Goal: Task Accomplishment & Management: Manage account settings

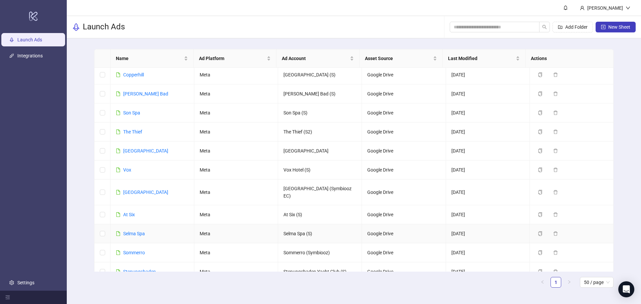
scroll to position [329, 0]
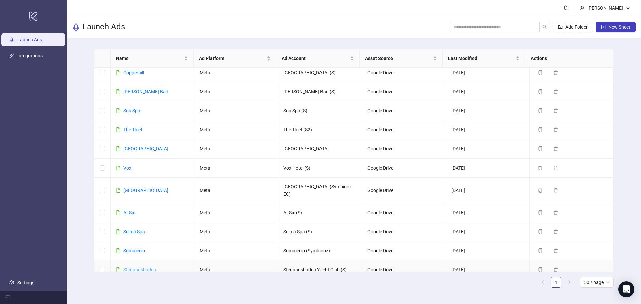
click at [143, 267] on link "Stenungsbaden" at bounding box center [139, 269] width 33 height 5
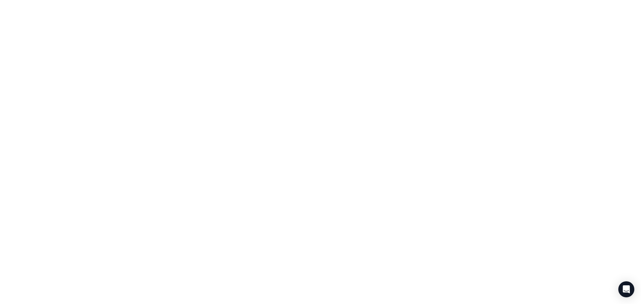
click at [143, 243] on div at bounding box center [320, 152] width 641 height 304
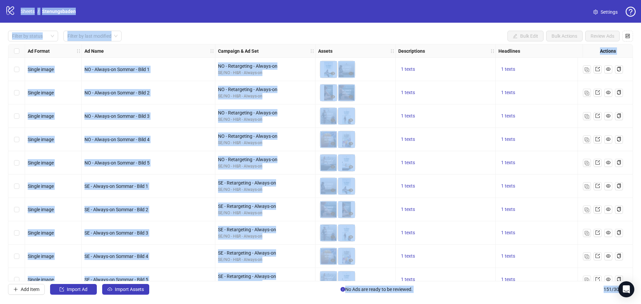
click at [218, 294] on div "Add Item Import Ad Import Assets No Ads are ready to be reviewed. 151 / 300 ite…" at bounding box center [320, 289] width 625 height 11
click at [289, 23] on div "Filter by status Filter by last modified Bulk Edit Bulk Actions Review Ads Ad F…" at bounding box center [320, 163] width 641 height 280
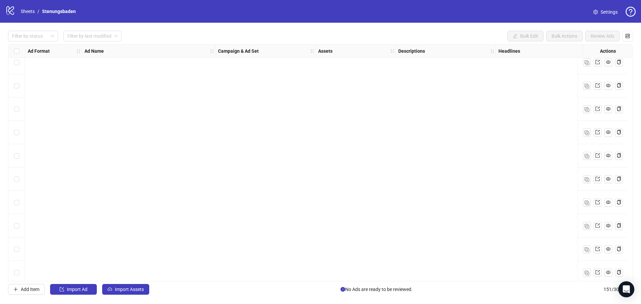
scroll to position [3308, 0]
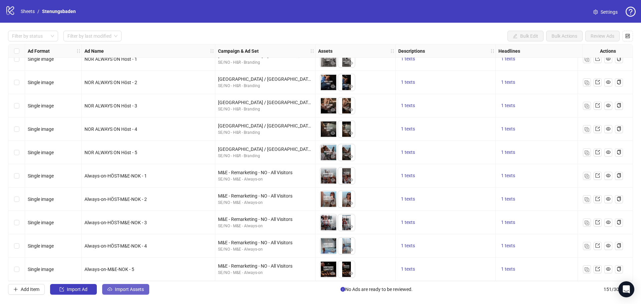
click at [132, 291] on span "Import Assets" at bounding box center [129, 289] width 29 height 5
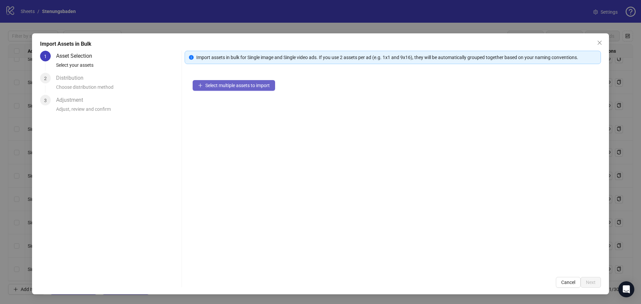
click at [233, 83] on span "Select multiple assets to import" at bounding box center [237, 85] width 64 height 5
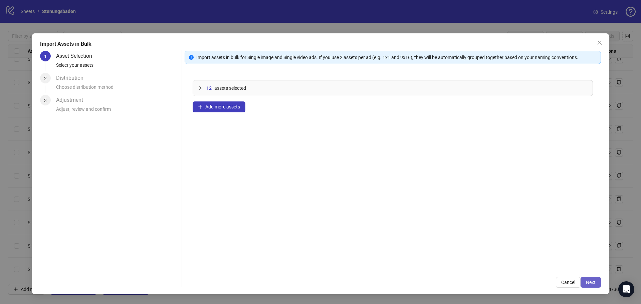
click at [590, 280] on span "Next" at bounding box center [591, 282] width 10 height 5
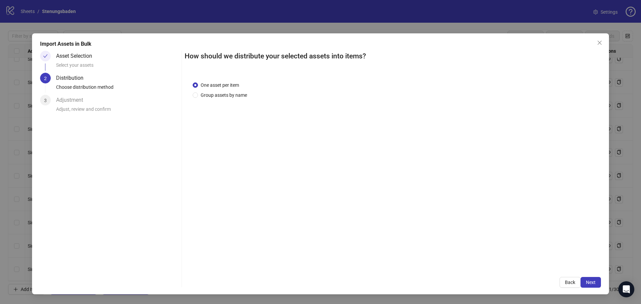
click at [206, 91] on div "One asset per item Group assets by name" at bounding box center [221, 89] width 57 height 17
click at [207, 93] on span "Group assets by name" at bounding box center [224, 94] width 52 height 7
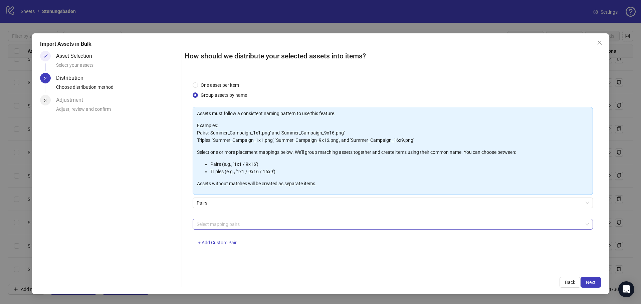
click at [225, 222] on div at bounding box center [389, 224] width 391 height 9
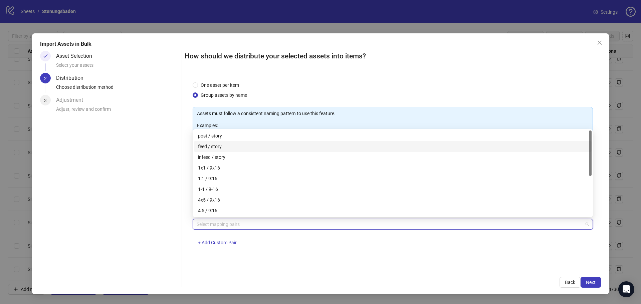
click at [220, 147] on div "feed / story" at bounding box center [393, 146] width 390 height 7
click at [589, 282] on span "Next" at bounding box center [591, 282] width 10 height 5
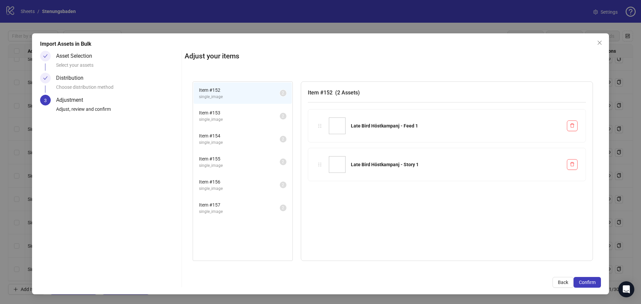
click at [224, 113] on span "Item # 153" at bounding box center [239, 112] width 81 height 7
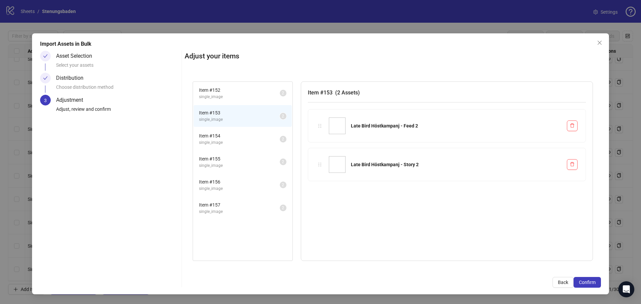
click at [217, 132] on li "Item # 154 single_image 2" at bounding box center [243, 139] width 98 height 22
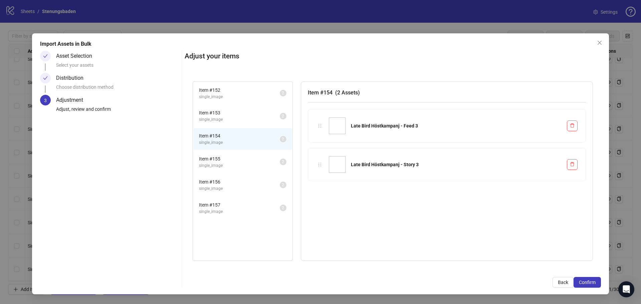
click at [219, 157] on span "Item # 155" at bounding box center [239, 158] width 81 height 7
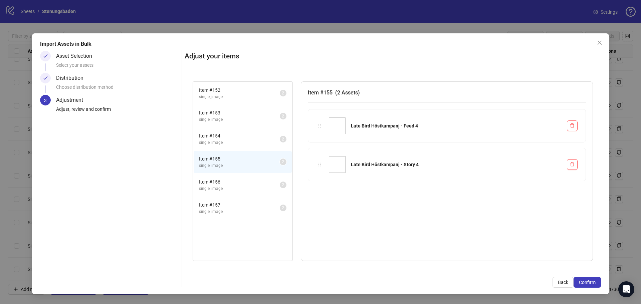
click at [220, 178] on li "Item # 156 single_image 2" at bounding box center [243, 185] width 98 height 22
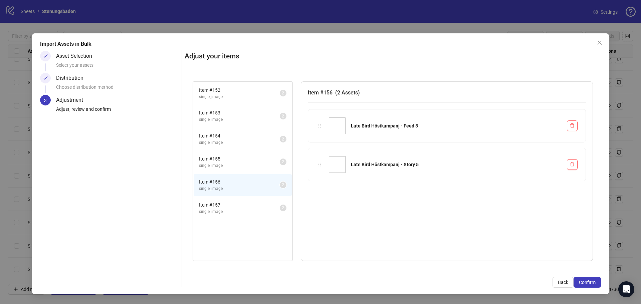
drag, startPoint x: 227, startPoint y: 208, endPoint x: 225, endPoint y: 197, distance: 11.5
click at [227, 208] on span "Item # 157" at bounding box center [239, 204] width 81 height 7
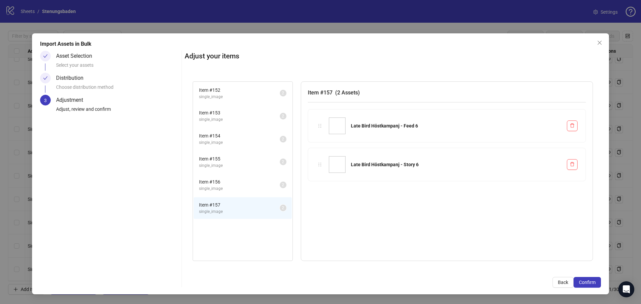
click at [222, 175] on li "Item # 156 single_image 2" at bounding box center [243, 185] width 98 height 22
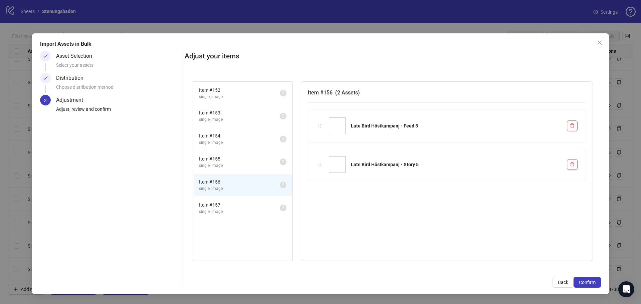
drag, startPoint x: 222, startPoint y: 157, endPoint x: 222, endPoint y: 123, distance: 34.0
click at [222, 156] on span "Item # 155" at bounding box center [239, 158] width 81 height 7
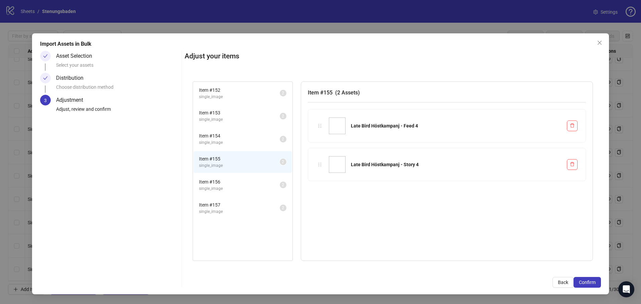
click at [222, 123] on li "Item # 153 single_image 2" at bounding box center [243, 116] width 98 height 22
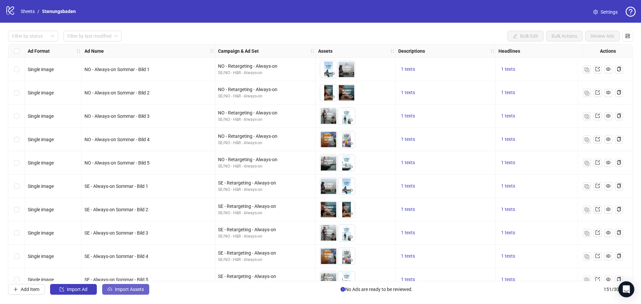
click at [134, 291] on span "Import Assets" at bounding box center [129, 289] width 29 height 5
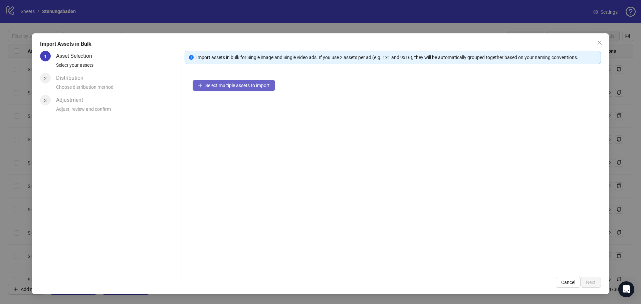
click at [224, 83] on span "Select multiple assets to import" at bounding box center [237, 85] width 64 height 5
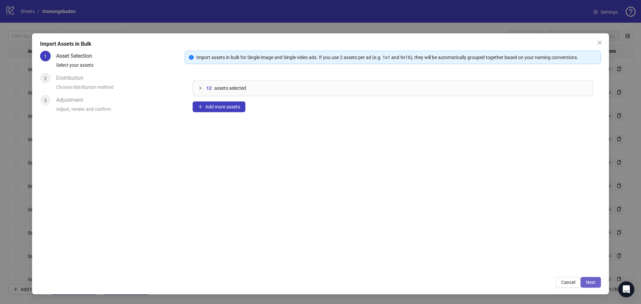
click at [590, 279] on button "Next" at bounding box center [590, 282] width 20 height 11
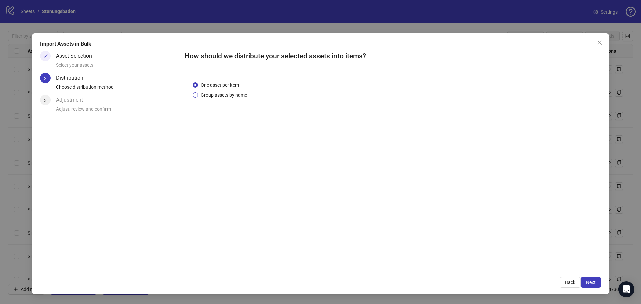
click at [219, 93] on span "Group assets by name" at bounding box center [224, 94] width 52 height 7
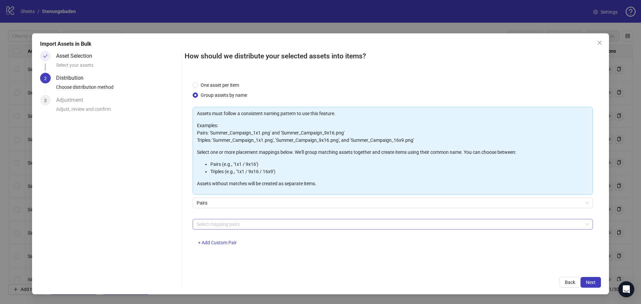
click at [249, 225] on div at bounding box center [389, 224] width 391 height 9
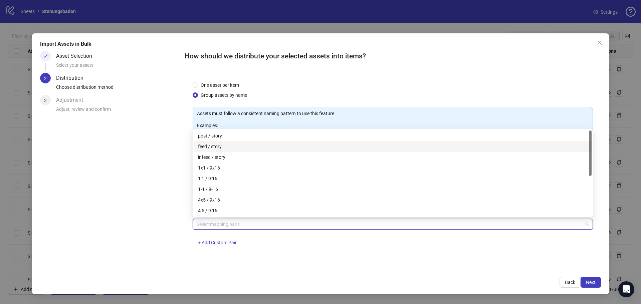
click at [220, 148] on div "feed / story" at bounding box center [393, 146] width 390 height 7
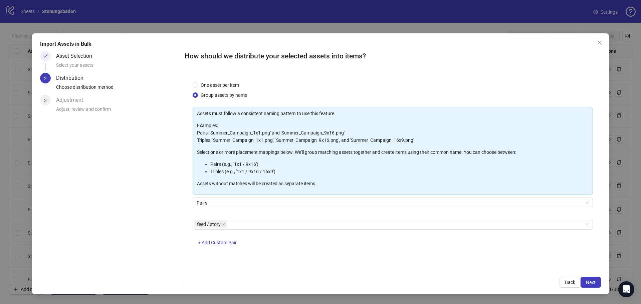
click at [545, 269] on div "How should we distribute your selected assets into items? One asset per item Gr…" at bounding box center [393, 169] width 416 height 237
click at [594, 283] on span "Next" at bounding box center [591, 282] width 10 height 5
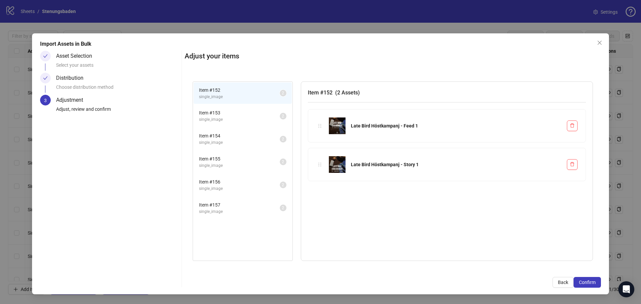
click at [226, 113] on span "Item # 153" at bounding box center [239, 112] width 81 height 7
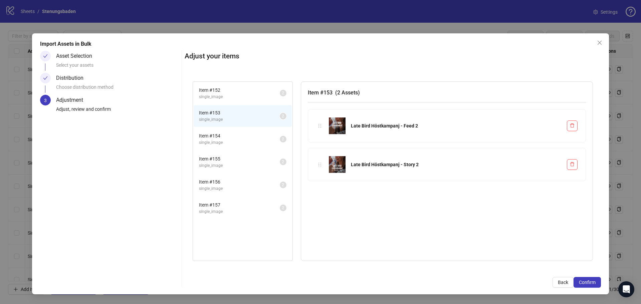
click at [224, 136] on span "Item # 154" at bounding box center [239, 135] width 81 height 7
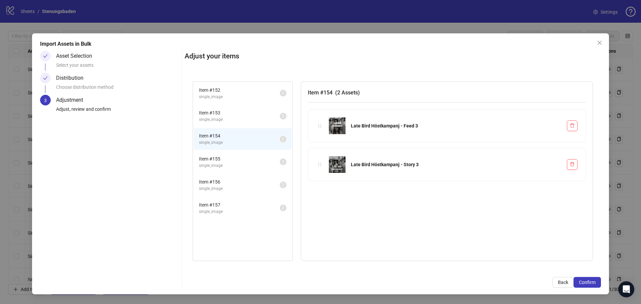
click at [225, 166] on span "single_image" at bounding box center [239, 166] width 81 height 6
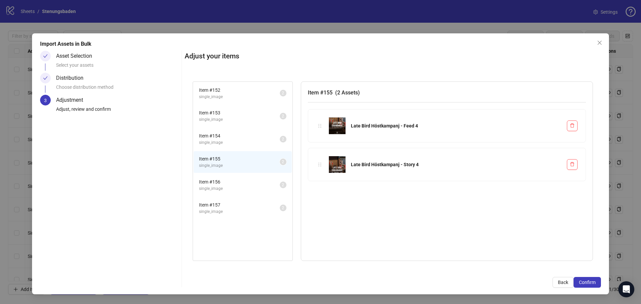
click at [219, 184] on span "Item # 156" at bounding box center [239, 181] width 81 height 7
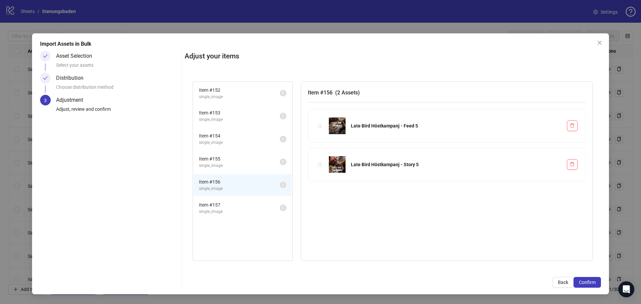
click at [214, 200] on li "Item # 157 single_image 2" at bounding box center [243, 208] width 98 height 22
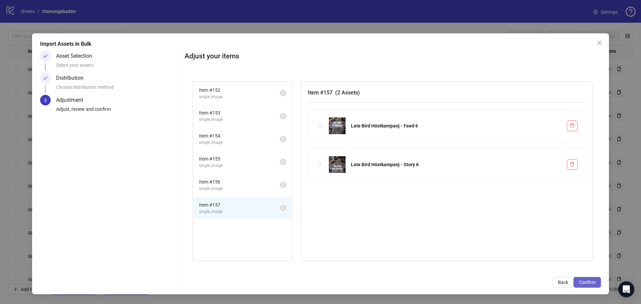
click at [586, 282] on span "Confirm" at bounding box center [587, 282] width 17 height 5
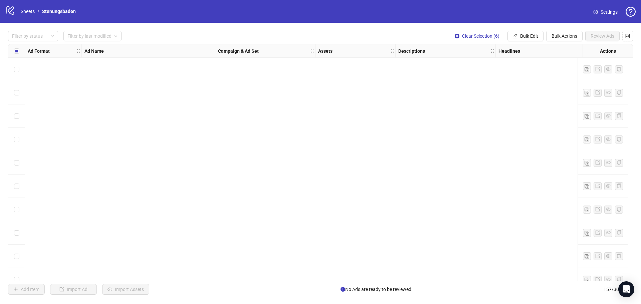
scroll to position [3448, 0]
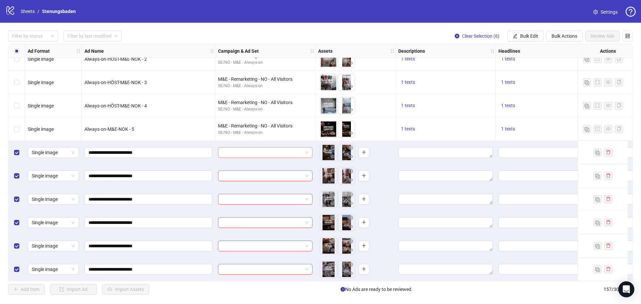
click at [263, 150] on input "search" at bounding box center [262, 153] width 80 height 10
click at [276, 152] on input "search" at bounding box center [262, 153] width 80 height 10
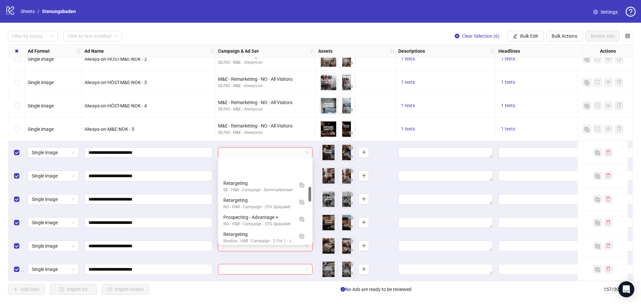
scroll to position [167, 0]
click at [301, 219] on img "button" at bounding box center [301, 220] width 5 height 5
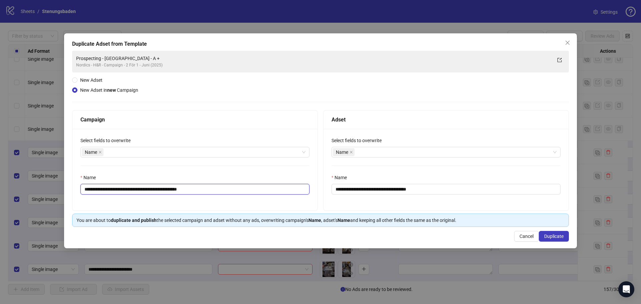
click at [214, 187] on input "**********" at bounding box center [194, 189] width 229 height 11
drag, startPoint x: 217, startPoint y: 188, endPoint x: 143, endPoint y: 190, distance: 74.5
click at [143, 190] on input "**********" at bounding box center [194, 189] width 229 height 11
type input "**********"
click at [429, 190] on input "**********" at bounding box center [445, 189] width 229 height 11
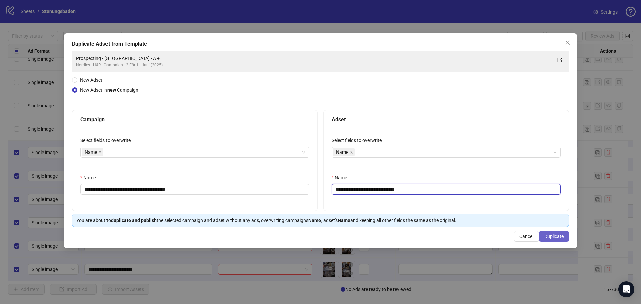
type input "**********"
click at [558, 236] on span "Duplicate" at bounding box center [553, 236] width 19 height 5
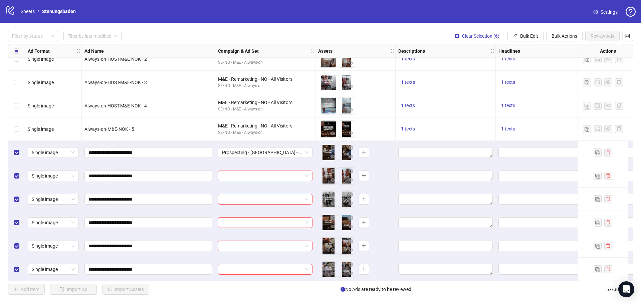
click at [282, 173] on input "search" at bounding box center [262, 176] width 80 height 10
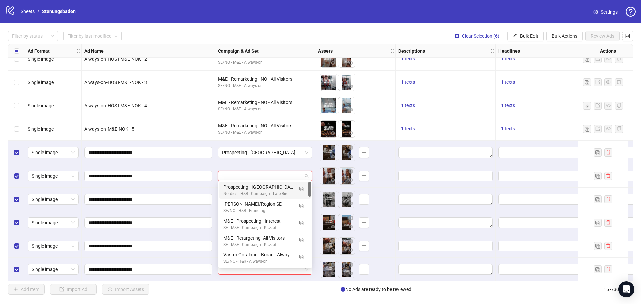
click at [283, 191] on div "Nordics - H&R - Campaign - Late Bird Höstkampanj" at bounding box center [258, 194] width 70 height 6
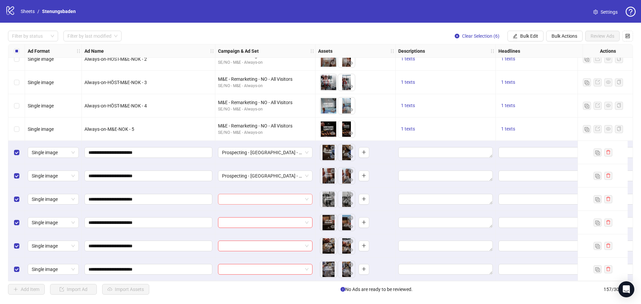
click at [270, 194] on input "search" at bounding box center [262, 199] width 80 height 10
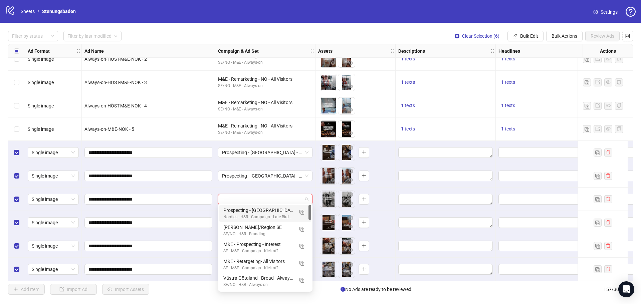
click at [270, 212] on div "Prospecting - Västra Götaland - A +" at bounding box center [258, 210] width 70 height 7
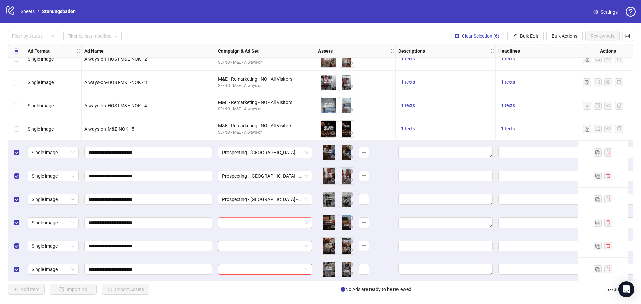
click at [275, 218] on input "search" at bounding box center [262, 223] width 80 height 10
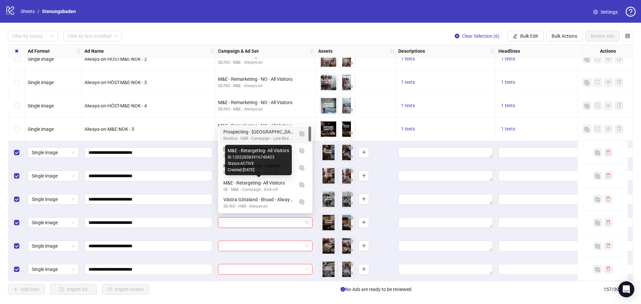
click at [285, 133] on div "Prospecting - [GEOGRAPHIC_DATA] - A +" at bounding box center [258, 131] width 70 height 7
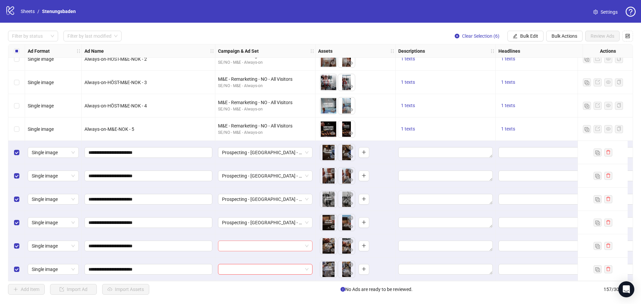
click at [282, 241] on input "search" at bounding box center [262, 246] width 80 height 10
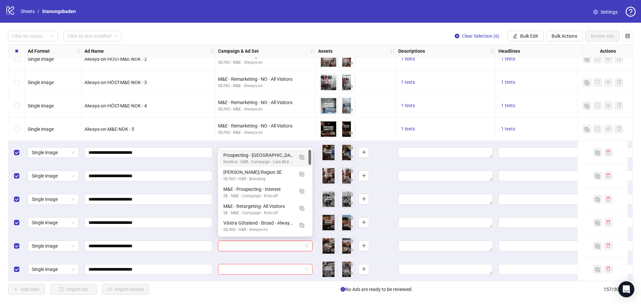
click at [285, 158] on div "Prospecting - [GEOGRAPHIC_DATA] - A +" at bounding box center [258, 155] width 70 height 7
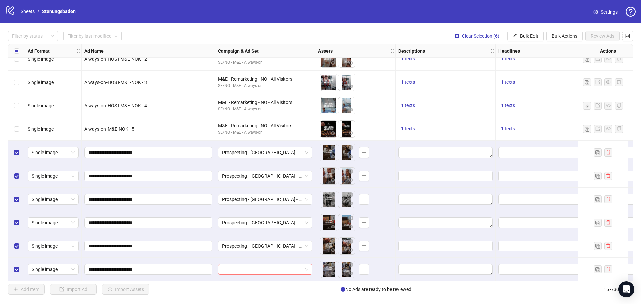
click at [284, 272] on input "search" at bounding box center [262, 269] width 80 height 10
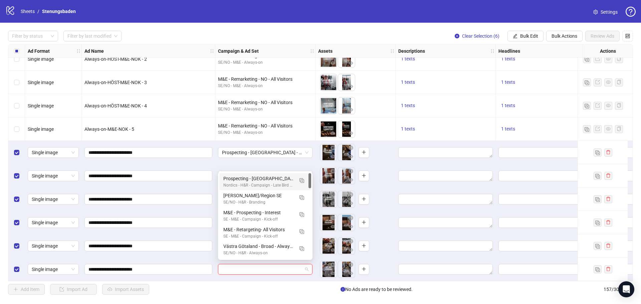
click at [284, 183] on div "Nordics - H&R - Campaign - Late Bird Höstkampanj" at bounding box center [258, 185] width 70 height 6
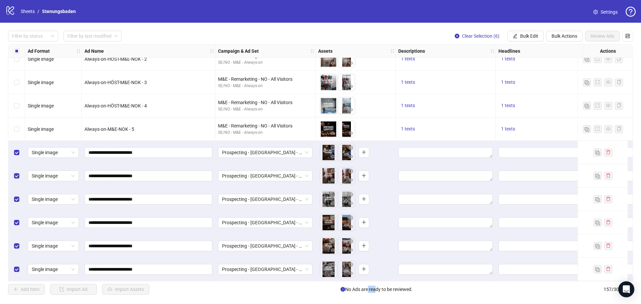
drag, startPoint x: 365, startPoint y: 282, endPoint x: 373, endPoint y: 282, distance: 8.3
click at [373, 282] on div "Filter by status Filter by last modified Clear Selection (6) Bulk Edit Bulk Act…" at bounding box center [320, 163] width 641 height 280
click at [423, 290] on div "Add Item Import Ad Import Assets No Ads are ready to be reviewed. 157 / 300 ite…" at bounding box center [320, 289] width 625 height 11
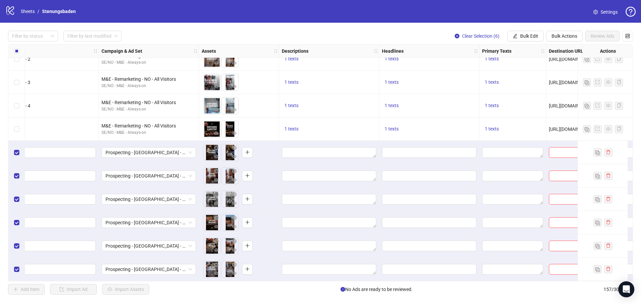
scroll to position [3448, 120]
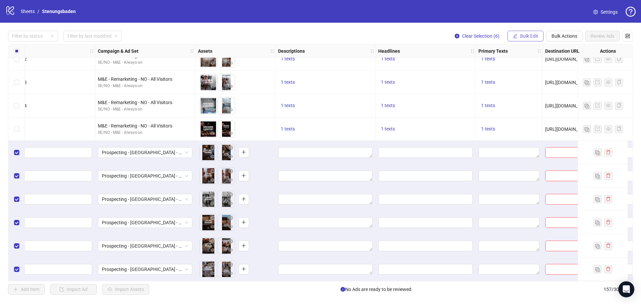
click at [530, 34] on span "Bulk Edit" at bounding box center [529, 35] width 18 height 5
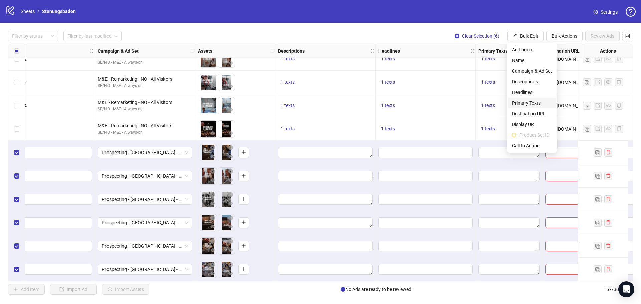
click at [525, 103] on span "Primary Texts" at bounding box center [532, 102] width 40 height 7
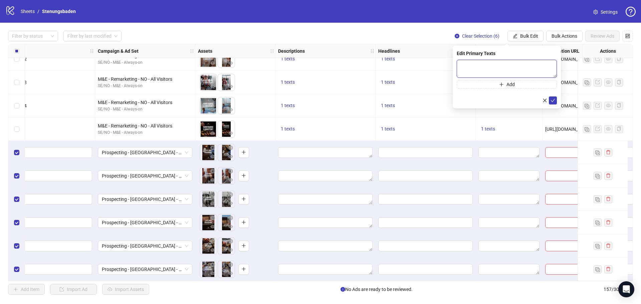
click at [469, 65] on textarea at bounding box center [507, 69] width 100 height 18
paste textarea "**********"
type textarea "**********"
click at [554, 100] on icon "check" at bounding box center [552, 100] width 5 height 5
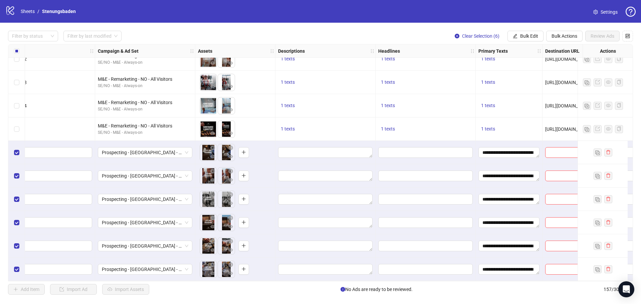
scroll to position [3448, 189]
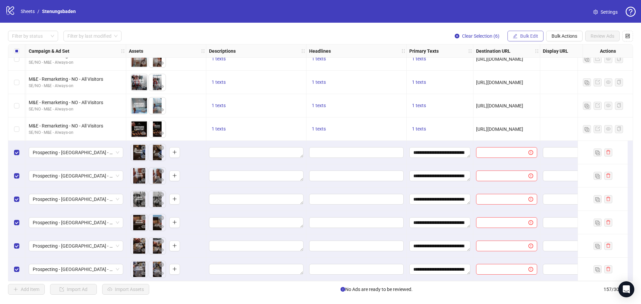
click at [518, 37] on button "Bulk Edit" at bounding box center [525, 36] width 36 height 11
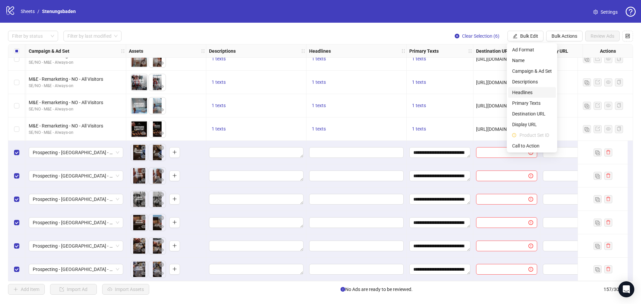
click at [527, 91] on span "Headlines" at bounding box center [532, 92] width 40 height 7
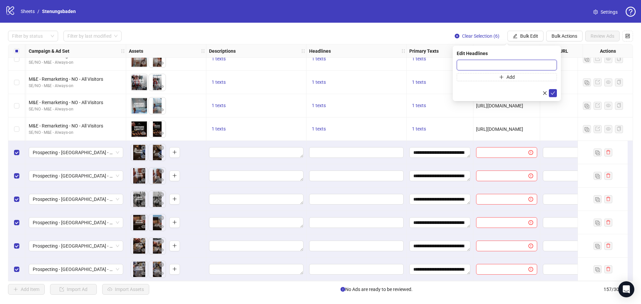
click at [482, 63] on input "text" at bounding box center [507, 65] width 100 height 11
paste input "**********"
type input "**********"
click at [552, 93] on icon "check" at bounding box center [553, 92] width 4 height 3
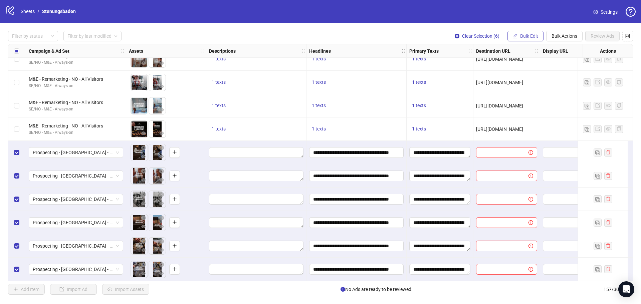
click at [510, 37] on button "Bulk Edit" at bounding box center [525, 36] width 36 height 11
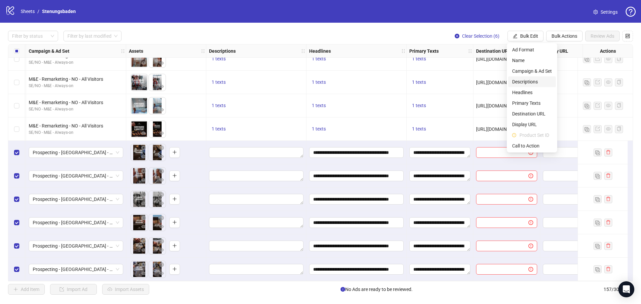
click at [526, 79] on span "Descriptions" at bounding box center [532, 81] width 40 height 7
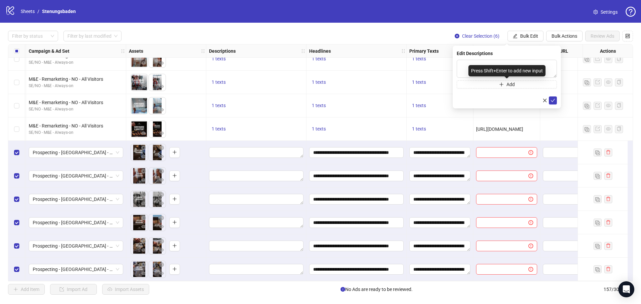
click at [482, 69] on div "Press Shift+Enter to add new input" at bounding box center [506, 70] width 77 height 11
click at [463, 66] on textarea at bounding box center [507, 69] width 100 height 18
paste textarea "**********"
type textarea "**********"
click at [555, 99] on icon "check" at bounding box center [552, 100] width 5 height 5
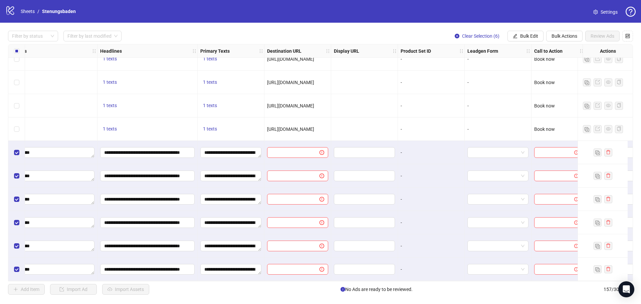
scroll to position [3448, 423]
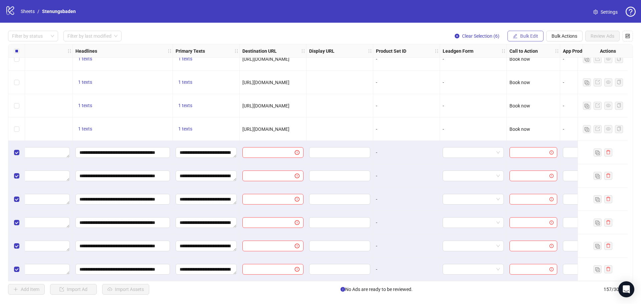
click at [511, 34] on button "Bulk Edit" at bounding box center [525, 36] width 36 height 11
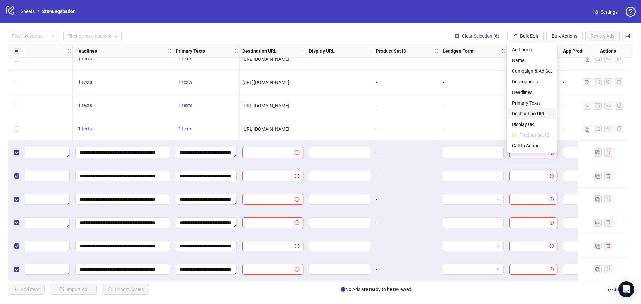
click at [528, 113] on span "Destination URL" at bounding box center [532, 113] width 40 height 7
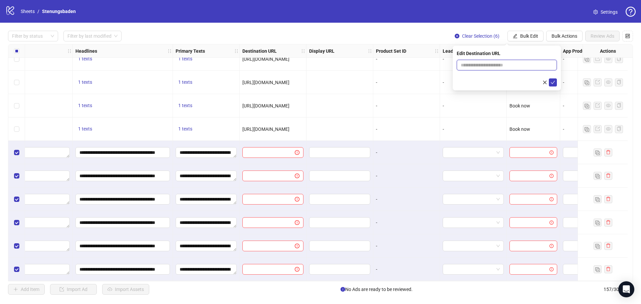
click at [475, 66] on input "text" at bounding box center [504, 64] width 87 height 7
paste input "**********"
type input "**********"
click at [550, 82] on button "submit" at bounding box center [553, 82] width 8 height 8
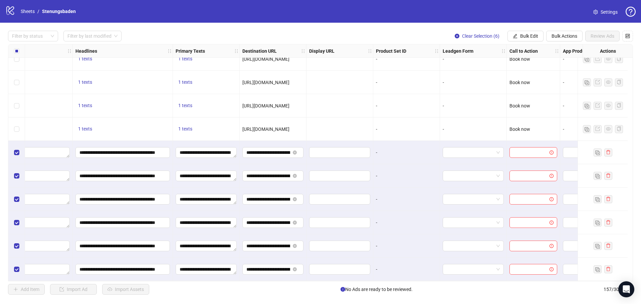
scroll to position [3448, 472]
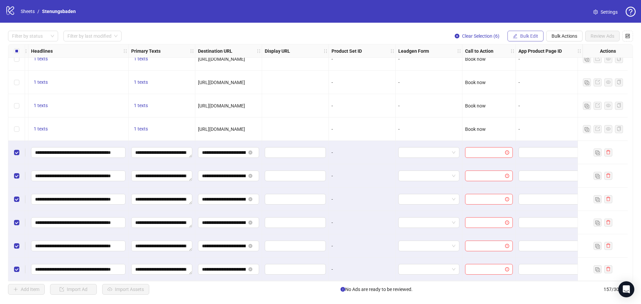
click at [527, 38] on span "Bulk Edit" at bounding box center [529, 35] width 18 height 5
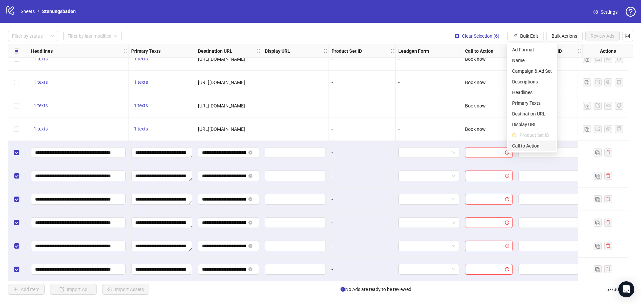
click at [528, 145] on span "Call to Action" at bounding box center [532, 145] width 40 height 7
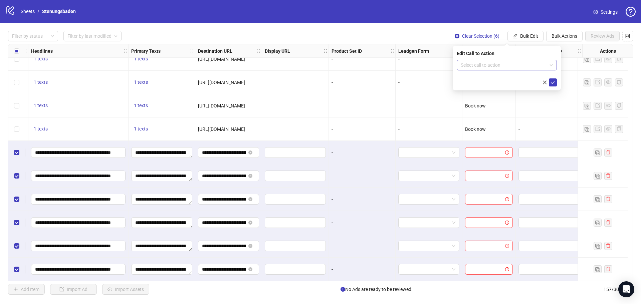
click at [482, 65] on input "search" at bounding box center [504, 65] width 86 height 10
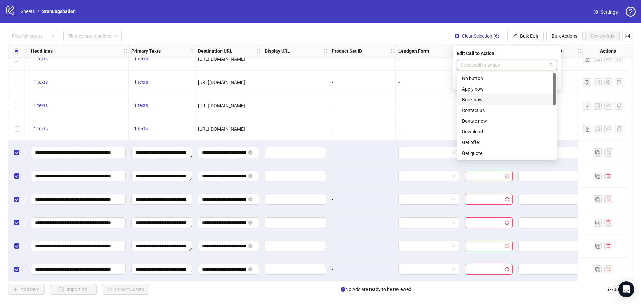
click at [472, 95] on div "Book now" at bounding box center [506, 99] width 97 height 11
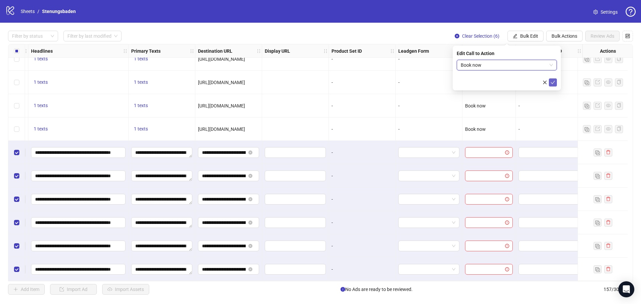
click at [550, 82] on button "submit" at bounding box center [553, 82] width 8 height 8
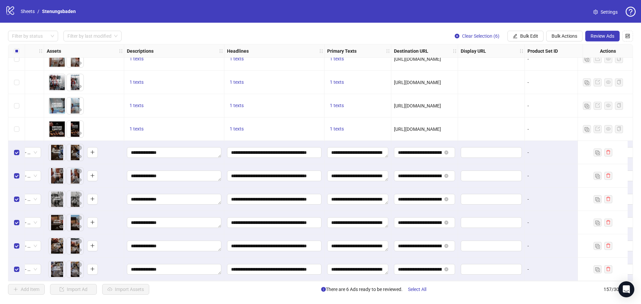
scroll to position [3448, 0]
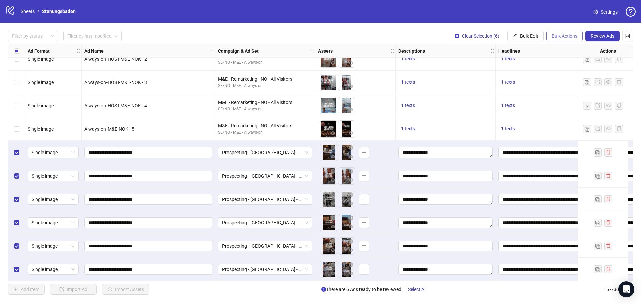
click at [565, 35] on span "Bulk Actions" at bounding box center [564, 35] width 26 height 5
click at [578, 70] on span "Duplicate with assets" at bounding box center [574, 70] width 46 height 7
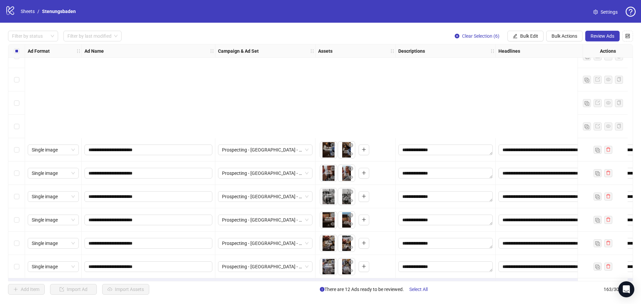
scroll to position [3588, 0]
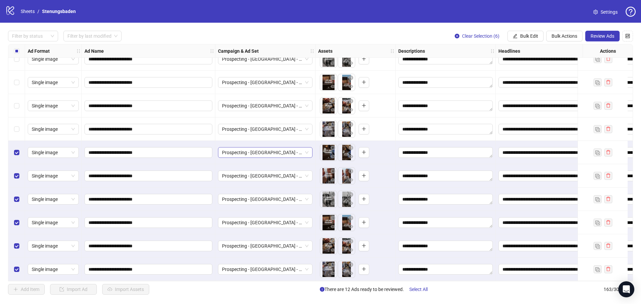
click at [275, 149] on span "Prospecting - [GEOGRAPHIC_DATA] - A +" at bounding box center [265, 153] width 86 height 10
click at [276, 151] on span "Prospecting - [GEOGRAPHIC_DATA] - A +" at bounding box center [265, 153] width 86 height 10
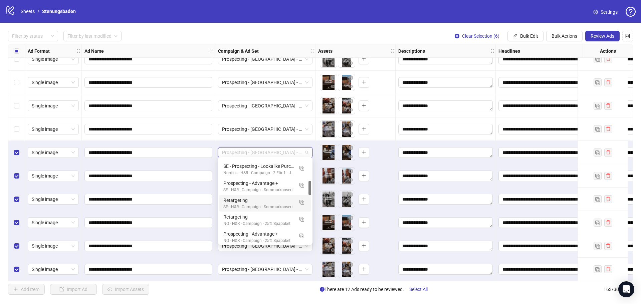
scroll to position [167, 0]
click at [301, 220] on img "button" at bounding box center [301, 220] width 5 height 5
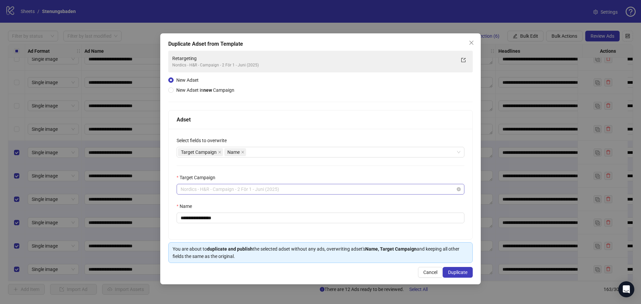
click at [298, 190] on span "Nordics - H&R - Campaign - 2 För 1 - Juni (2025)" at bounding box center [321, 189] width 280 height 10
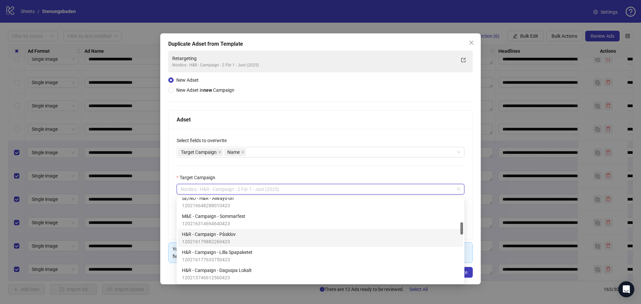
scroll to position [0, 0]
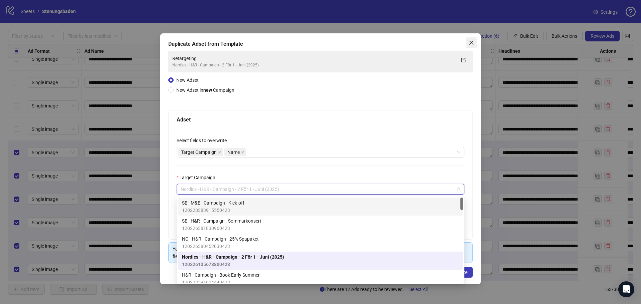
click at [470, 42] on icon "close" at bounding box center [471, 42] width 5 height 5
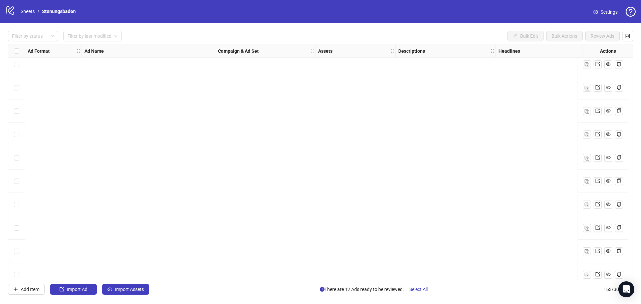
scroll to position [3588, 0]
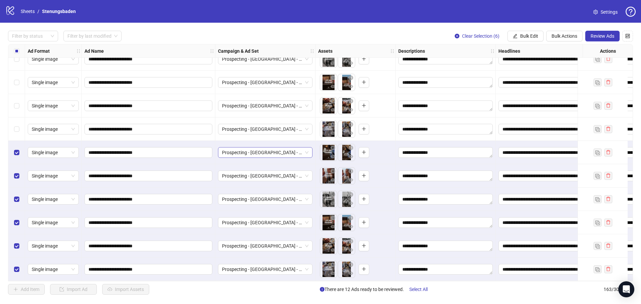
click at [298, 150] on span "Prospecting - Västra Götaland - A +" at bounding box center [265, 153] width 86 height 10
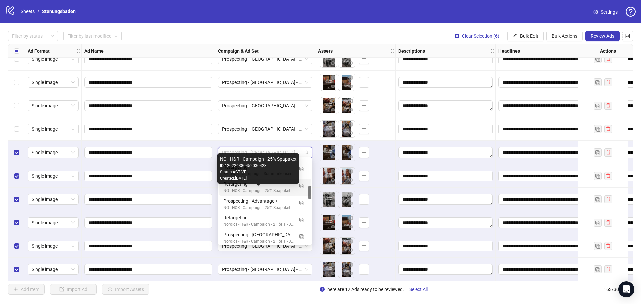
scroll to position [200, 0]
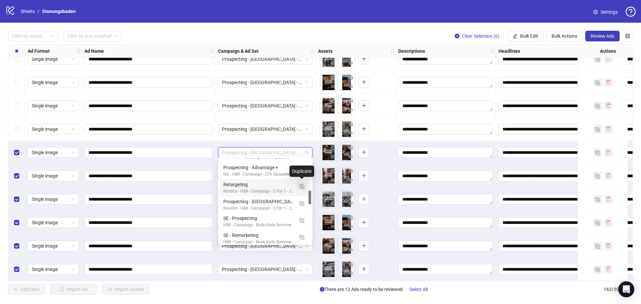
click at [301, 186] on img "button" at bounding box center [301, 186] width 5 height 5
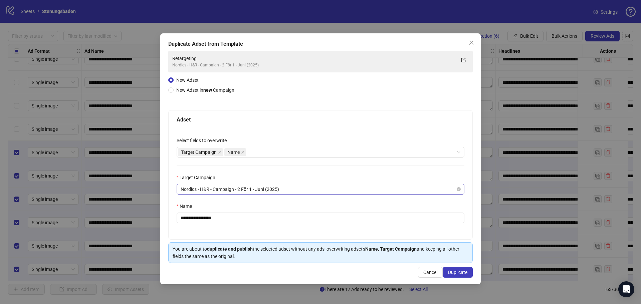
click at [282, 189] on span "Nordics - H&R - Campaign - 2 För 1 - Juni (2025)" at bounding box center [321, 189] width 280 height 10
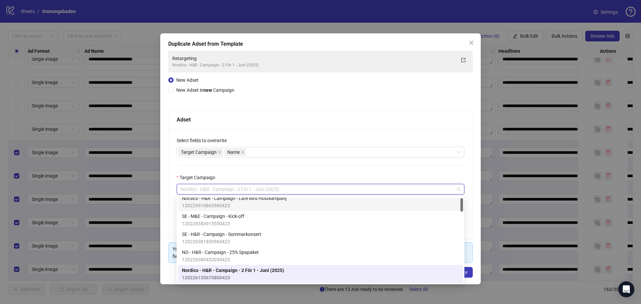
scroll to position [0, 0]
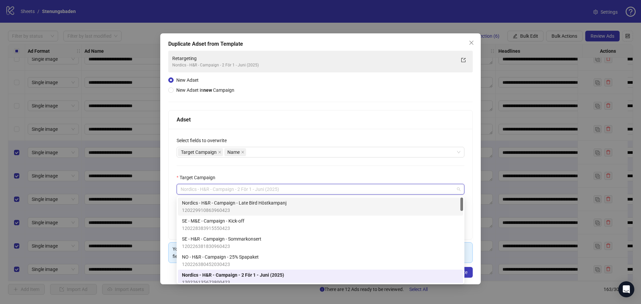
click at [268, 210] on span "120229910863960423" at bounding box center [234, 210] width 104 height 7
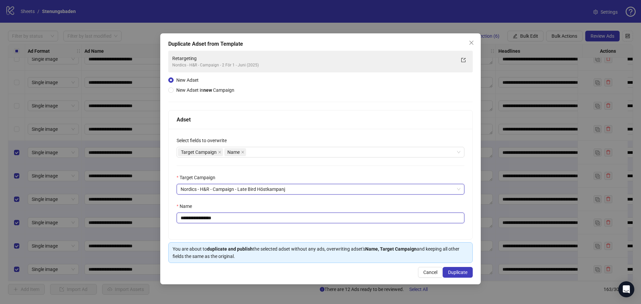
click at [230, 220] on input "**********" at bounding box center [321, 218] width 288 height 11
type input "**********"
click at [461, 273] on span "Duplicate" at bounding box center [457, 272] width 19 height 5
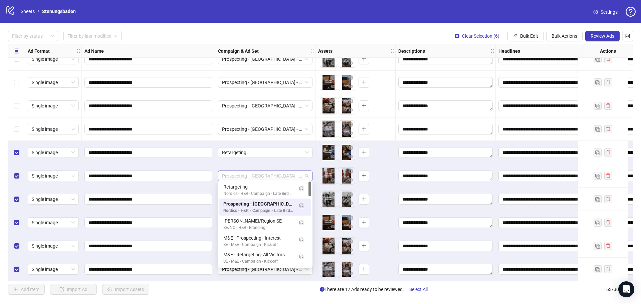
click at [281, 174] on span "Prospecting - Västra Götaland - A +" at bounding box center [265, 176] width 86 height 10
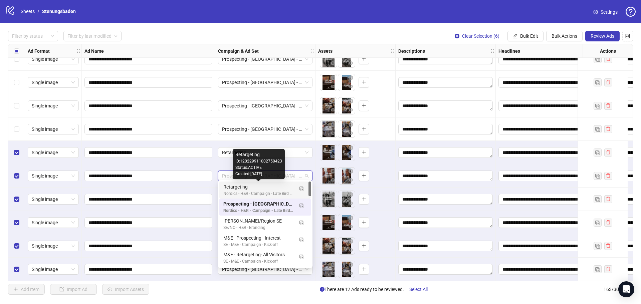
click at [273, 184] on div "Retargeting" at bounding box center [258, 186] width 70 height 7
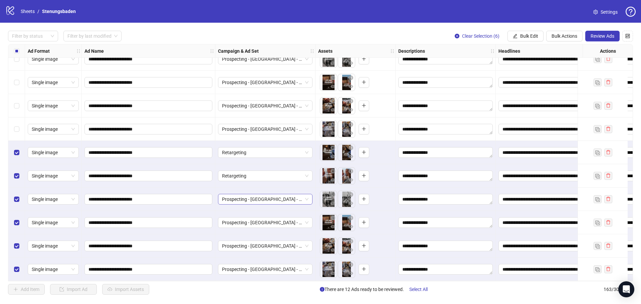
click at [289, 197] on span "Prospecting - Västra Götaland - A +" at bounding box center [265, 199] width 86 height 10
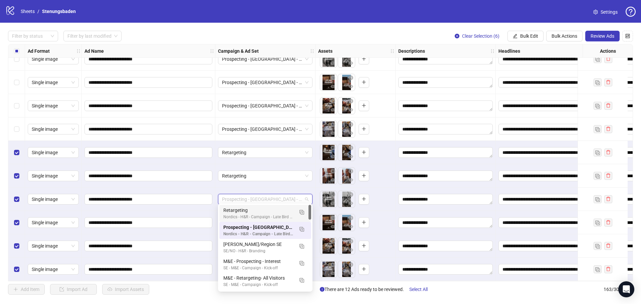
click at [270, 211] on div "Retargeting" at bounding box center [258, 210] width 70 height 7
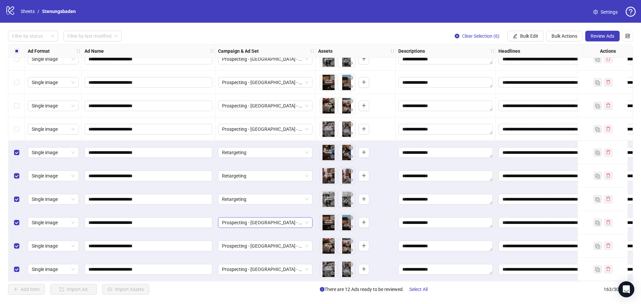
click at [262, 222] on span "Prospecting - [GEOGRAPHIC_DATA] - A +" at bounding box center [265, 223] width 86 height 10
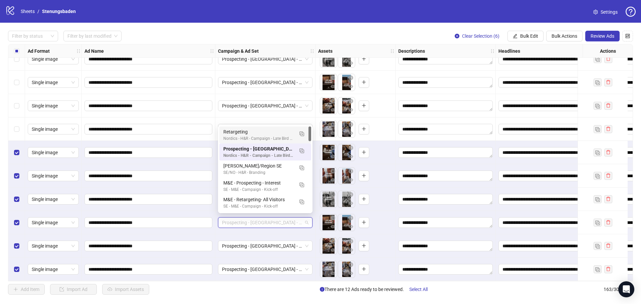
drag, startPoint x: 267, startPoint y: 138, endPoint x: 274, endPoint y: 174, distance: 36.7
click at [268, 138] on div "Nordics - H&R - Campaign - Late Bird Höstkampanj" at bounding box center [258, 139] width 70 height 6
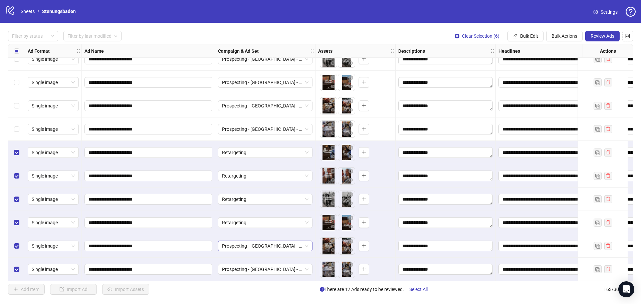
click at [264, 243] on span "Prospecting - [GEOGRAPHIC_DATA] - A +" at bounding box center [265, 246] width 86 height 10
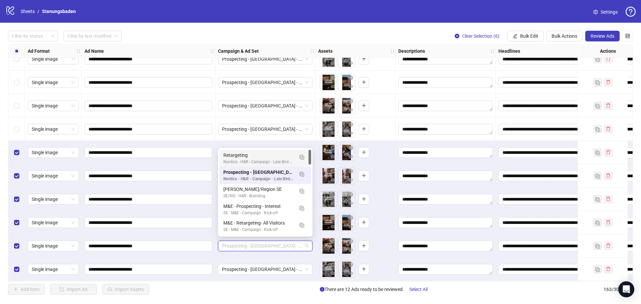
click at [262, 159] on div "Retargeting" at bounding box center [258, 155] width 70 height 7
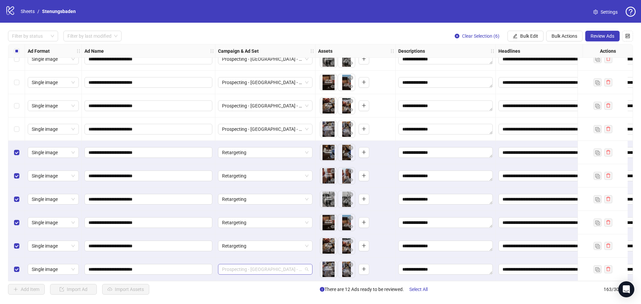
click at [266, 264] on span "Prospecting - [GEOGRAPHIC_DATA] - A +" at bounding box center [265, 269] width 86 height 10
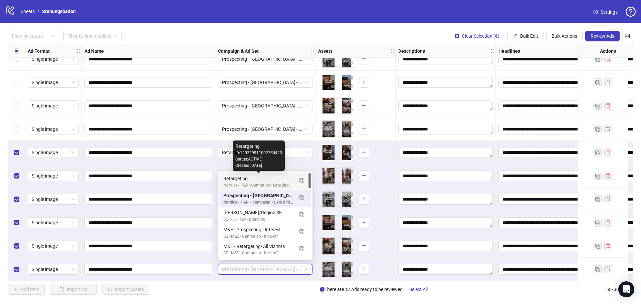
click at [261, 179] on div "Retargeting" at bounding box center [258, 178] width 70 height 7
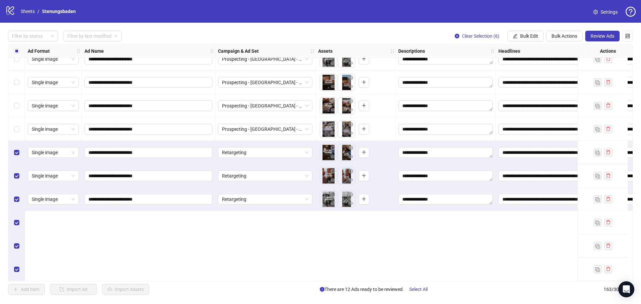
scroll to position [3488, 0]
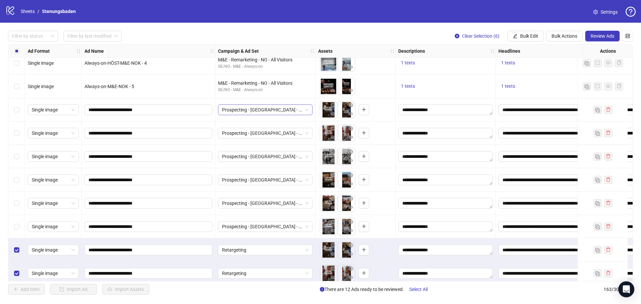
click at [282, 110] on span "Prospecting - [GEOGRAPHIC_DATA] - A +" at bounding box center [265, 110] width 86 height 10
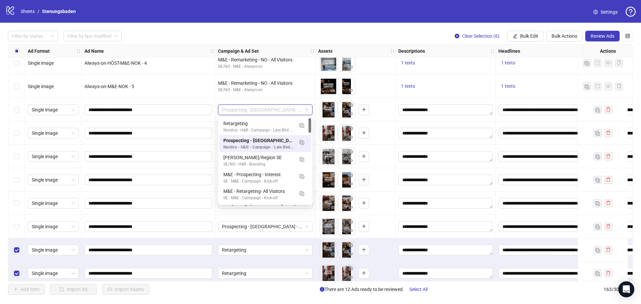
click at [5, 118] on div "Filter by status Filter by last modified Clear Selection (6) Bulk Edit Bulk Act…" at bounding box center [320, 163] width 641 height 280
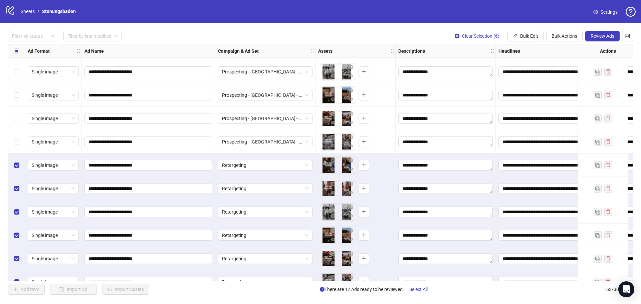
scroll to position [3588, 0]
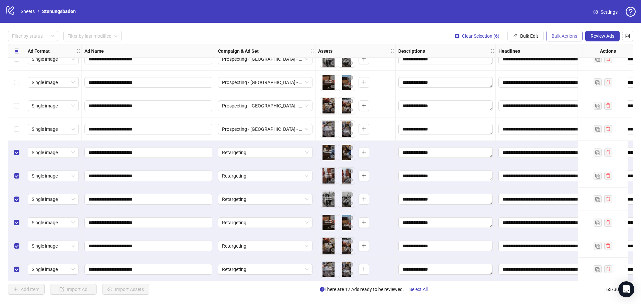
click at [557, 36] on span "Bulk Actions" at bounding box center [564, 35] width 26 height 5
click at [567, 69] on span "Duplicate with assets" at bounding box center [574, 70] width 46 height 7
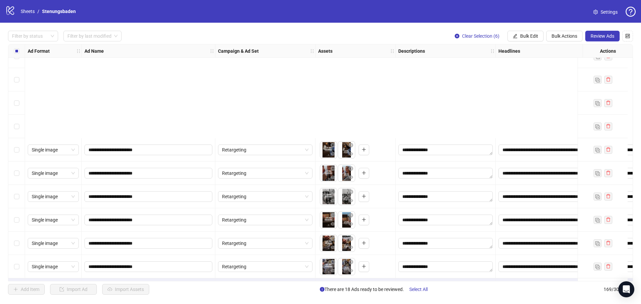
scroll to position [3728, 0]
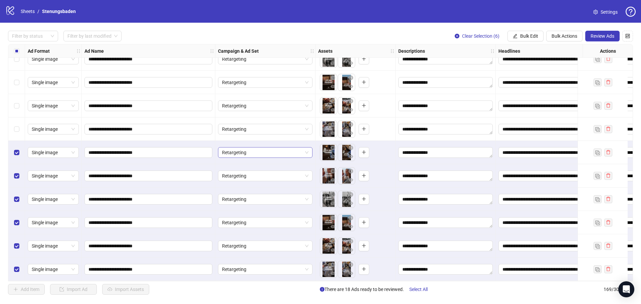
click at [260, 151] on span "Retargeting" at bounding box center [265, 153] width 86 height 10
click at [267, 151] on span "Retargeting" at bounding box center [265, 153] width 86 height 10
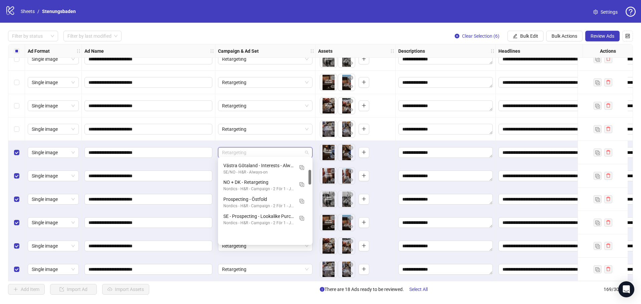
scroll to position [134, 0]
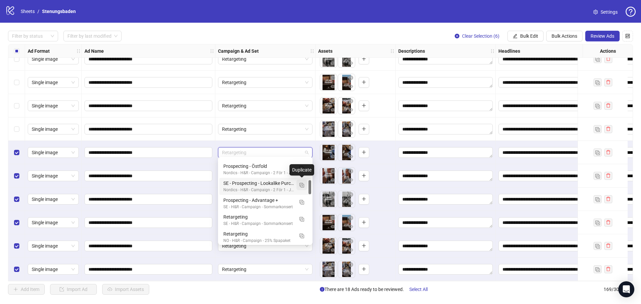
click at [301, 184] on img "button" at bounding box center [301, 185] width 5 height 5
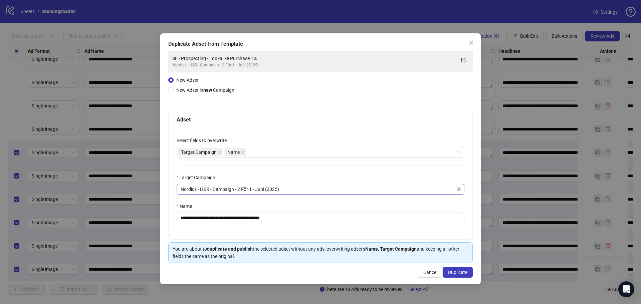
click at [284, 185] on span "Nordics - H&R - Campaign - 2 För 1 - Juni (2025)" at bounding box center [321, 189] width 280 height 10
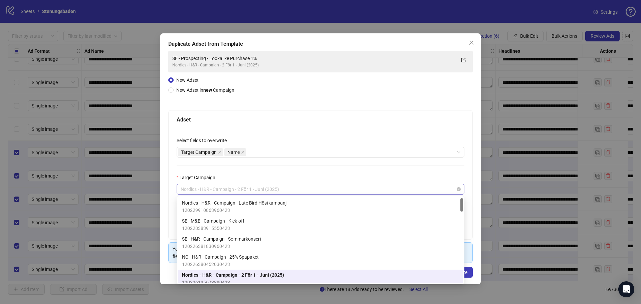
scroll to position [5, 0]
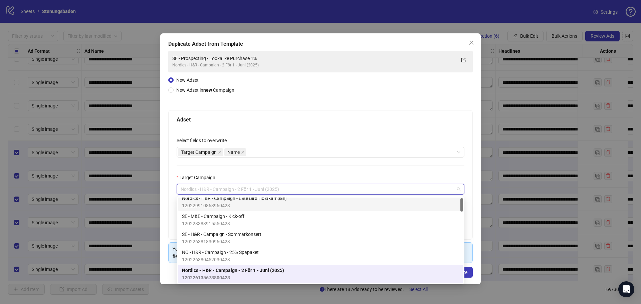
click at [275, 199] on span "Nordics - H&R - Campaign - Late Bird Höstkampanj" at bounding box center [234, 198] width 104 height 7
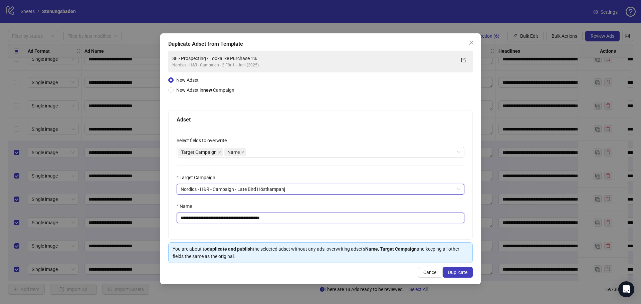
click at [289, 219] on input "**********" at bounding box center [321, 218] width 288 height 11
type input "**********"
click at [463, 273] on span "Duplicate" at bounding box center [457, 272] width 19 height 5
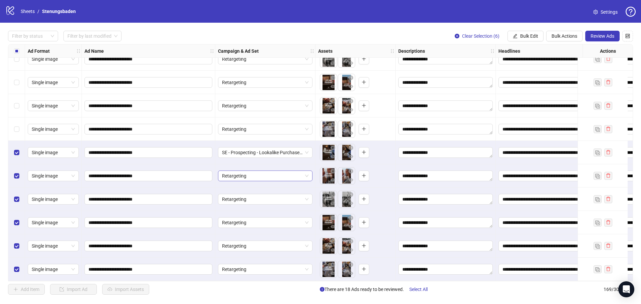
click at [253, 174] on span "Retargeting" at bounding box center [265, 176] width 86 height 10
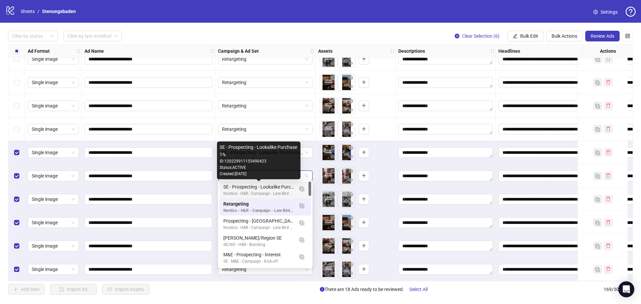
click at [255, 189] on div "SE - Prospecting - Lookalike Purchase 1%" at bounding box center [258, 186] width 70 height 7
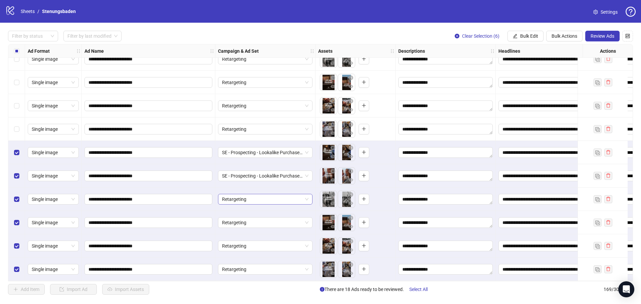
click at [243, 198] on span "Retargeting" at bounding box center [265, 199] width 86 height 10
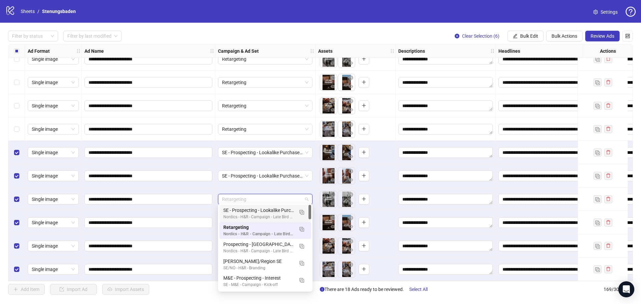
click at [253, 210] on div "SE - Prospecting - Lookalike Purchase 1%" at bounding box center [258, 210] width 70 height 7
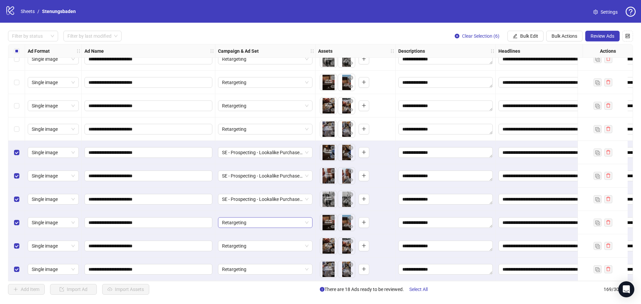
click at [248, 219] on span "Retargeting" at bounding box center [265, 223] width 86 height 10
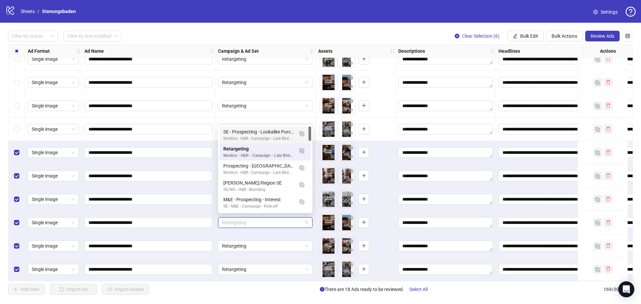
click at [265, 135] on div "SE - Prospecting - Lookalike Purchase 1%" at bounding box center [258, 131] width 70 height 7
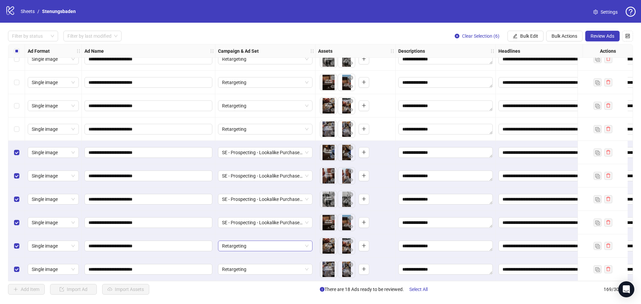
click at [259, 244] on span "Retargeting" at bounding box center [265, 246] width 86 height 10
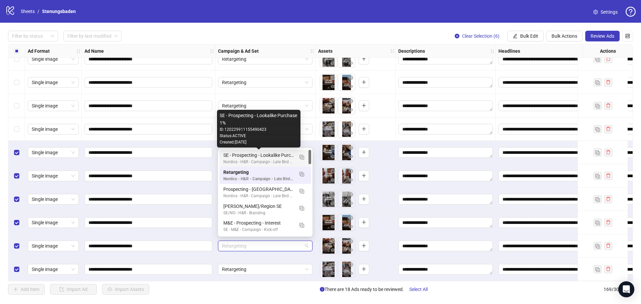
click at [285, 158] on div "SE - Prospecting - Lookalike Purchase 1%" at bounding box center [258, 155] width 70 height 7
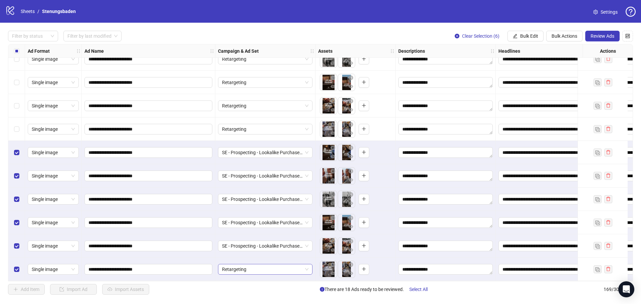
click at [243, 268] on span "Retargeting" at bounding box center [265, 269] width 86 height 10
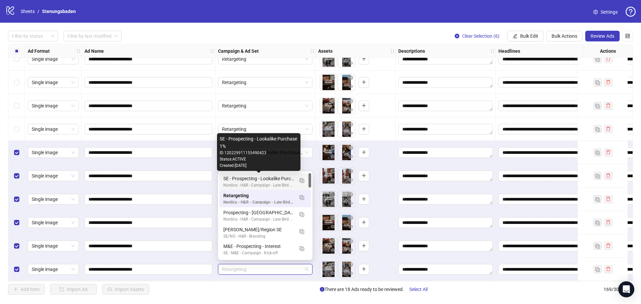
drag, startPoint x: 261, startPoint y: 178, endPoint x: 287, endPoint y: 252, distance: 78.3
click at [261, 178] on div "SE - Prospecting - Lookalike Purchase 1%" at bounding box center [258, 178] width 70 height 7
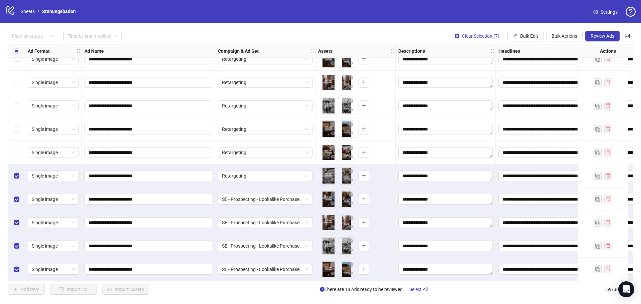
scroll to position [3661, 0]
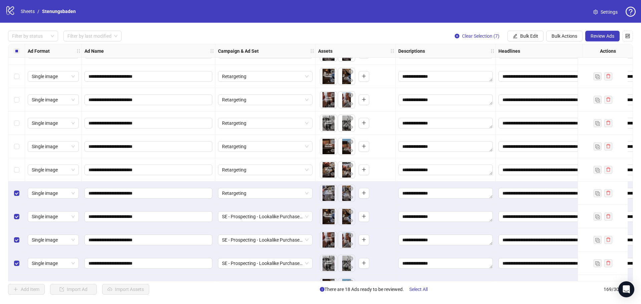
click at [16, 164] on div "Select row 162" at bounding box center [16, 169] width 17 height 23
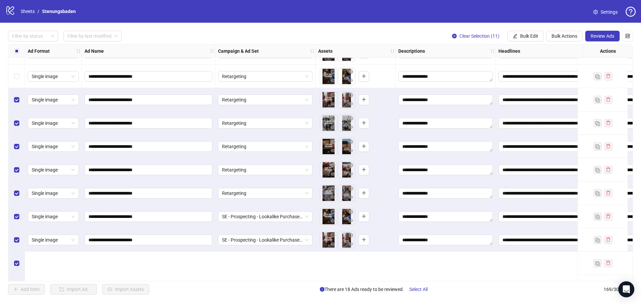
scroll to position [3595, 0]
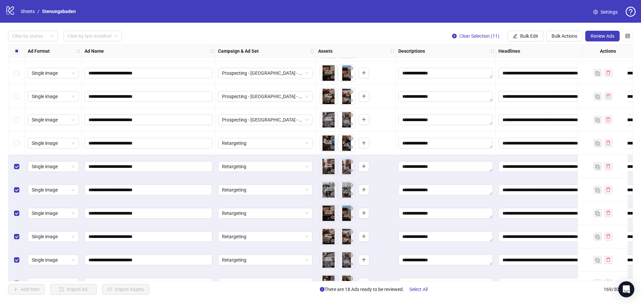
click at [15, 140] on label "Select row 158" at bounding box center [16, 143] width 5 height 7
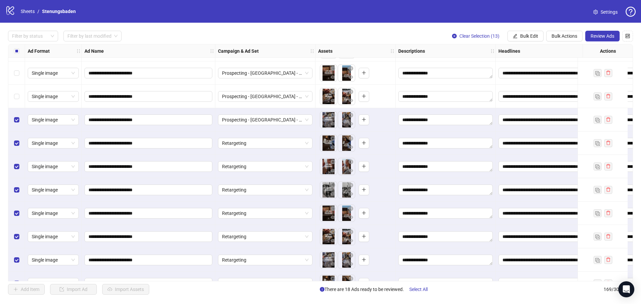
click at [18, 101] on div "Select row 156" at bounding box center [16, 96] width 17 height 23
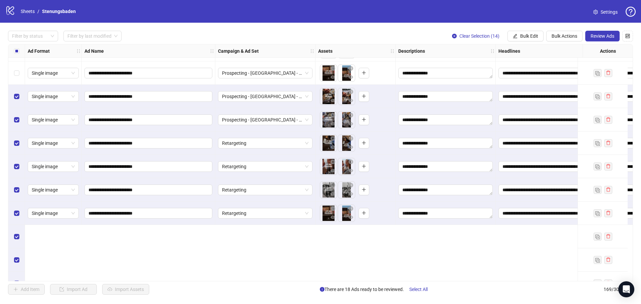
scroll to position [3494, 0]
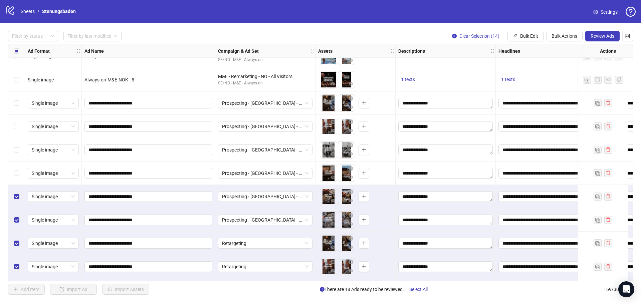
click at [20, 171] on div "Select row 155" at bounding box center [16, 173] width 17 height 23
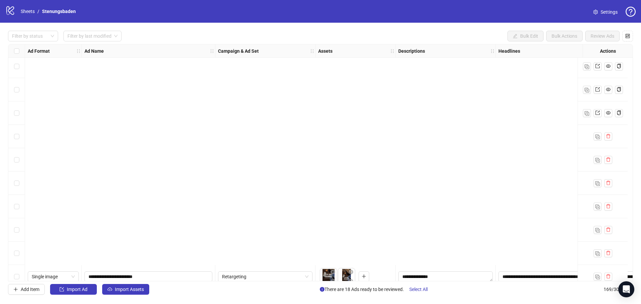
scroll to position [3728, 0]
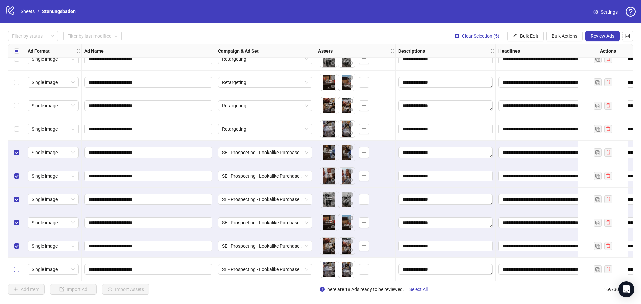
click at [18, 270] on label "Select row 169" at bounding box center [16, 269] width 5 height 7
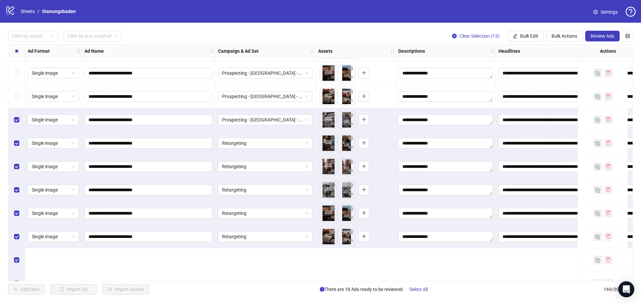
scroll to position [3528, 0]
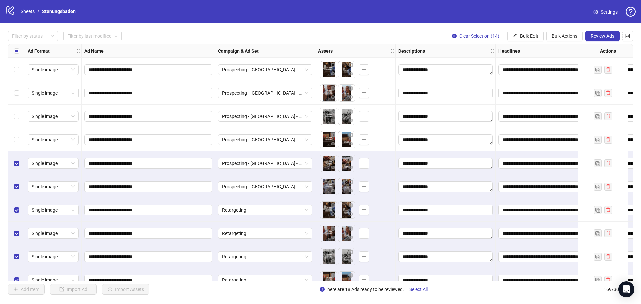
drag, startPoint x: 13, startPoint y: 142, endPoint x: 14, endPoint y: 121, distance: 21.4
click at [13, 141] on div "Select row 155" at bounding box center [16, 139] width 17 height 23
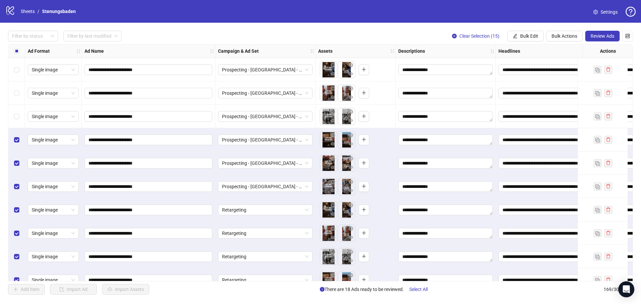
click at [16, 112] on div "Select row 154" at bounding box center [16, 116] width 17 height 23
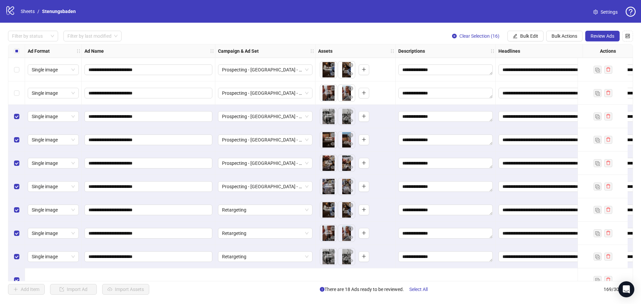
scroll to position [3461, 0]
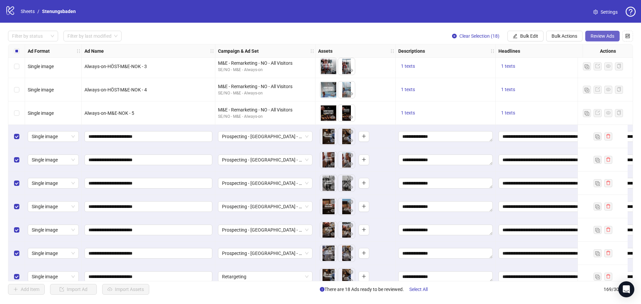
click at [590, 34] on span "Review Ads" at bounding box center [602, 35] width 24 height 5
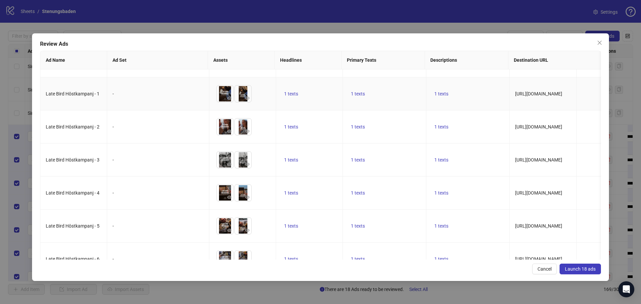
scroll to position [410, 0]
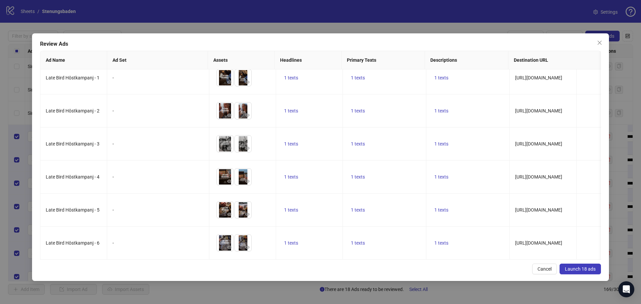
click at [581, 267] on span "Launch 18 ads" at bounding box center [580, 268] width 31 height 5
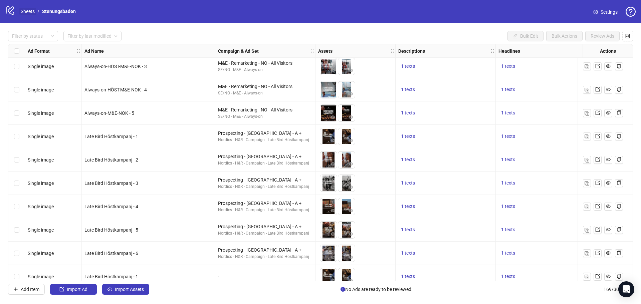
click at [29, 10] on link "Sheets" at bounding box center [27, 11] width 17 height 7
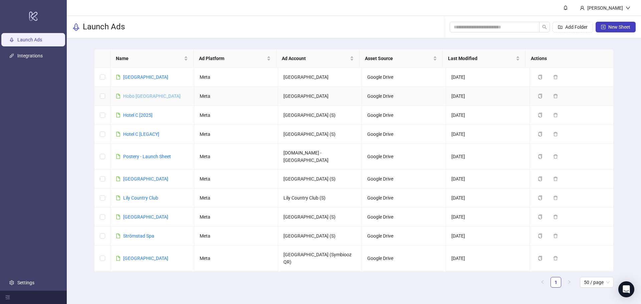
click at [135, 95] on link "Hobo Oslo" at bounding box center [151, 95] width 57 height 5
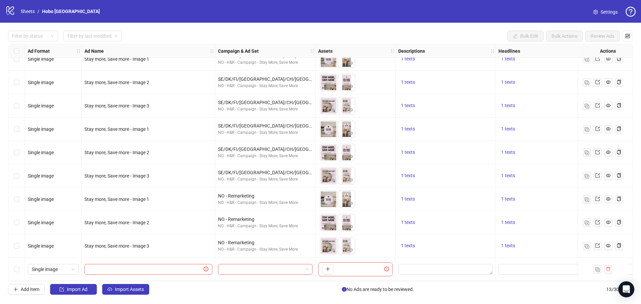
scroll to position [83, 0]
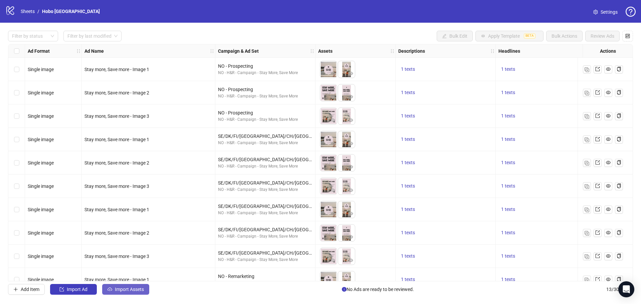
click at [140, 286] on button "Import Assets" at bounding box center [125, 289] width 47 height 11
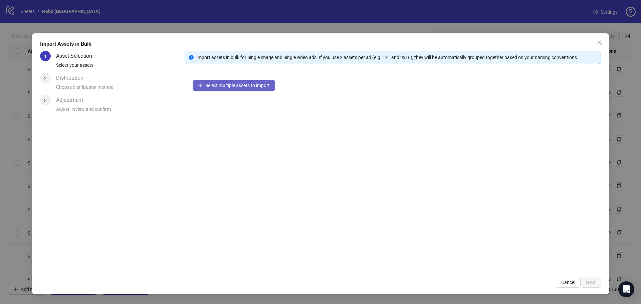
click at [264, 87] on span "Select multiple assets to import" at bounding box center [237, 85] width 64 height 5
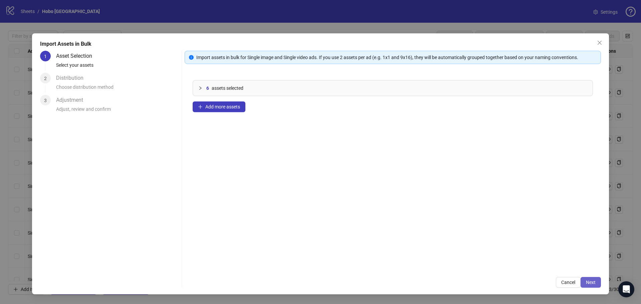
click at [597, 282] on button "Next" at bounding box center [590, 282] width 20 height 11
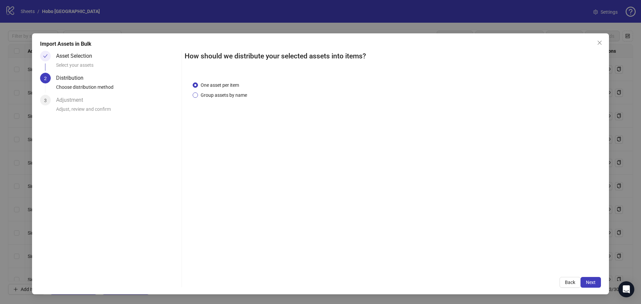
click at [233, 95] on span "Group assets by name" at bounding box center [224, 94] width 52 height 7
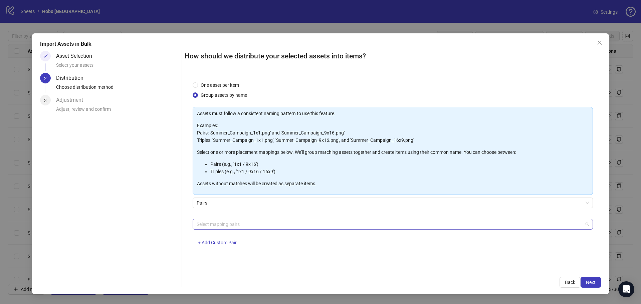
click at [264, 226] on div at bounding box center [389, 224] width 391 height 9
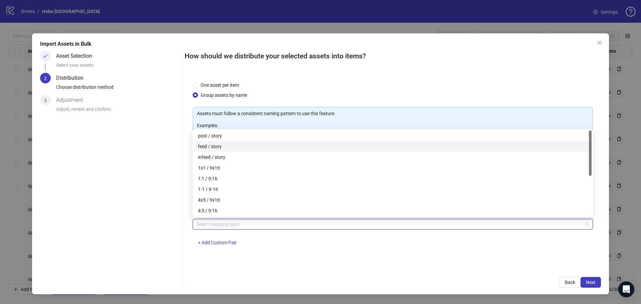
click at [213, 147] on div "feed / story" at bounding box center [393, 146] width 390 height 7
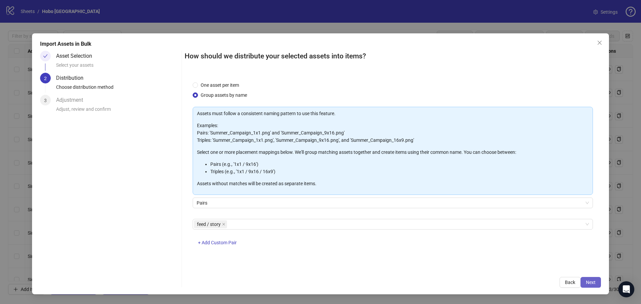
click at [589, 282] on span "Next" at bounding box center [591, 282] width 10 height 5
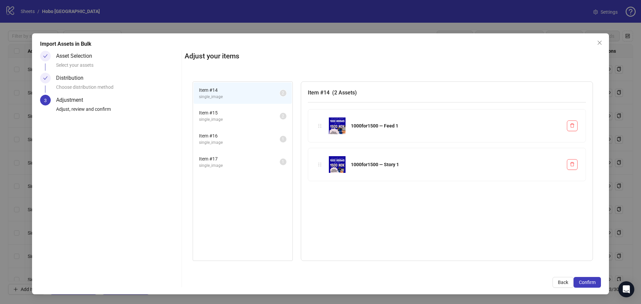
click at [226, 114] on span "Item # 15" at bounding box center [239, 112] width 81 height 7
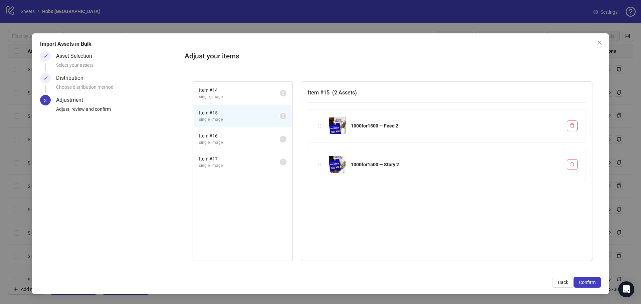
click at [214, 135] on span "Item # 16" at bounding box center [239, 135] width 81 height 7
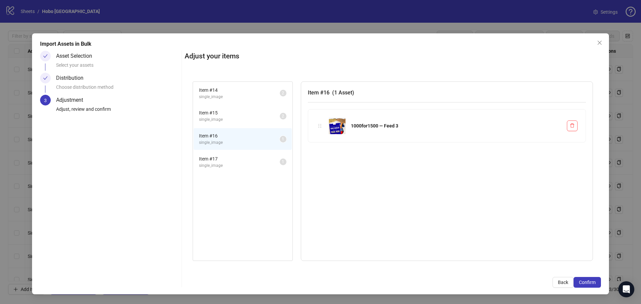
click at [218, 153] on li "Item # 17 single_image 1" at bounding box center [243, 162] width 98 height 22
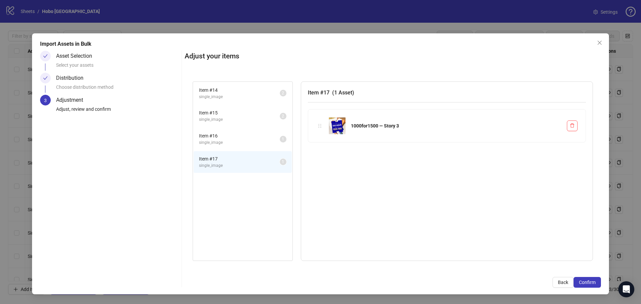
click at [214, 143] on span "single_image" at bounding box center [239, 143] width 81 height 6
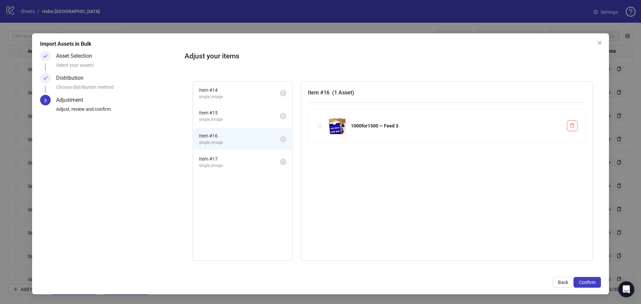
click at [220, 158] on span "Item # 17" at bounding box center [239, 158] width 81 height 7
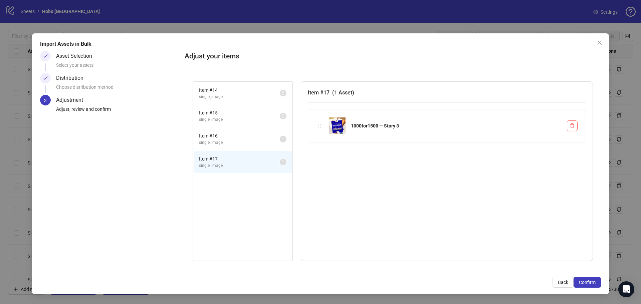
click at [220, 146] on span "single_image" at bounding box center [239, 143] width 81 height 6
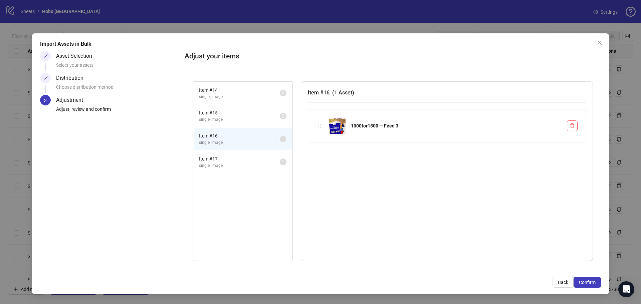
click at [219, 161] on span "Item # 17" at bounding box center [239, 158] width 81 height 7
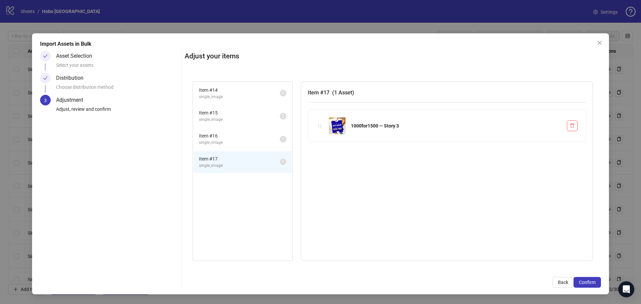
click at [219, 147] on li "Item # 16 single_image 1" at bounding box center [243, 139] width 98 height 22
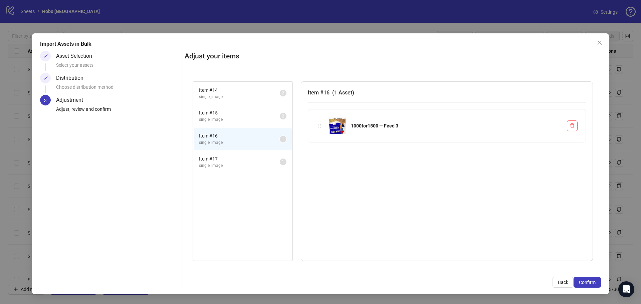
click at [219, 117] on span "single_image" at bounding box center [239, 119] width 81 height 6
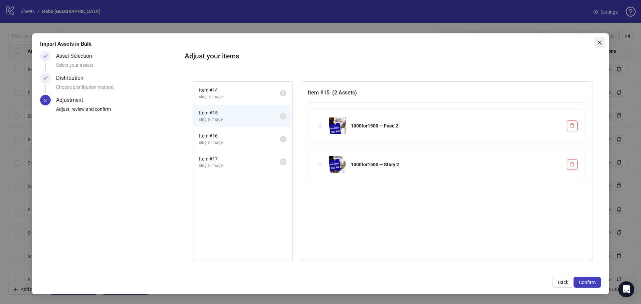
click at [600, 43] on icon "close" at bounding box center [599, 43] width 4 height 4
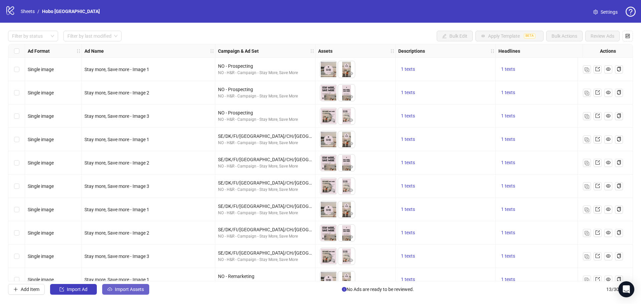
click at [140, 292] on span "Import Assets" at bounding box center [129, 289] width 29 height 5
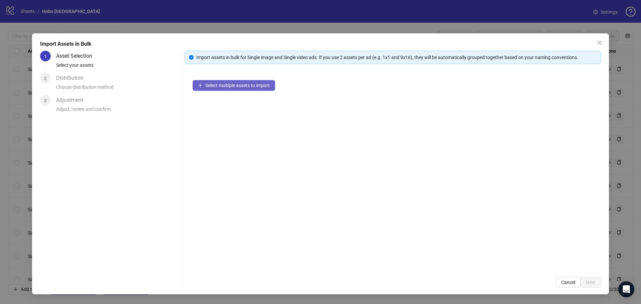
click at [240, 85] on span "Select multiple assets to import" at bounding box center [237, 85] width 64 height 5
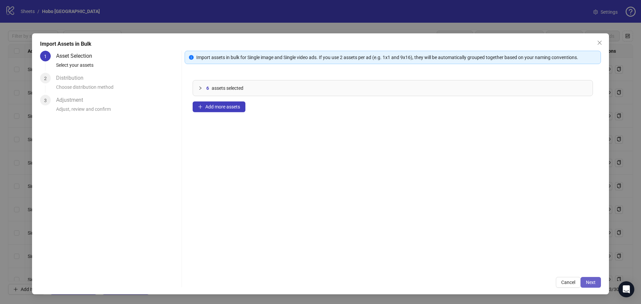
click at [594, 280] on span "Next" at bounding box center [591, 282] width 10 height 5
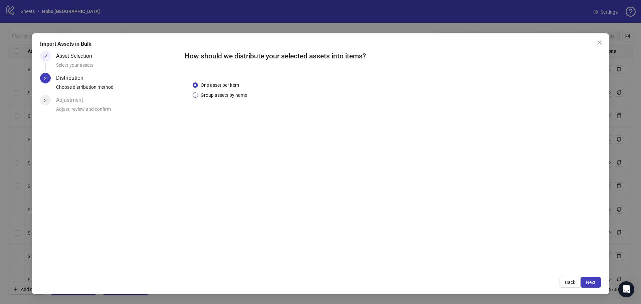
click at [238, 96] on span "Group assets by name" at bounding box center [224, 94] width 52 height 7
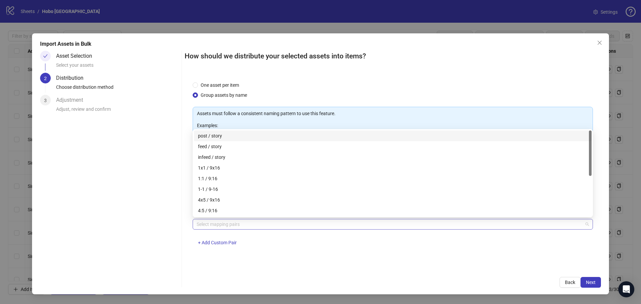
click at [221, 226] on div at bounding box center [389, 224] width 391 height 9
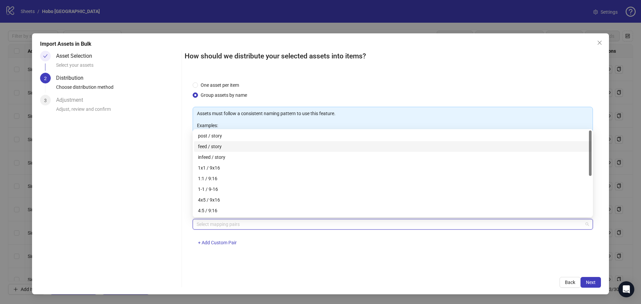
click at [205, 145] on div "feed / story" at bounding box center [393, 146] width 390 height 7
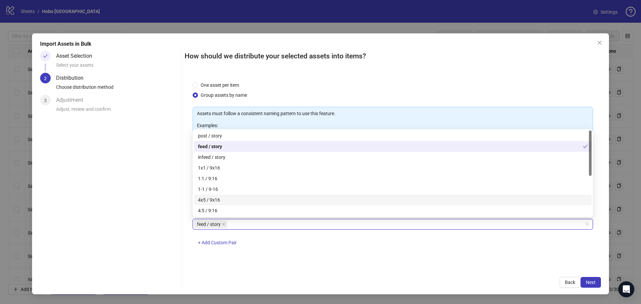
click at [346, 292] on div "Import Assets in Bulk Asset Selection Select your assets 2 Distribution Choose …" at bounding box center [320, 163] width 577 height 261
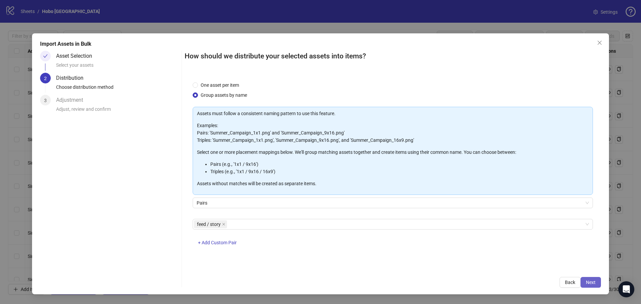
click at [595, 283] on span "Next" at bounding box center [591, 282] width 10 height 5
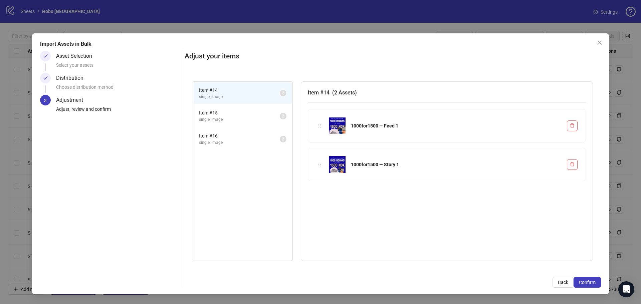
click at [244, 114] on span "Item # 15" at bounding box center [239, 112] width 81 height 7
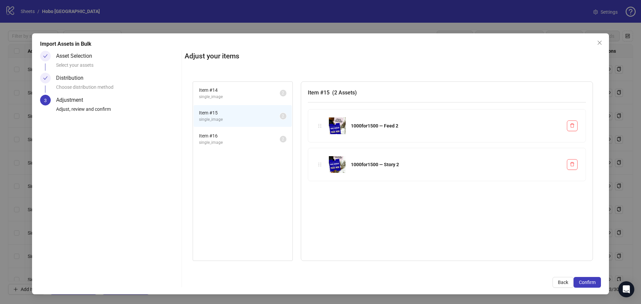
click at [238, 134] on span "Item # 16" at bounding box center [239, 135] width 81 height 7
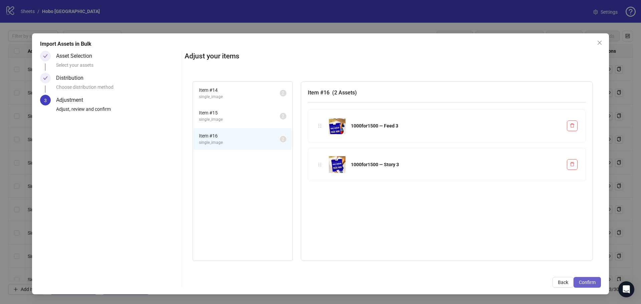
click at [591, 282] on span "Confirm" at bounding box center [587, 282] width 17 height 5
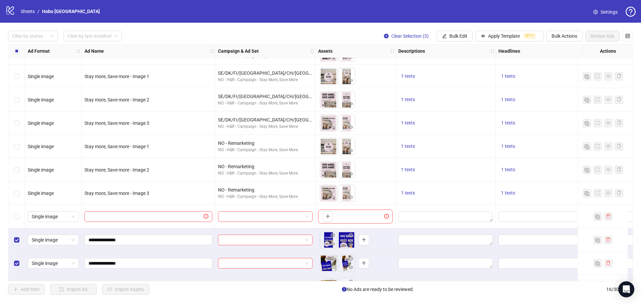
scroll to position [153, 0]
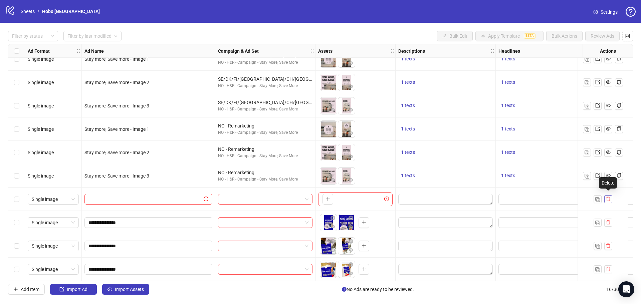
click at [609, 197] on icon "delete" at bounding box center [608, 199] width 5 height 5
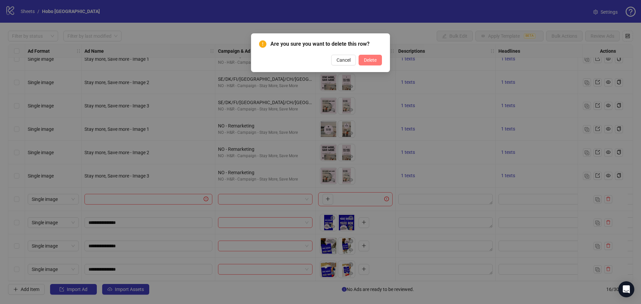
click at [367, 60] on span "Delete" at bounding box center [370, 59] width 13 height 5
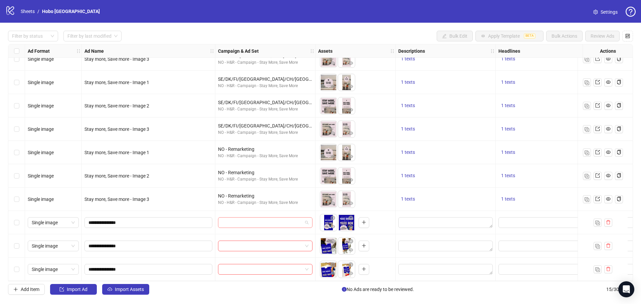
click at [239, 221] on input "search" at bounding box center [262, 223] width 80 height 10
click at [261, 218] on input "search" at bounding box center [262, 223] width 80 height 10
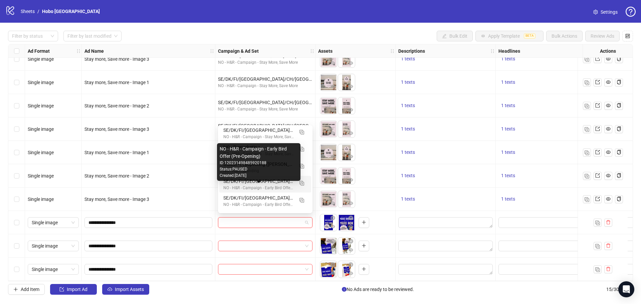
scroll to position [19, 0]
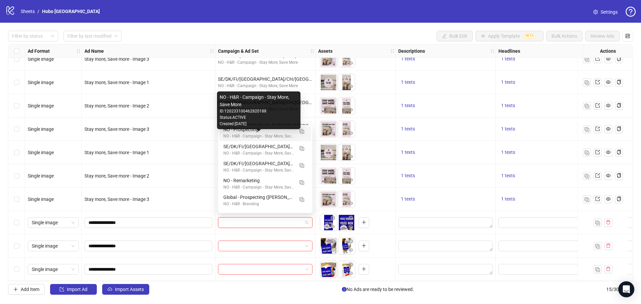
click at [268, 135] on div "NO - H&R - Campaign - Stay More, Save More" at bounding box center [258, 136] width 70 height 6
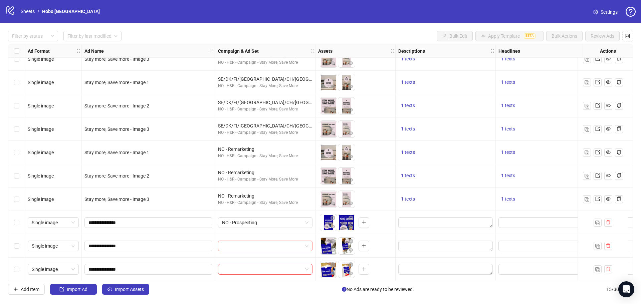
click at [266, 242] on input "search" at bounding box center [262, 246] width 80 height 10
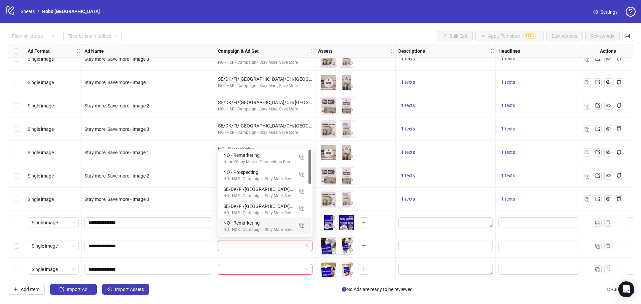
click at [316, 258] on div "To pick up a draggable item, press the space bar. While dragging, use the arrow…" at bounding box center [355, 269] width 80 height 23
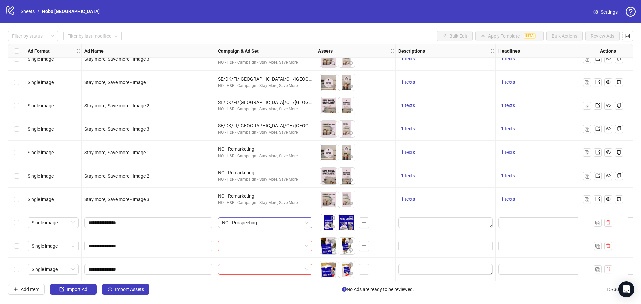
click at [275, 218] on span "NO - Prospecting" at bounding box center [265, 223] width 86 height 10
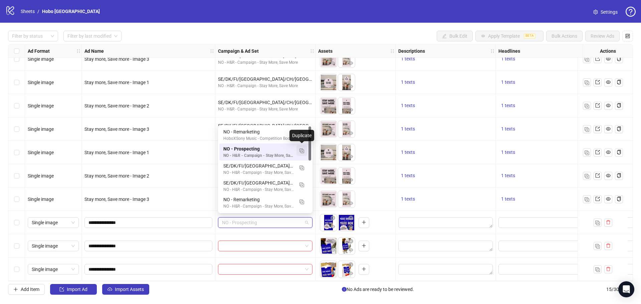
click at [301, 150] on img "button" at bounding box center [301, 151] width 5 height 5
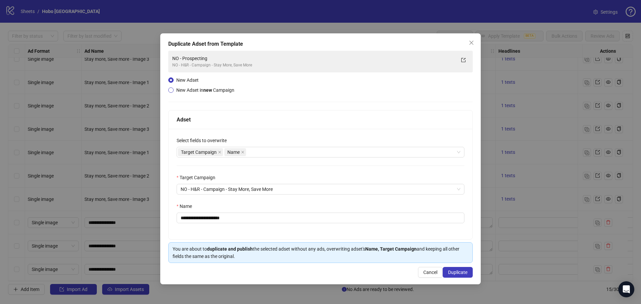
click at [181, 91] on span "New Adset in new Campaign" at bounding box center [205, 89] width 58 height 5
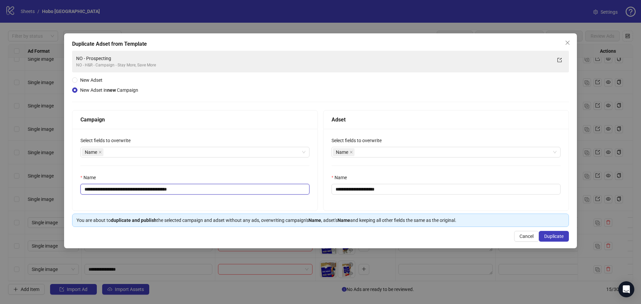
drag, startPoint x: 202, startPoint y: 187, endPoint x: 133, endPoint y: 191, distance: 69.9
click at [133, 191] on input "**********" at bounding box center [194, 189] width 229 height 11
click at [186, 188] on input "**********" at bounding box center [194, 189] width 229 height 11
type input "**********"
click at [414, 195] on div "**********" at bounding box center [445, 170] width 245 height 82
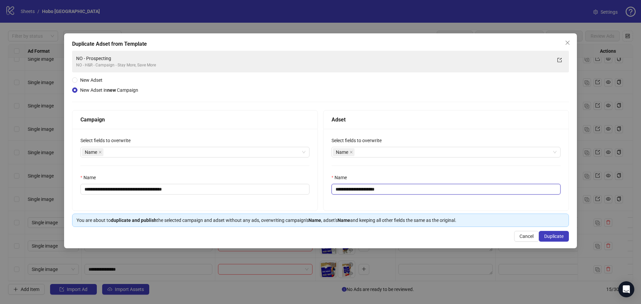
click at [411, 190] on input "**********" at bounding box center [445, 189] width 229 height 11
type input "**********"
click at [555, 235] on span "Duplicate" at bounding box center [553, 236] width 19 height 5
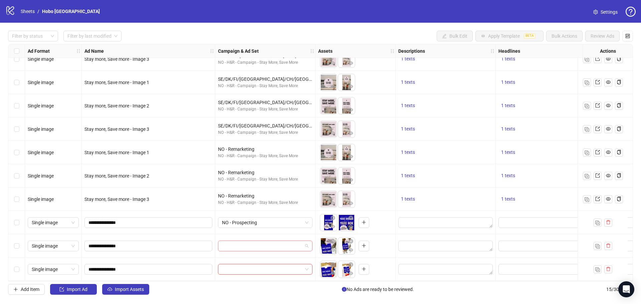
click at [270, 245] on input "search" at bounding box center [262, 246] width 80 height 10
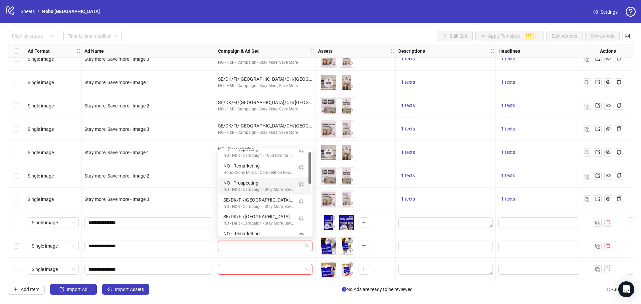
scroll to position [0, 0]
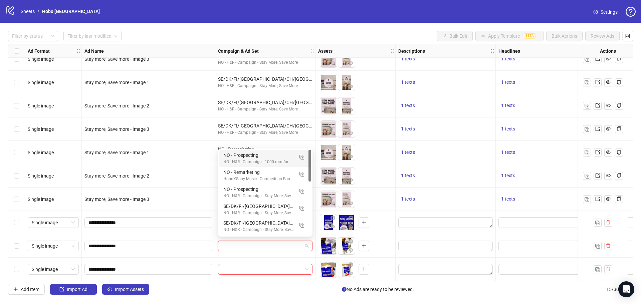
click at [272, 156] on div "NO - Prospecting" at bounding box center [258, 155] width 70 height 7
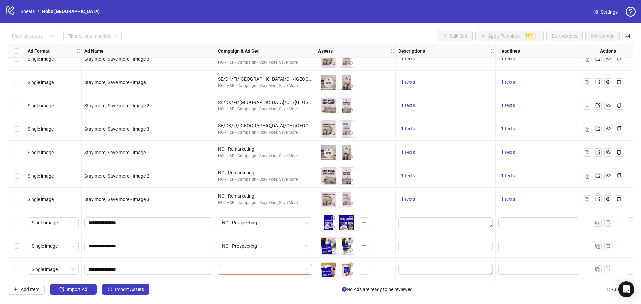
click at [277, 265] on input "search" at bounding box center [262, 269] width 80 height 10
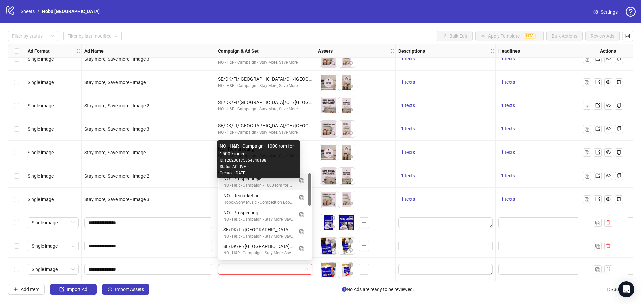
click at [278, 182] on div "NO - Prospecting" at bounding box center [258, 178] width 70 height 7
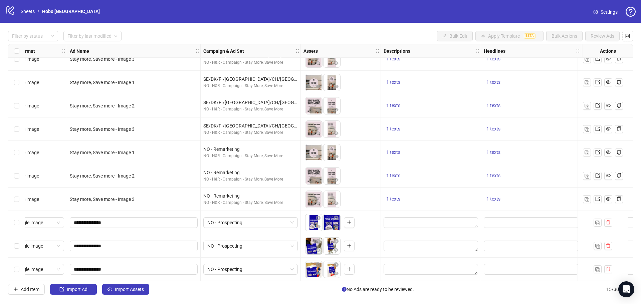
scroll to position [130, 0]
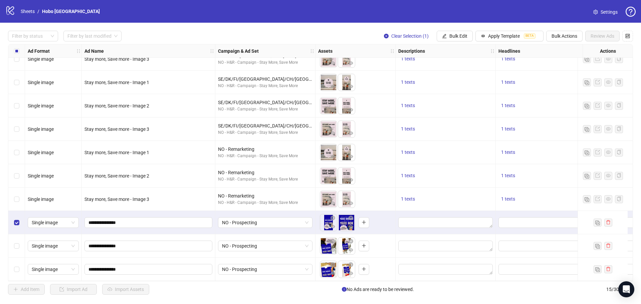
drag, startPoint x: 20, startPoint y: 243, endPoint x: 19, endPoint y: 252, distance: 9.4
click at [20, 243] on div "Select row 14" at bounding box center [16, 245] width 17 height 23
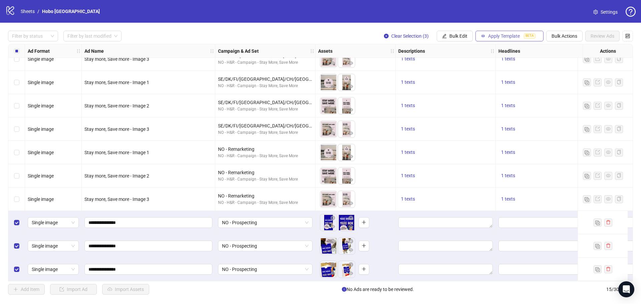
click at [490, 37] on span "Apply Template" at bounding box center [504, 35] width 32 height 5
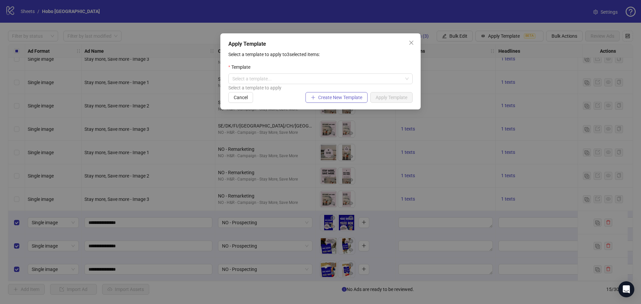
click at [351, 97] on span "Create New Template" at bounding box center [340, 97] width 44 height 5
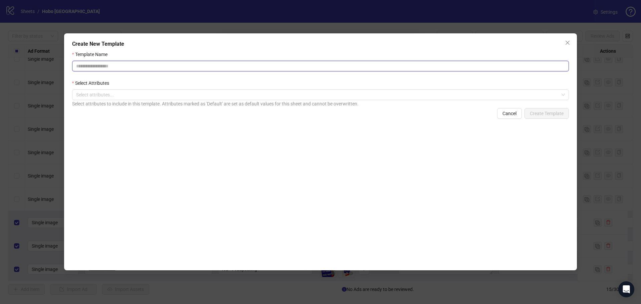
click at [103, 66] on input "Template Name" at bounding box center [320, 66] width 497 height 11
click at [117, 92] on div at bounding box center [316, 94] width 487 height 9
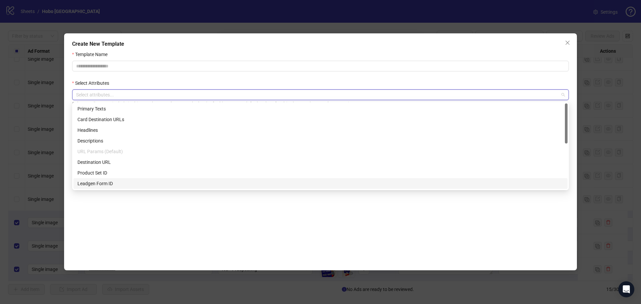
click at [108, 202] on div "Template Name Select Attributes Select attributes... Select attributes to inclu…" at bounding box center [320, 157] width 497 height 213
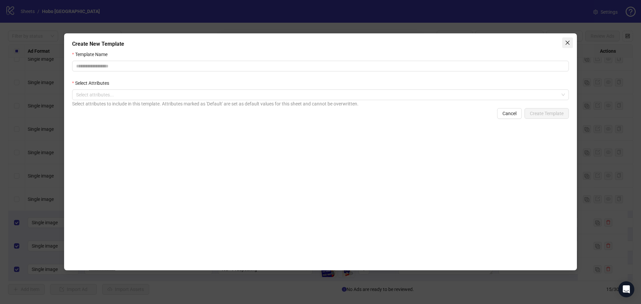
click at [567, 39] on button "Close" at bounding box center [567, 42] width 11 height 11
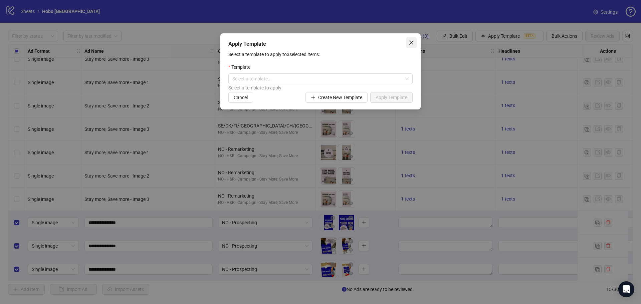
click at [411, 41] on icon "close" at bounding box center [411, 42] width 5 height 5
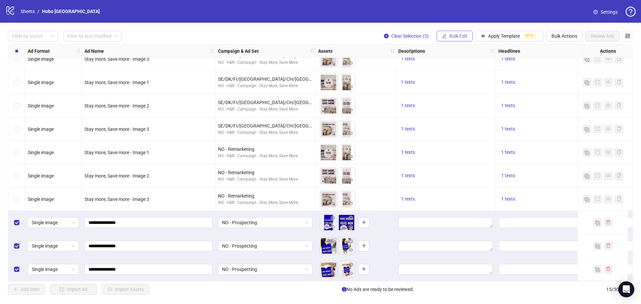
click at [455, 37] on span "Bulk Edit" at bounding box center [458, 35] width 18 height 5
click at [455, 100] on span "Primary Texts" at bounding box center [461, 102] width 40 height 7
click at [417, 70] on textarea at bounding box center [436, 69] width 100 height 18
paste textarea "**********"
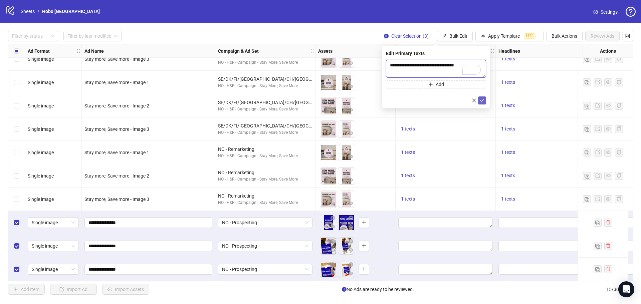
type textarea "**********"
click at [484, 102] on button "submit" at bounding box center [482, 100] width 8 height 8
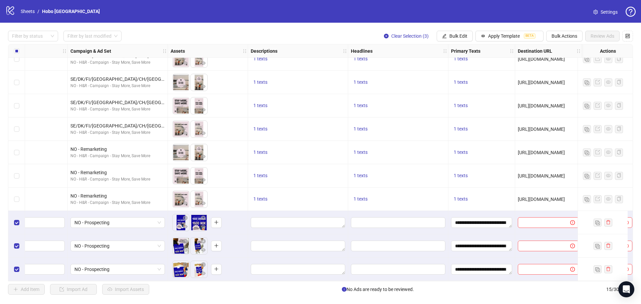
scroll to position [130, 184]
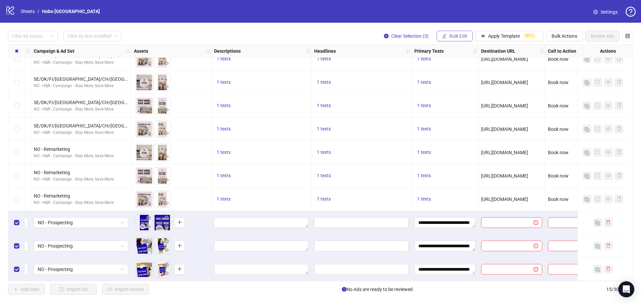
click at [450, 35] on span "Bulk Edit" at bounding box center [458, 35] width 18 height 5
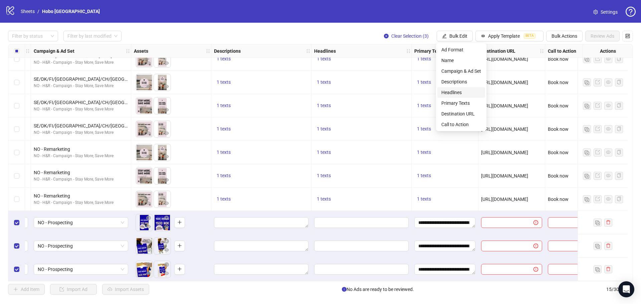
click at [453, 92] on span "Headlines" at bounding box center [461, 92] width 40 height 7
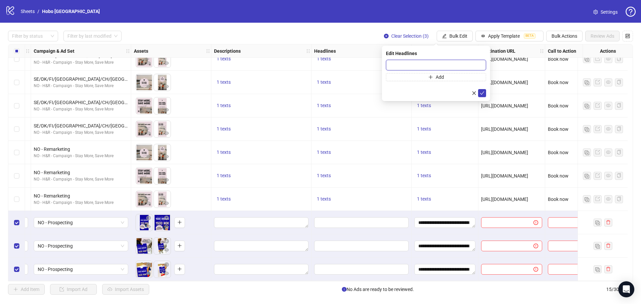
click at [416, 66] on input "text" at bounding box center [436, 65] width 100 height 11
paste input "**********"
type input "**********"
click at [479, 91] on button "submit" at bounding box center [482, 93] width 8 height 8
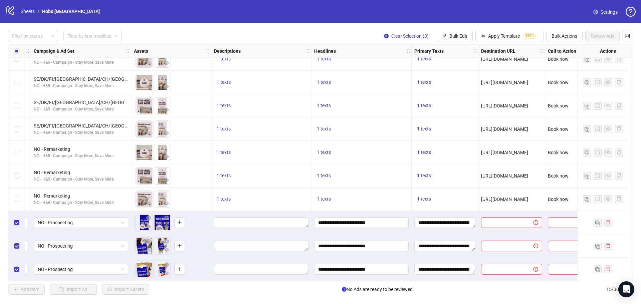
scroll to position [130, 205]
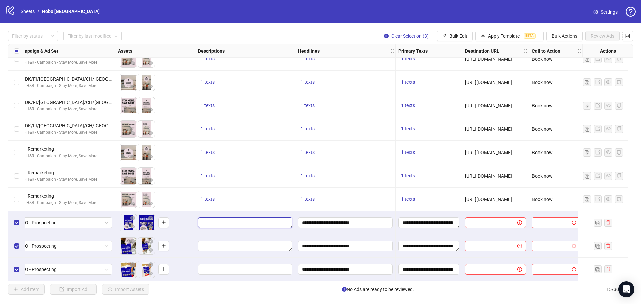
click at [251, 217] on textarea "Edit values" at bounding box center [245, 222] width 94 height 11
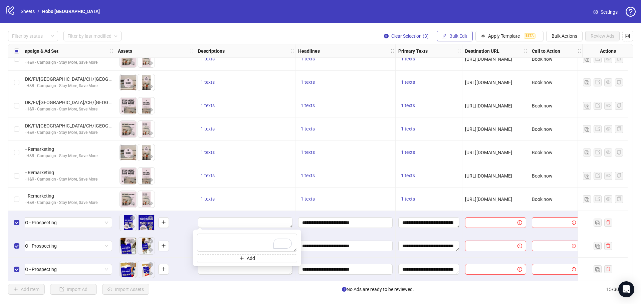
click at [459, 33] on button "Bulk Edit" at bounding box center [455, 36] width 36 height 11
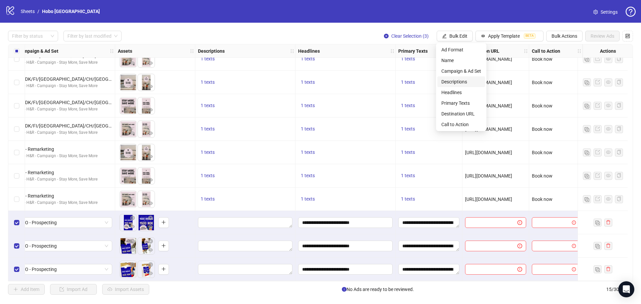
click at [457, 77] on li "Descriptions" at bounding box center [461, 81] width 48 height 11
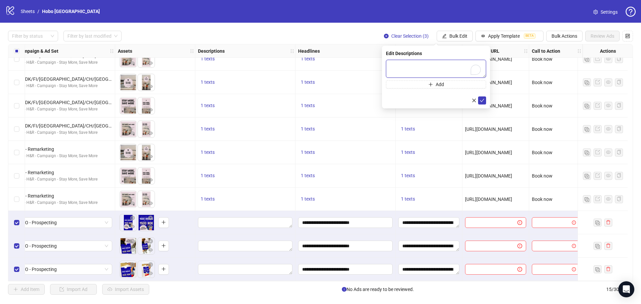
click at [422, 64] on textarea "To enrich screen reader interactions, please activate Accessibility in Grammarl…" at bounding box center [436, 69] width 100 height 18
click at [416, 66] on textarea "**********" at bounding box center [436, 69] width 100 height 18
click at [439, 62] on textarea "**********" at bounding box center [436, 69] width 100 height 18
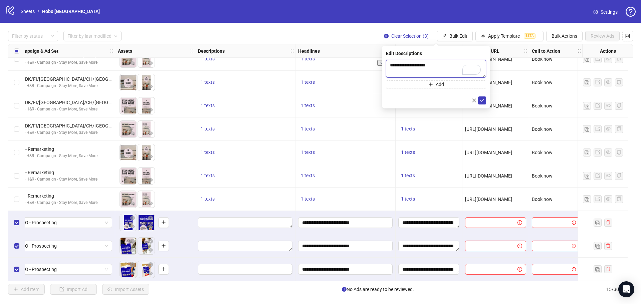
click at [409, 64] on textarea "**********" at bounding box center [436, 69] width 100 height 18
click at [438, 65] on textarea "**********" at bounding box center [436, 69] width 100 height 18
type textarea "**********"
click at [481, 100] on icon "check" at bounding box center [482, 100] width 5 height 5
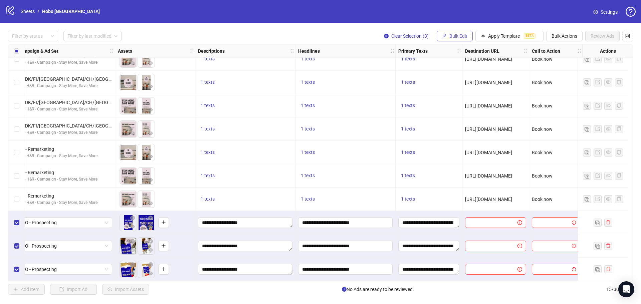
click at [467, 34] on button "Bulk Edit" at bounding box center [455, 36] width 36 height 11
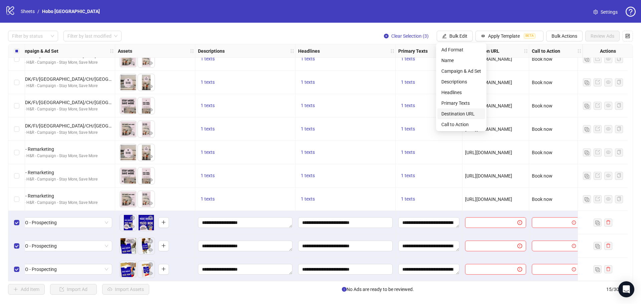
click at [465, 110] on span "Destination URL" at bounding box center [461, 113] width 40 height 7
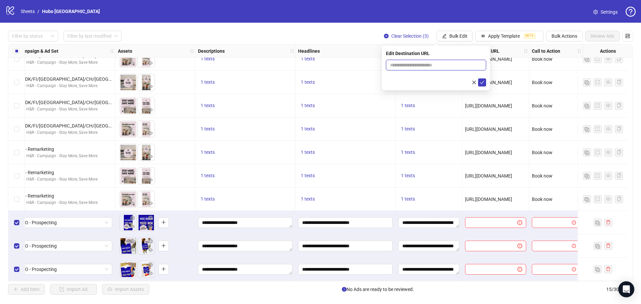
click at [414, 65] on input "text" at bounding box center [433, 64] width 87 height 7
paste input "**********"
type input "**********"
click at [484, 81] on icon "check" at bounding box center [482, 82] width 5 height 5
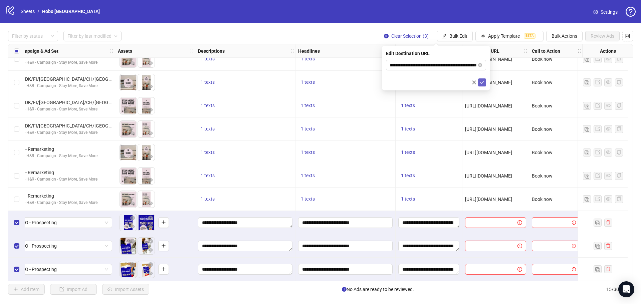
scroll to position [0, 0]
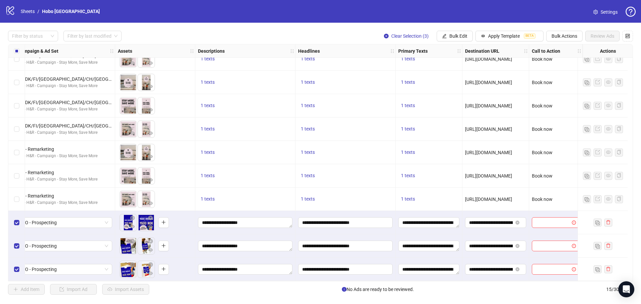
drag, startPoint x: 498, startPoint y: 282, endPoint x: 567, endPoint y: 284, distance: 69.1
click at [567, 284] on div "Filter by status Filter by last modified Clear Selection (3) Bulk Edit Apply Te…" at bounding box center [320, 163] width 641 height 280
click at [444, 33] on button "Bulk Edit" at bounding box center [455, 36] width 36 height 11
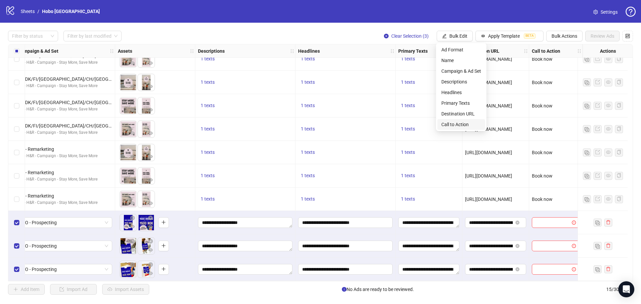
click at [454, 123] on span "Call to Action" at bounding box center [461, 124] width 40 height 7
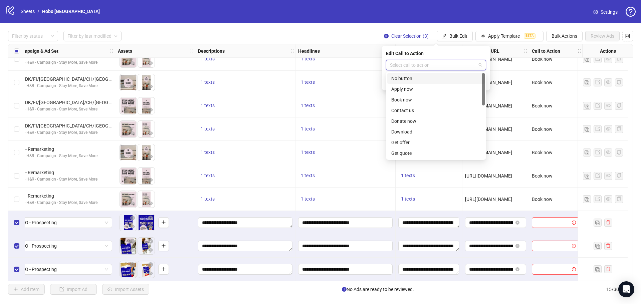
click at [442, 62] on input "search" at bounding box center [433, 65] width 86 height 10
click at [423, 96] on div "Book now" at bounding box center [435, 99] width 89 height 7
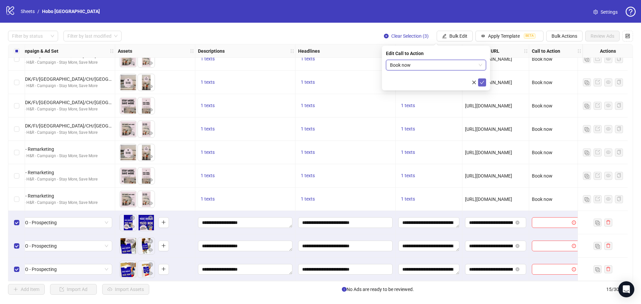
click at [482, 81] on icon "check" at bounding box center [482, 82] width 5 height 5
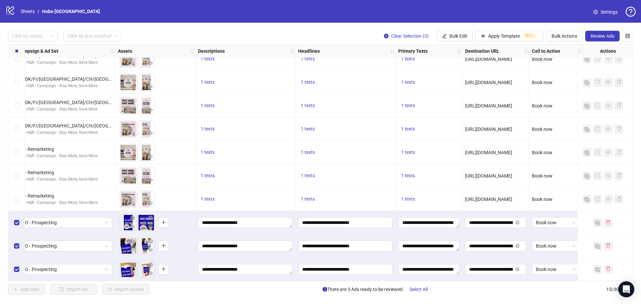
drag, startPoint x: 544, startPoint y: 277, endPoint x: 540, endPoint y: 278, distance: 4.5
click at [540, 278] on div "Book now" at bounding box center [555, 269] width 53 height 23
drag, startPoint x: 546, startPoint y: 278, endPoint x: 465, endPoint y: 278, distance: 81.1
click at [464, 281] on div "Ad Format Ad Name Campaign & Ad Set Assets Descriptions Headlines Primary Texts…" at bounding box center [320, 162] width 625 height 237
click at [198, 297] on div "Filter by status Filter by last modified Clear Selection (3) Bulk Edit Apply Te…" at bounding box center [320, 163] width 641 height 280
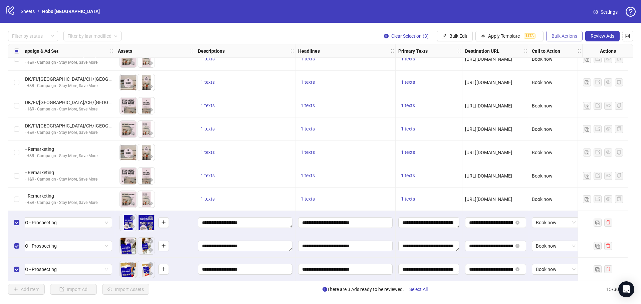
click at [565, 34] on span "Bulk Actions" at bounding box center [564, 35] width 26 height 5
click at [561, 71] on span "Duplicate with assets" at bounding box center [574, 70] width 46 height 7
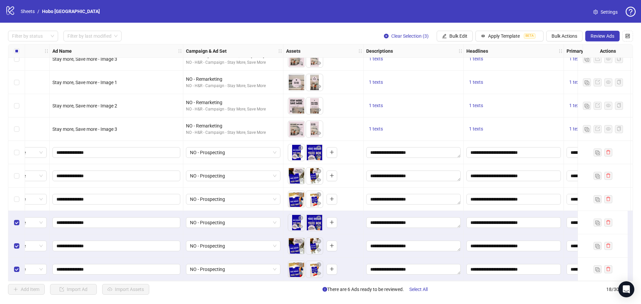
scroll to position [200, 0]
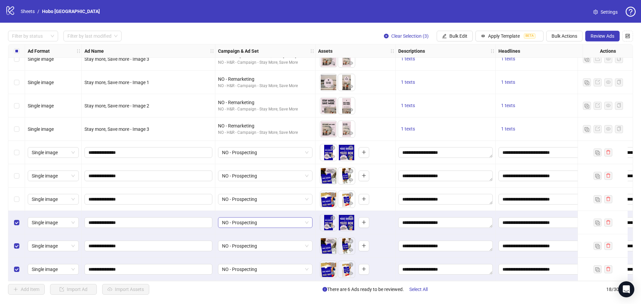
click at [254, 219] on span "NO - Prospecting" at bounding box center [265, 223] width 86 height 10
click at [263, 220] on span "NO - Prospecting" at bounding box center [265, 223] width 86 height 10
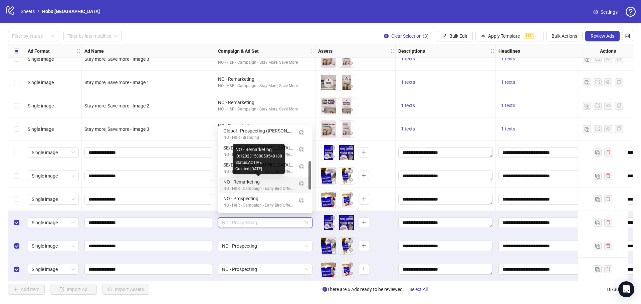
scroll to position [70, 0]
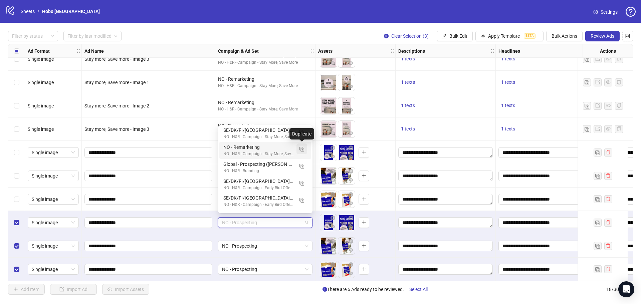
click at [302, 148] on img "button" at bounding box center [301, 149] width 5 height 5
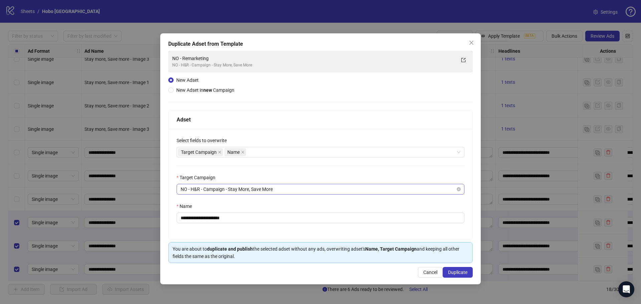
click at [279, 188] on span "NO - H&R - Campaign - Stay More, Save More" at bounding box center [321, 189] width 280 height 10
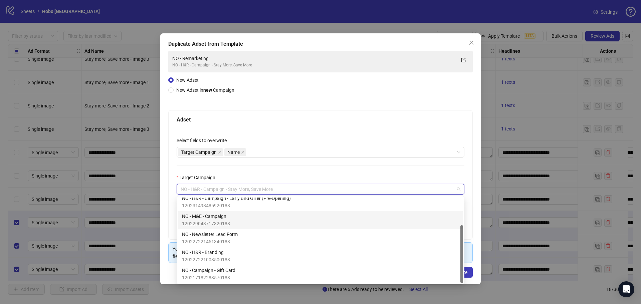
scroll to position [0, 0]
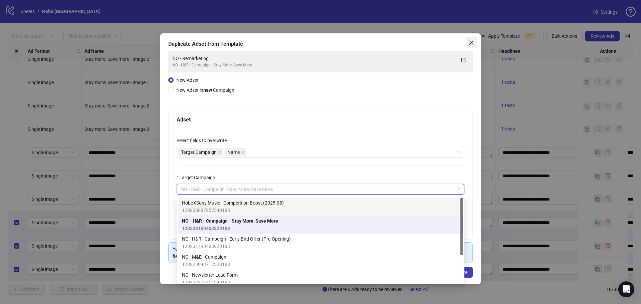
click at [473, 41] on icon "close" at bounding box center [471, 43] width 4 height 4
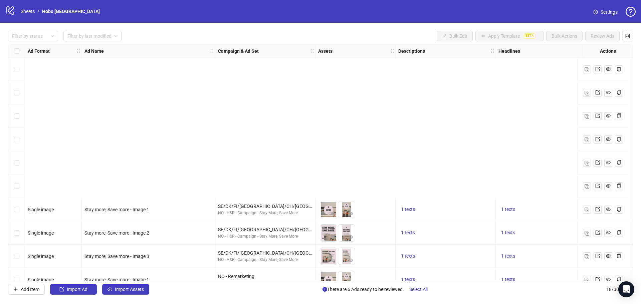
scroll to position [200, 0]
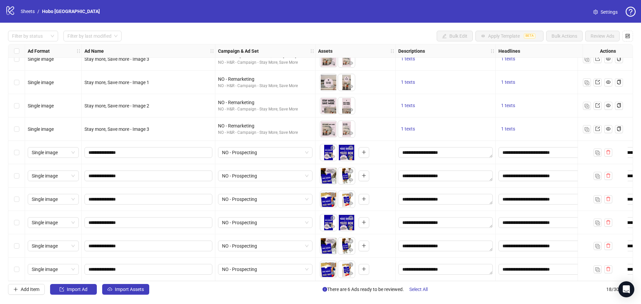
drag, startPoint x: 20, startPoint y: 221, endPoint x: 20, endPoint y: 228, distance: 6.7
click at [20, 221] on div "Select row 16" at bounding box center [16, 222] width 17 height 23
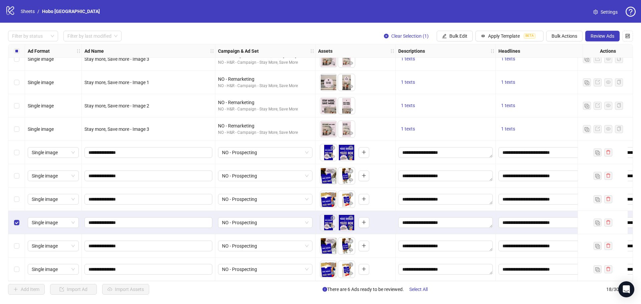
drag, startPoint x: 20, startPoint y: 244, endPoint x: 17, endPoint y: 263, distance: 18.6
click at [19, 246] on div "Select row 17" at bounding box center [16, 245] width 17 height 23
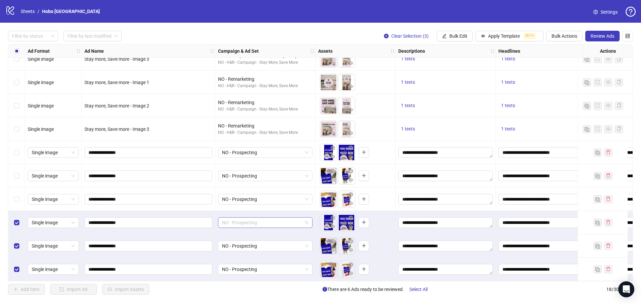
click at [254, 223] on span "NO - Prospecting" at bounding box center [265, 223] width 86 height 10
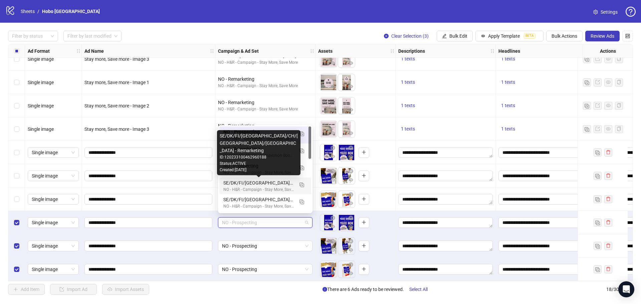
scroll to position [33, 0]
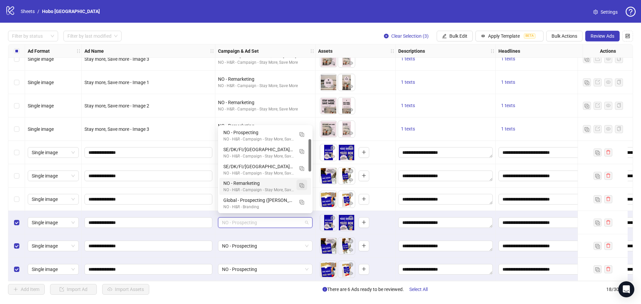
click at [302, 186] on img "button" at bounding box center [301, 185] width 5 height 5
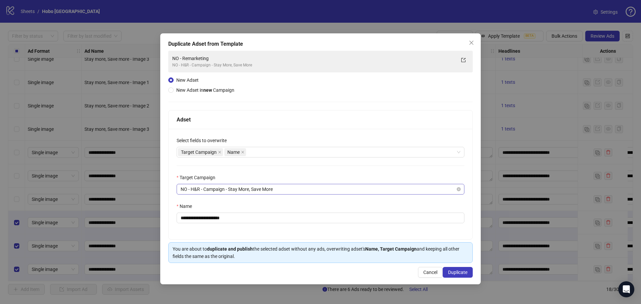
click at [244, 189] on span "NO - H&R - Campaign - Stay More, Save More" at bounding box center [321, 189] width 280 height 10
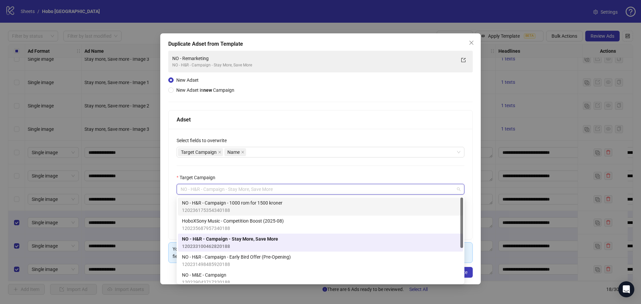
click at [251, 202] on span "NO - H&R - Campaign - 1000 rom for 1500 kroner" at bounding box center [232, 202] width 100 height 7
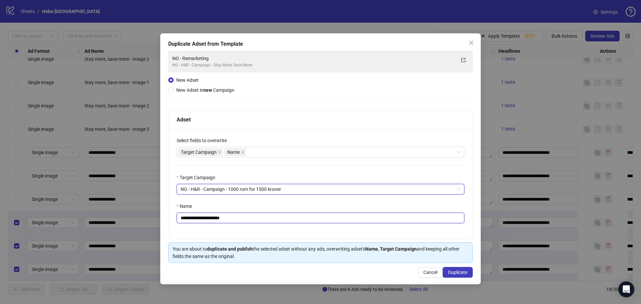
click at [255, 223] on input "**********" at bounding box center [321, 218] width 288 height 11
type input "**********"
click at [462, 273] on span "Duplicate" at bounding box center [457, 272] width 19 height 5
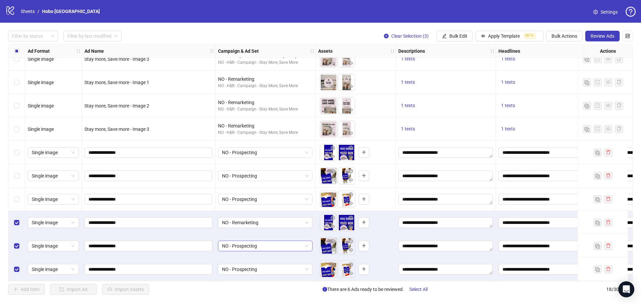
click at [260, 244] on span "NO - Prospecting" at bounding box center [265, 246] width 86 height 10
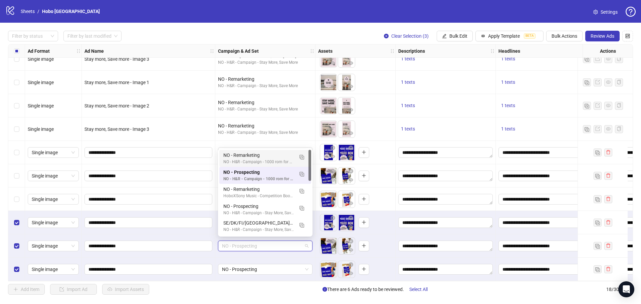
click at [274, 158] on div "NO - Remarketing" at bounding box center [258, 155] width 70 height 7
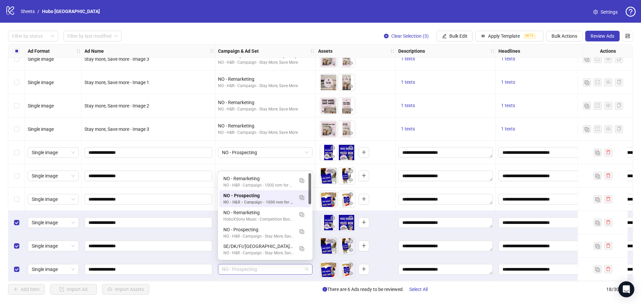
click at [268, 266] on span "NO - Prospecting" at bounding box center [265, 269] width 86 height 10
click at [265, 178] on div "NO - Remarketing" at bounding box center [258, 178] width 70 height 7
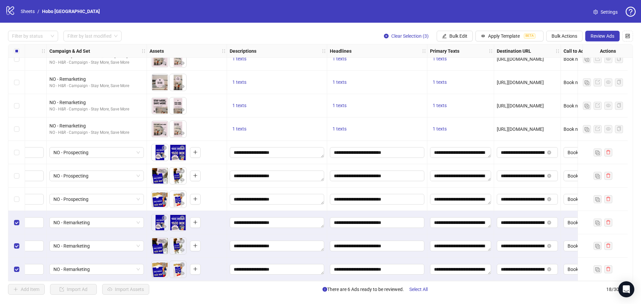
scroll to position [200, 0]
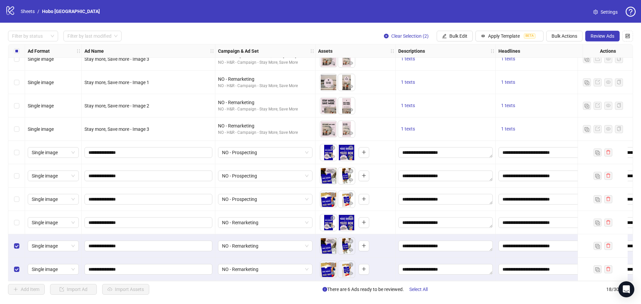
click at [19, 240] on div "Select row 17" at bounding box center [16, 245] width 17 height 23
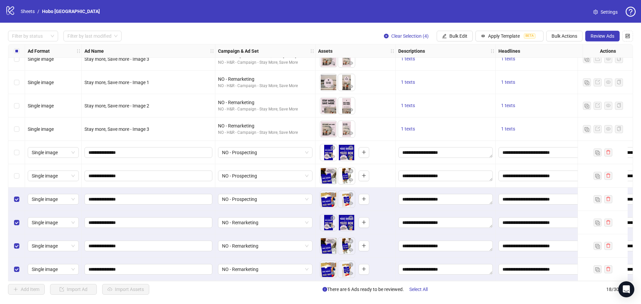
click at [15, 172] on label "Select row 14" at bounding box center [16, 175] width 5 height 7
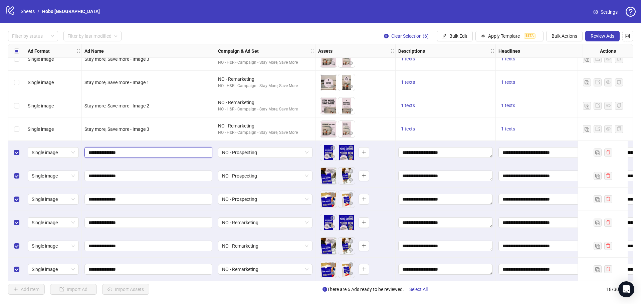
click at [121, 150] on input "**********" at bounding box center [147, 152] width 118 height 7
type input "**********"
drag, startPoint x: 132, startPoint y: 150, endPoint x: 121, endPoint y: 152, distance: 11.5
click at [121, 152] on input "**********" at bounding box center [147, 152] width 118 height 7
click at [121, 173] on input "**********" at bounding box center [147, 175] width 118 height 7
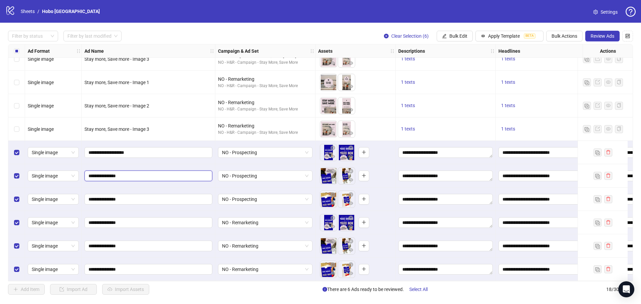
paste input "*****"
type input "**********"
click at [121, 197] on input "**********" at bounding box center [147, 199] width 118 height 7
paste input "*****"
type input "**********"
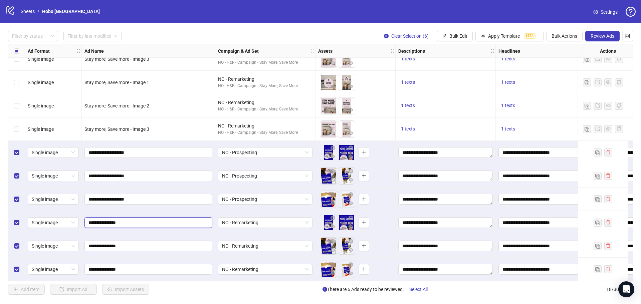
click at [121, 219] on input "**********" at bounding box center [147, 222] width 118 height 7
paste input "*****"
type input "**********"
click at [121, 244] on input "**********" at bounding box center [147, 245] width 118 height 7
paste input "*****"
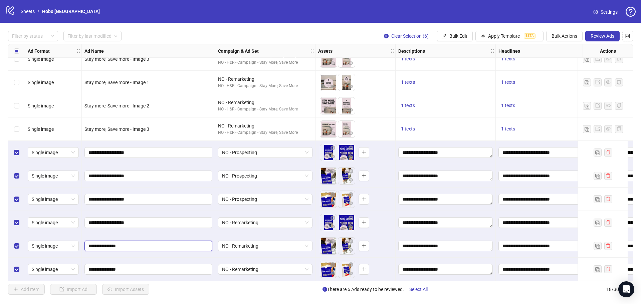
type input "**********"
click at [122, 267] on input "**********" at bounding box center [147, 269] width 118 height 7
paste input "*****"
type input "**********"
click at [608, 34] on span "Review Ads" at bounding box center [602, 35] width 24 height 5
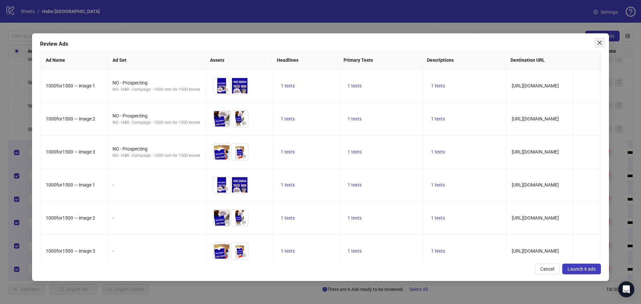
click at [599, 42] on icon "close" at bounding box center [599, 43] width 4 height 4
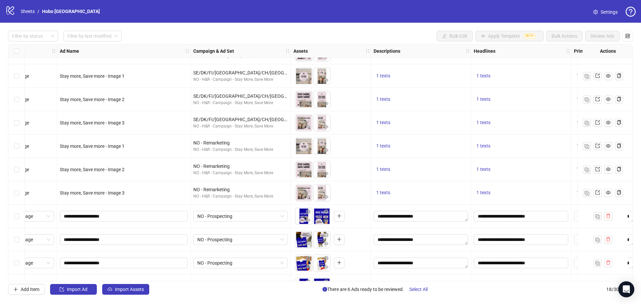
scroll to position [200, 25]
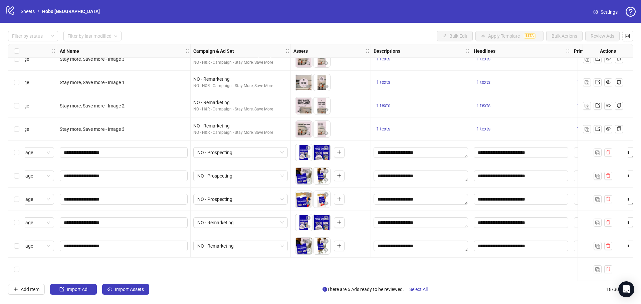
drag, startPoint x: 212, startPoint y: 282, endPoint x: 175, endPoint y: 281, distance: 36.4
click at [175, 281] on div "Filter by status Filter by last modified Bulk Edit Apply Template BETA Bulk Act…" at bounding box center [320, 163] width 641 height 280
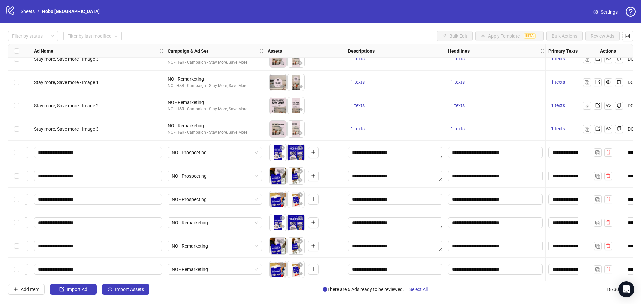
scroll to position [200, 0]
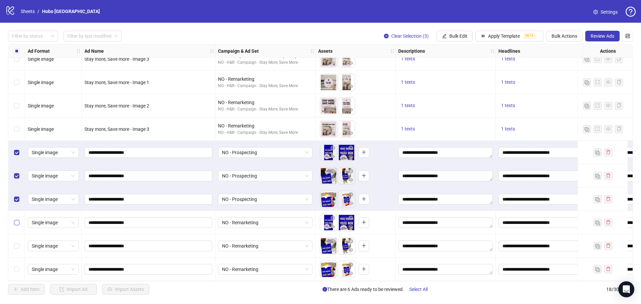
click at [14, 219] on label "Select row 16" at bounding box center [16, 222] width 5 height 7
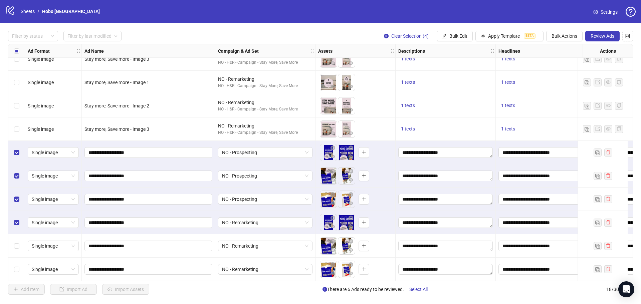
click at [19, 248] on div "Select row 17" at bounding box center [16, 245] width 17 height 23
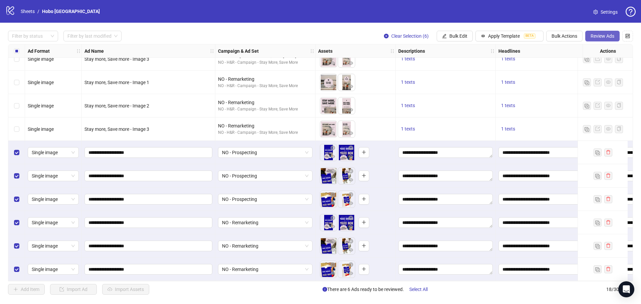
click at [602, 36] on span "Review Ads" at bounding box center [602, 35] width 24 height 5
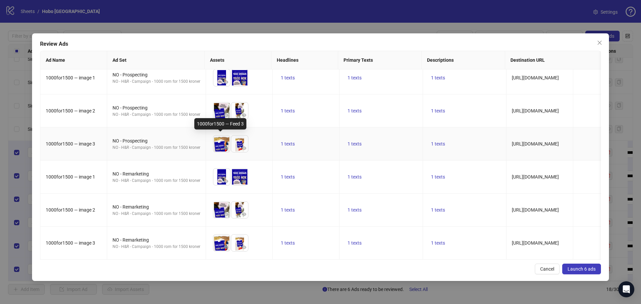
scroll to position [13, 0]
click at [584, 270] on span "Launch 6 ads" at bounding box center [581, 268] width 28 height 5
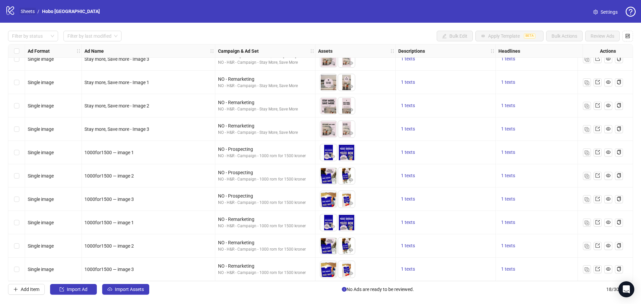
click at [31, 10] on link "Sheets" at bounding box center [27, 11] width 17 height 7
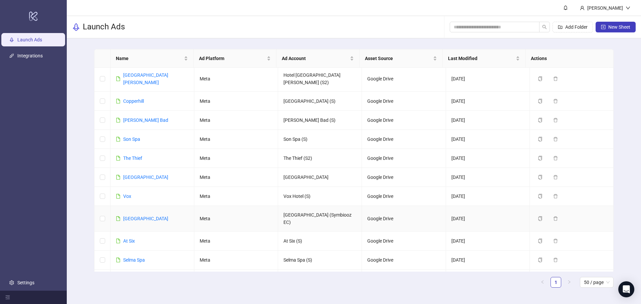
scroll to position [329, 0]
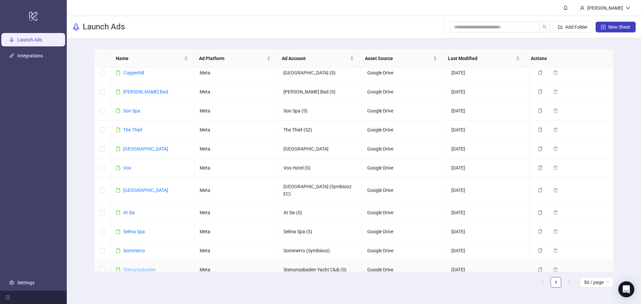
click at [141, 267] on link "Stenungsbaden" at bounding box center [139, 269] width 33 height 5
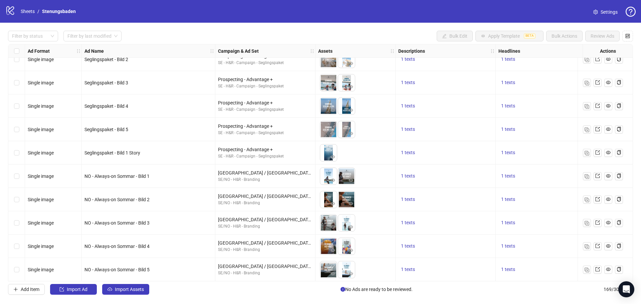
scroll to position [501, 0]
click at [134, 288] on span "Import Assets" at bounding box center [129, 289] width 29 height 5
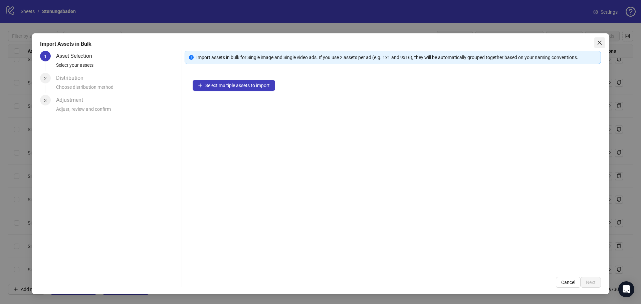
click at [600, 43] on icon "close" at bounding box center [599, 42] width 5 height 5
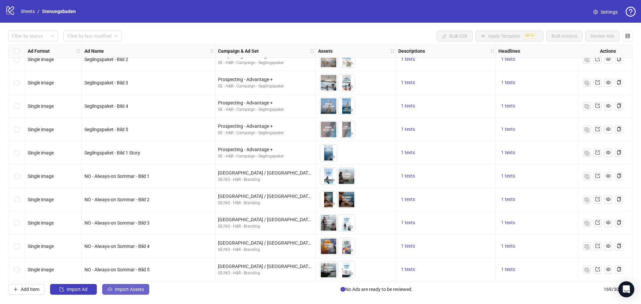
click at [139, 288] on span "Import Assets" at bounding box center [129, 289] width 29 height 5
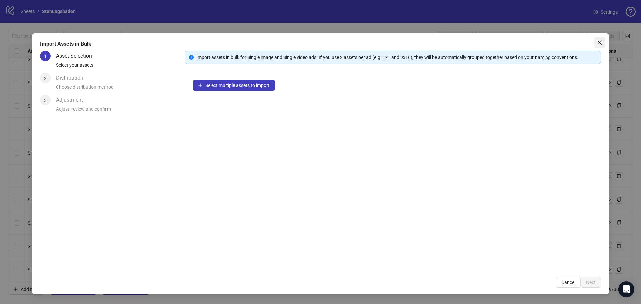
click at [597, 42] on icon "close" at bounding box center [599, 42] width 5 height 5
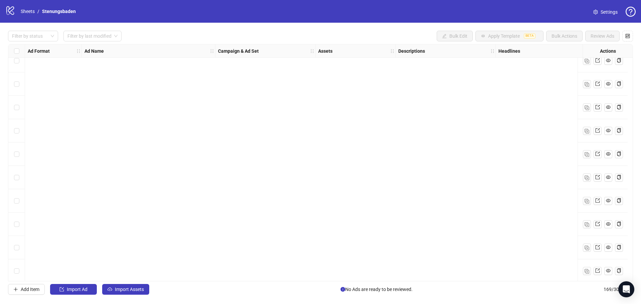
scroll to position [3728, 0]
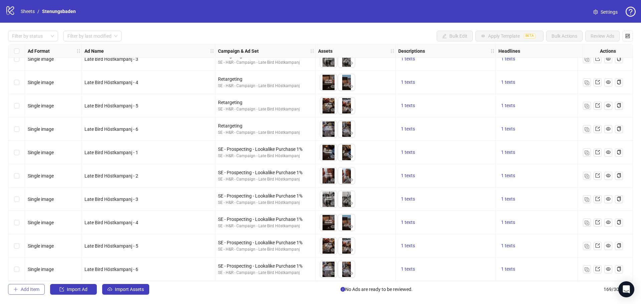
click at [26, 288] on span "Add Item" at bounding box center [30, 289] width 19 height 5
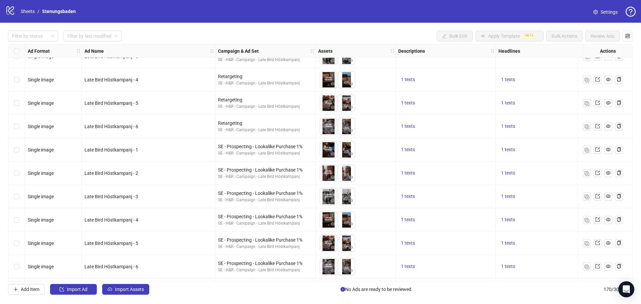
scroll to position [3751, 0]
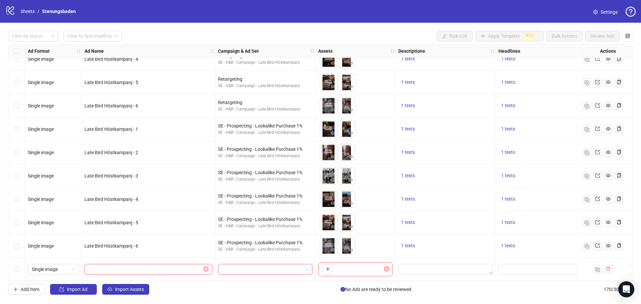
click at [51, 267] on div "Ad Format Ad Name Campaign & Ad Set Assets Descriptions Headlines Primary Texts…" at bounding box center [320, 162] width 625 height 237
click at [54, 266] on span "Single image" at bounding box center [53, 269] width 43 height 10
click at [46, 220] on div "Carousel" at bounding box center [53, 221] width 40 height 7
click at [177, 266] on input "text" at bounding box center [145, 269] width 114 height 7
type input "**********"
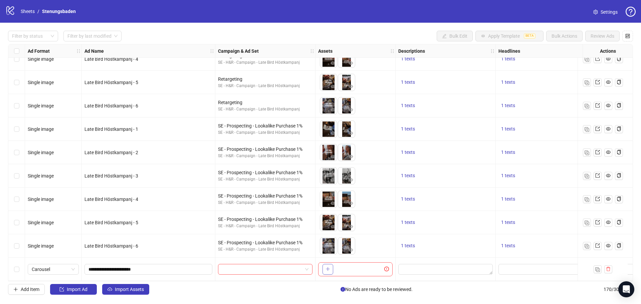
click at [328, 269] on icon "plus" at bounding box center [328, 269] width 4 height 0
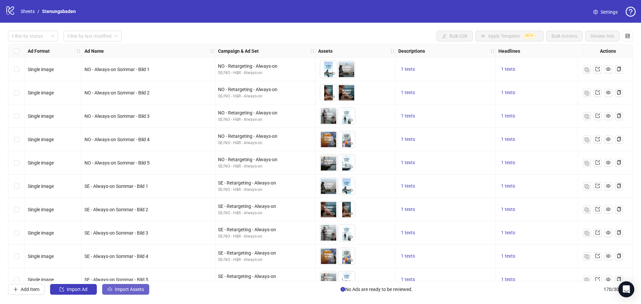
click at [131, 291] on span "Import Assets" at bounding box center [129, 289] width 29 height 5
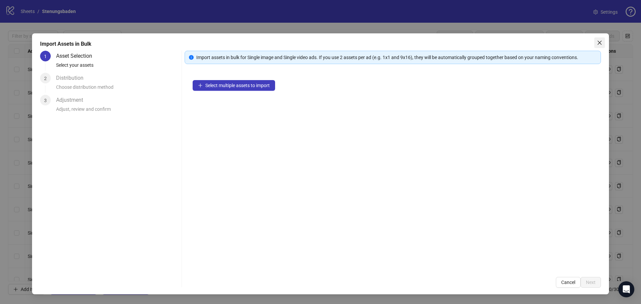
click at [595, 40] on span "Close" at bounding box center [599, 42] width 11 height 5
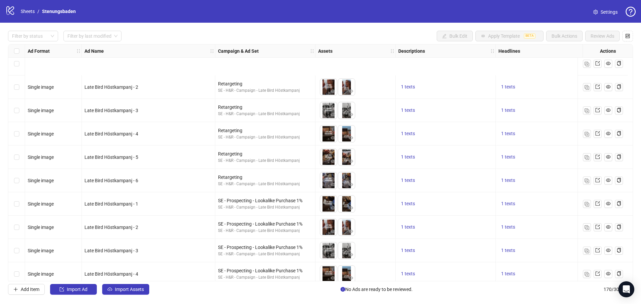
scroll to position [3751, 0]
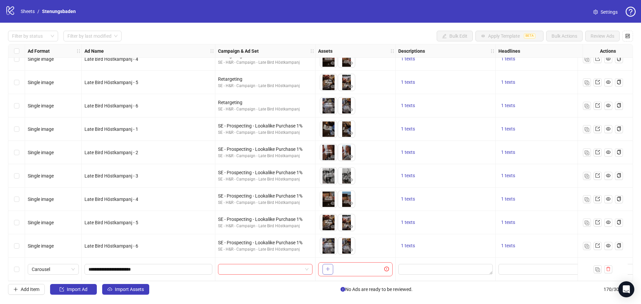
click at [331, 267] on button "button" at bounding box center [327, 269] width 11 height 11
click at [360, 266] on span "+ 6" at bounding box center [362, 269] width 8 height 7
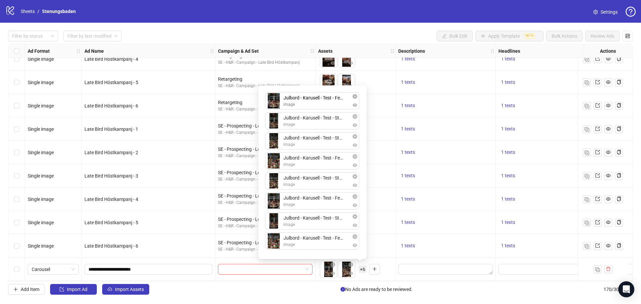
drag, startPoint x: 275, startPoint y: 184, endPoint x: 274, endPoint y: 103, distance: 81.1
click at [274, 103] on div "Julbord - Karusell - Test - Story 3 image Julbord - Karusell - Test - Story 2 i…" at bounding box center [312, 172] width 100 height 166
drag, startPoint x: 274, startPoint y: 163, endPoint x: 274, endPoint y: 122, distance: 40.4
click at [274, 122] on div "Julbord - Karusell - Test - Feed 1 image Julbord - Karusell - Test - Story 3 im…" at bounding box center [312, 172] width 100 height 166
drag, startPoint x: 274, startPoint y: 200, endPoint x: 270, endPoint y: 143, distance: 57.9
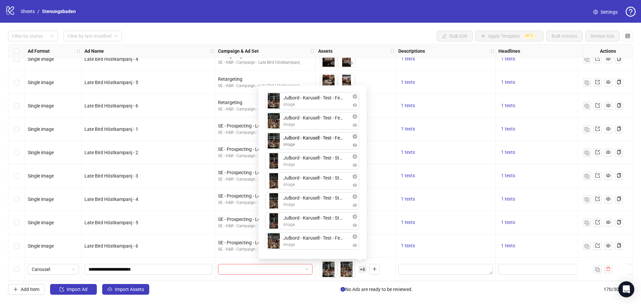
click at [270, 143] on div "Julbord - Karusell - Test - Feed 1 image Julbord - Karusell - Test - Feed 2 ima…" at bounding box center [312, 172] width 100 height 166
drag, startPoint x: 356, startPoint y: 236, endPoint x: 354, endPoint y: 230, distance: 6.2
click at [355, 236] on icon "close-circle" at bounding box center [354, 236] width 5 height 5
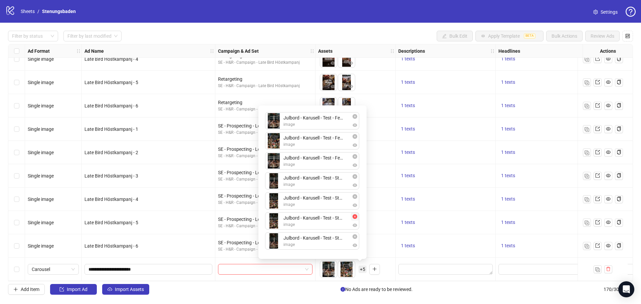
click at [354, 218] on icon "close-circle" at bounding box center [354, 216] width 5 height 5
click at [355, 216] on icon "close-circle" at bounding box center [354, 216] width 5 height 5
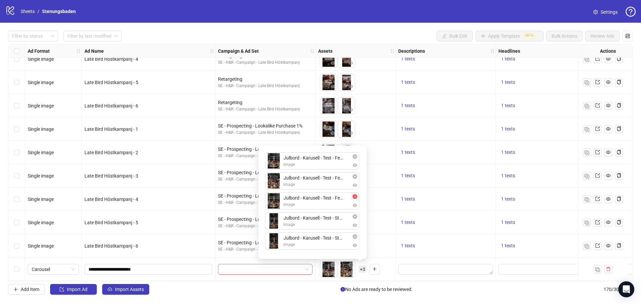
click at [356, 197] on icon "close-circle" at bounding box center [354, 196] width 5 height 5
click at [355, 197] on icon "close-circle" at bounding box center [354, 196] width 5 height 5
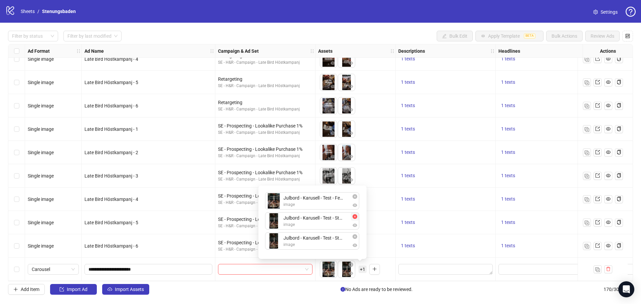
click at [355, 217] on icon "close-circle" at bounding box center [354, 216] width 5 height 5
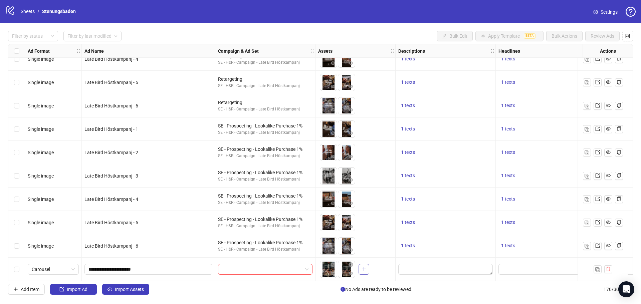
click at [361, 267] on icon "plus" at bounding box center [363, 269] width 5 height 5
click at [350, 263] on icon "close-circle" at bounding box center [350, 264] width 5 height 5
click at [332, 263] on icon "close-circle" at bounding box center [332, 264] width 5 height 5
click at [326, 269] on span "button" at bounding box center [327, 268] width 5 height 5
click at [22, 287] on span "Add Item" at bounding box center [30, 289] width 19 height 5
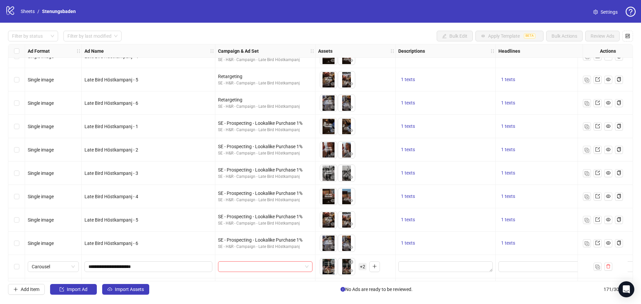
scroll to position [3775, 0]
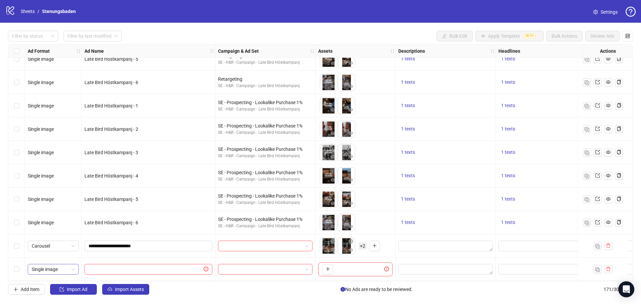
click at [61, 264] on span "Single image" at bounding box center [53, 269] width 43 height 10
click at [44, 221] on div "Carousel" at bounding box center [53, 221] width 40 height 7
click at [331, 264] on button "button" at bounding box center [327, 269] width 11 height 11
click at [360, 244] on span "+ 2" at bounding box center [362, 245] width 8 height 7
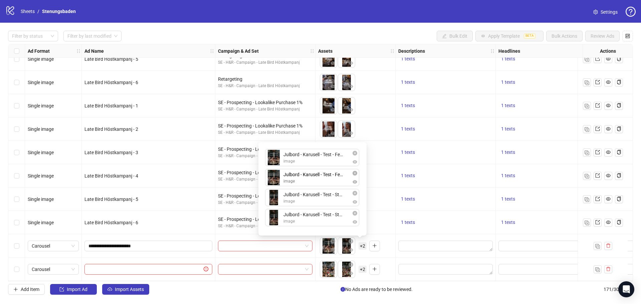
drag, startPoint x: 274, startPoint y: 201, endPoint x: 272, endPoint y: 180, distance: 21.8
click at [272, 180] on div "Julbord - Karusell - Test - Feed 1 image Julbord - Karusell - Test - Story 3 im…" at bounding box center [312, 188] width 100 height 85
drag, startPoint x: 275, startPoint y: 216, endPoint x: 275, endPoint y: 199, distance: 17.4
click at [275, 199] on div "Julbord - Karusell - Test - Feed 1 image Julbord - Karusell - Test - Feed 3 ima…" at bounding box center [312, 188] width 100 height 85
click at [360, 267] on span "+ 2" at bounding box center [362, 269] width 8 height 7
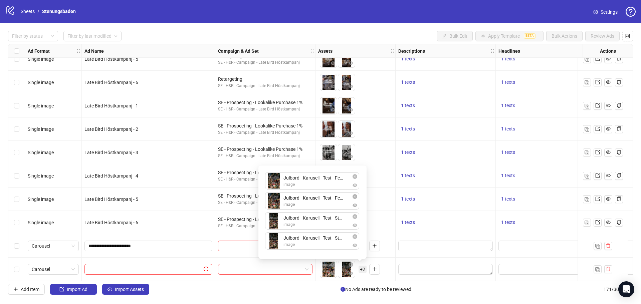
drag, startPoint x: 277, startPoint y: 242, endPoint x: 279, endPoint y: 212, distance: 29.7
click at [273, 197] on div "Julbord - Karusell - Test - Feed 4 image Julbord - Karusell - Test - Story 4 im…" at bounding box center [312, 212] width 100 height 85
drag, startPoint x: 276, startPoint y: 242, endPoint x: 275, endPoint y: 222, distance: 19.7
click at [275, 222] on div "Julbord - Karusell - Test - Feed 4 image Julbord - Karusell - Test - Feed 2 ima…" at bounding box center [312, 212] width 100 height 85
drag, startPoint x: 275, startPoint y: 203, endPoint x: 274, endPoint y: 184, distance: 19.1
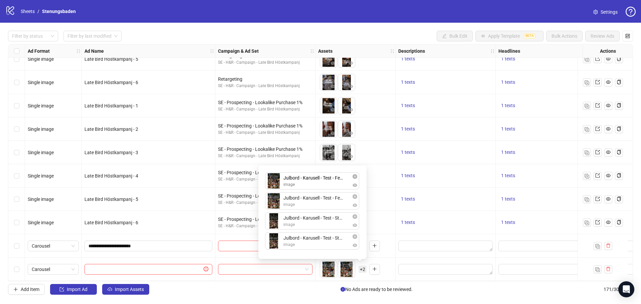
click at [274, 184] on div "Julbord - Karusell - Test - Feed 4 image Julbord - Karusell - Test - Feed 2 ima…" at bounding box center [312, 212] width 100 height 85
click at [310, 289] on div "Add Item Import Ad Import Assets No Ads are ready to be reviewed. 171 / 300 ite…" at bounding box center [320, 289] width 625 height 11
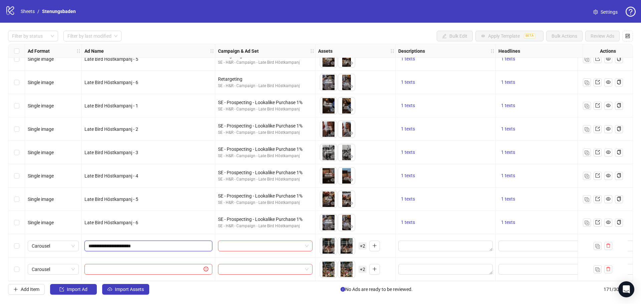
click at [150, 245] on input "**********" at bounding box center [147, 245] width 118 height 7
click at [141, 242] on input "**********" at bounding box center [147, 245] width 118 height 7
click at [141, 243] on input "**********" at bounding box center [147, 245] width 118 height 7
click at [142, 244] on input "**********" at bounding box center [147, 245] width 118 height 7
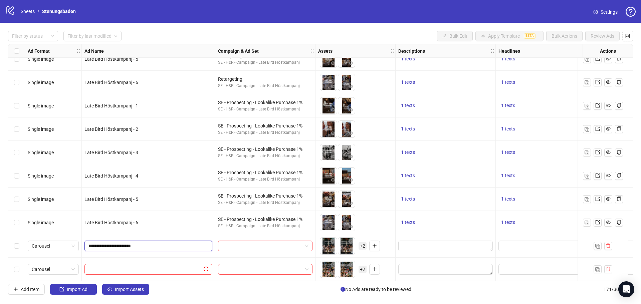
click at [142, 244] on input "**********" at bounding box center [147, 245] width 118 height 7
click at [136, 266] on input "text" at bounding box center [145, 269] width 114 height 7
paste input "**********"
type input "**********"
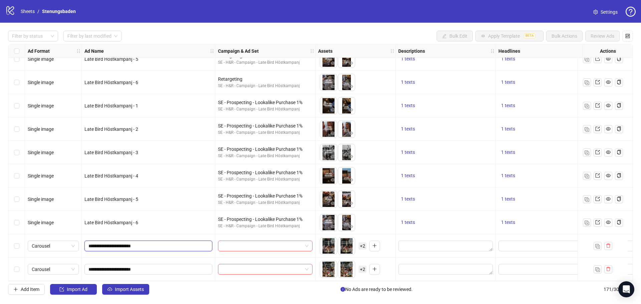
click at [151, 244] on input "**********" at bounding box center [147, 245] width 118 height 7
type input "**********"
drag, startPoint x: 158, startPoint y: 242, endPoint x: 140, endPoint y: 243, distance: 18.4
click at [140, 243] on input "**********" at bounding box center [147, 245] width 118 height 7
click at [151, 267] on input "**********" at bounding box center [147, 269] width 118 height 7
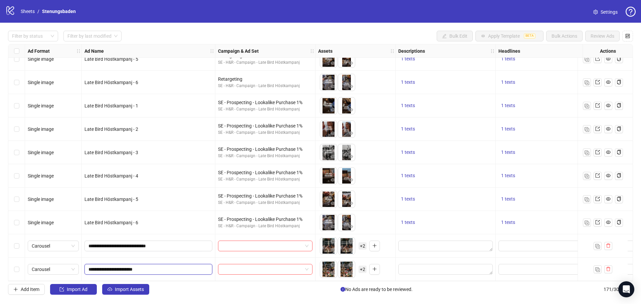
paste input "**********"
type input "**********"
click at [30, 288] on span "Add Item" at bounding box center [30, 289] width 19 height 5
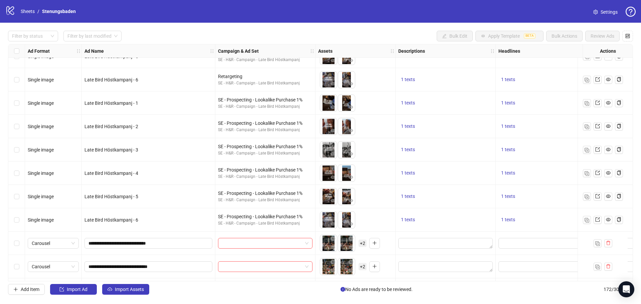
scroll to position [3798, 0]
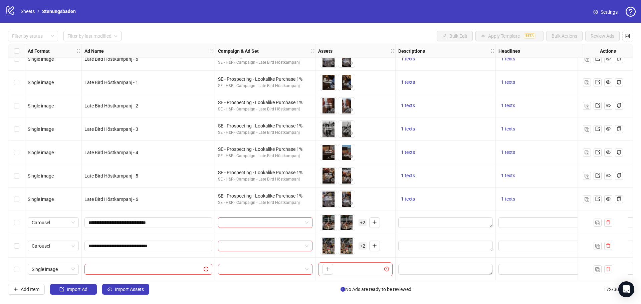
click at [55, 265] on div "Ad Format Ad Name Campaign & Ad Set Assets Descriptions Headlines Primary Texts…" at bounding box center [320, 162] width 625 height 237
click at [56, 271] on span "Single image" at bounding box center [53, 269] width 43 height 10
click at [49, 221] on div "Carousel" at bounding box center [53, 221] width 40 height 7
click at [121, 268] on input "text" at bounding box center [145, 269] width 114 height 7
click at [163, 267] on input "text" at bounding box center [145, 269] width 114 height 7
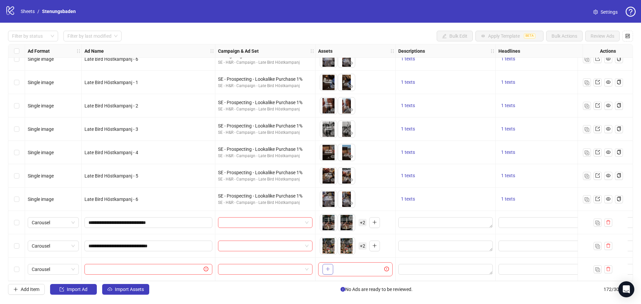
click at [326, 267] on icon "plus" at bounding box center [327, 269] width 5 height 5
click at [363, 266] on span "+ 2" at bounding box center [362, 269] width 8 height 7
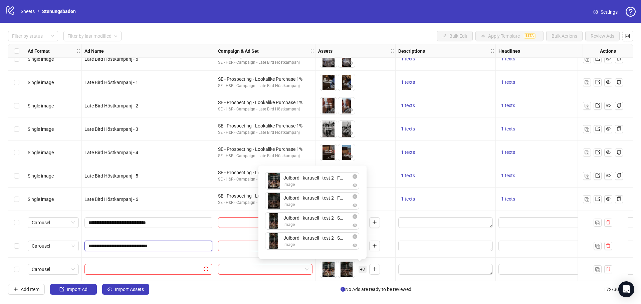
click at [155, 242] on input "**********" at bounding box center [147, 245] width 118 height 7
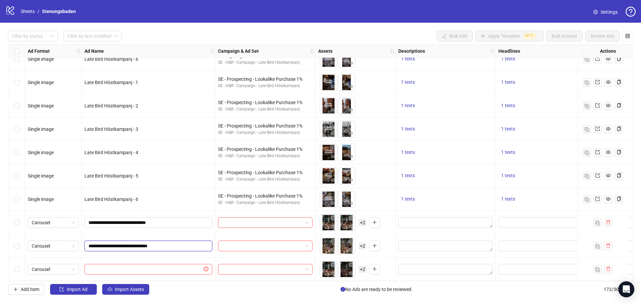
click at [155, 242] on input "**********" at bounding box center [147, 245] width 118 height 7
click at [144, 266] on input "text" at bounding box center [145, 269] width 114 height 7
paste input "**********"
click at [141, 266] on input "**********" at bounding box center [147, 269] width 118 height 7
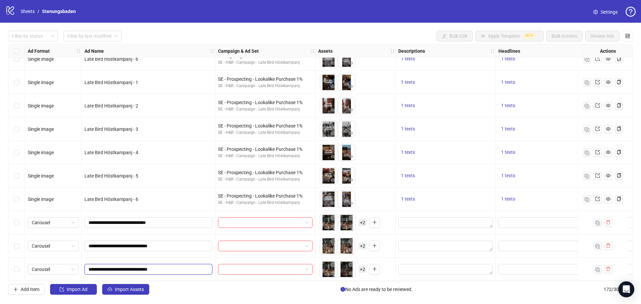
click at [155, 267] on input "**********" at bounding box center [147, 269] width 118 height 7
type input "**********"
click at [27, 292] on span "Add Item" at bounding box center [30, 289] width 19 height 5
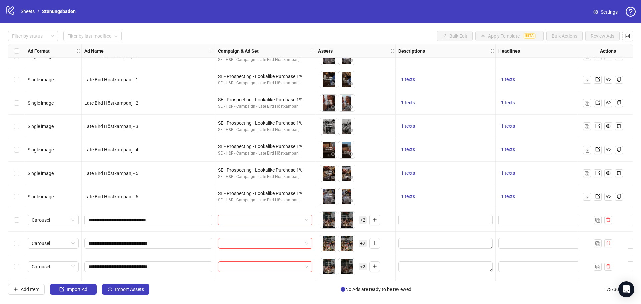
scroll to position [3822, 0]
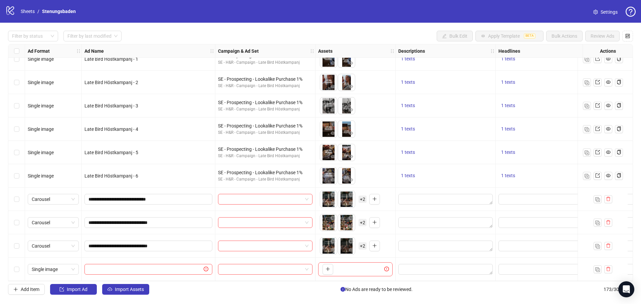
click at [62, 270] on span "Single image" at bounding box center [53, 269] width 43 height 10
click at [44, 219] on div "Carousel" at bounding box center [53, 221] width 40 height 7
click at [160, 244] on input "**********" at bounding box center [147, 245] width 118 height 7
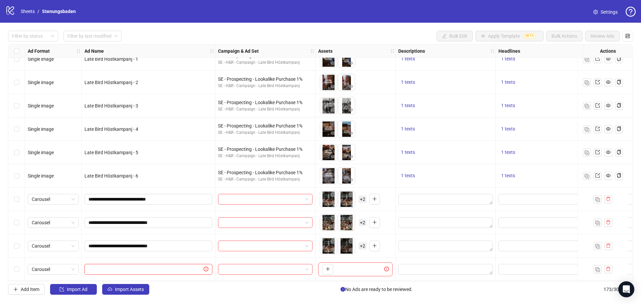
click at [152, 268] on input "text" at bounding box center [145, 269] width 114 height 7
paste input "**********"
click at [140, 266] on input "**********" at bounding box center [147, 269] width 118 height 7
type input "**********"
click at [327, 268] on icon "plus" at bounding box center [327, 269] width 5 height 5
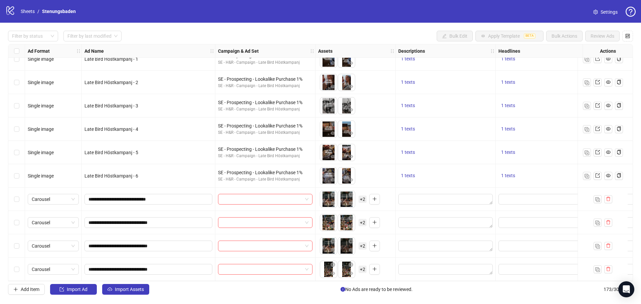
click at [361, 268] on span "+ 2" at bounding box center [362, 269] width 8 height 7
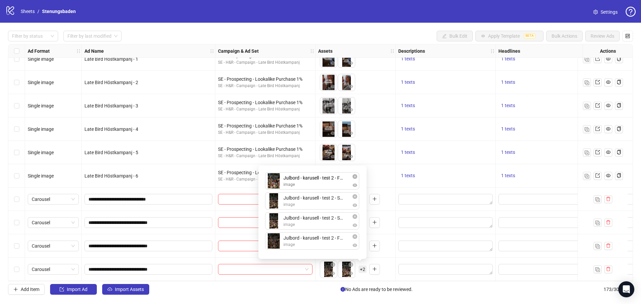
drag, startPoint x: 275, startPoint y: 240, endPoint x: 275, endPoint y: 177, distance: 62.8
click at [275, 177] on div "Julbord - karusell - test 2 - Story 4 image Julbord - karusell - test 2 - Story…" at bounding box center [312, 212] width 100 height 85
drag, startPoint x: 276, startPoint y: 243, endPoint x: 277, endPoint y: 195, distance: 47.4
click at [274, 199] on div "Julbord - karusell - test 2 - Feed 3 image Julbord - karusell - test 2 - Story …" at bounding box center [312, 212] width 100 height 85
drag, startPoint x: 273, startPoint y: 247, endPoint x: 273, endPoint y: 223, distance: 24.0
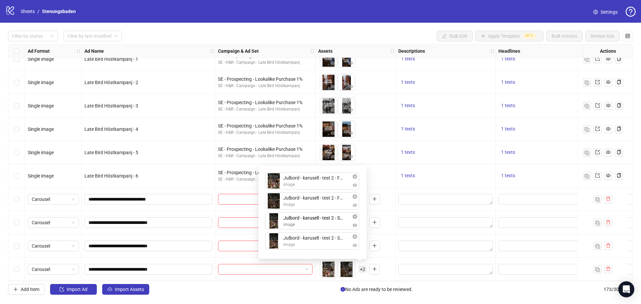
click at [273, 227] on div "Julbord - karusell - test 2 - Feed 3 image Julbord - karusell - test 2 - Feed 4…" at bounding box center [312, 212] width 100 height 85
click at [431, 286] on div "Add Item Import Ad Import Assets No Ads are ready to be reviewed. 173 / 300 ite…" at bounding box center [320, 289] width 625 height 11
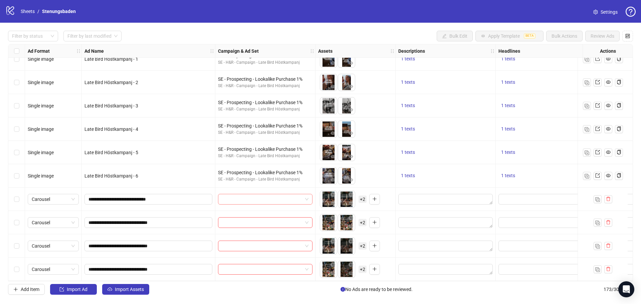
click at [291, 196] on input "search" at bounding box center [262, 199] width 80 height 10
click at [286, 195] on input "search" at bounding box center [262, 199] width 80 height 10
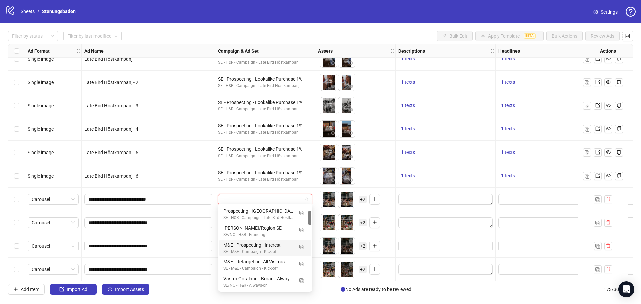
scroll to position [100, 0]
type input "*"
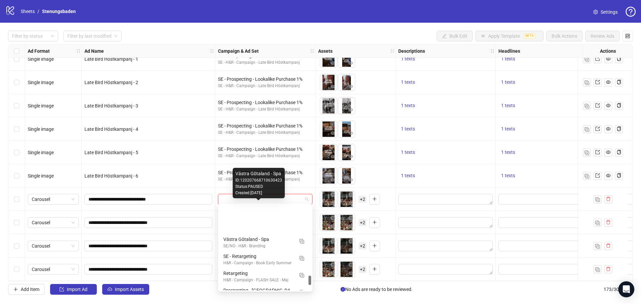
scroll to position [634, 0]
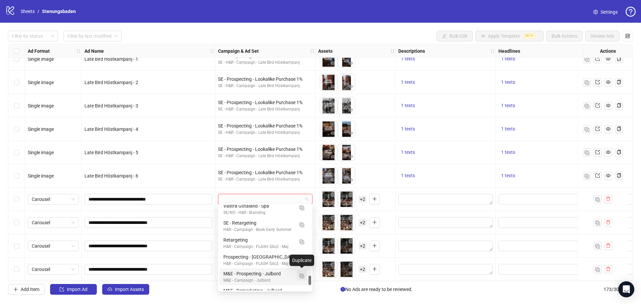
click at [301, 276] on img "button" at bounding box center [301, 276] width 5 height 5
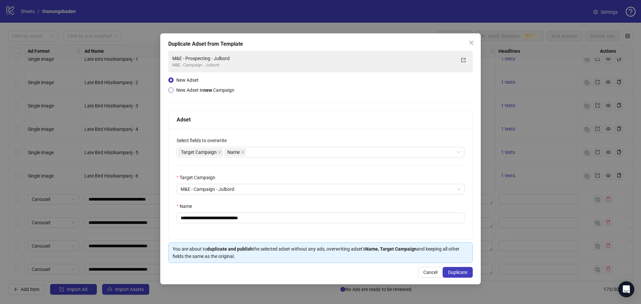
click at [182, 91] on span "New Adset in new Campaign" at bounding box center [205, 89] width 58 height 5
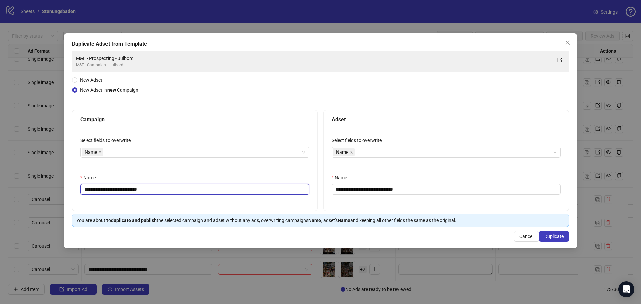
click at [169, 187] on input "**********" at bounding box center [194, 189] width 229 height 11
type input "**********"
click at [437, 188] on input "**********" at bounding box center [445, 189] width 229 height 11
drag, startPoint x: 345, startPoint y: 189, endPoint x: 334, endPoint y: 190, distance: 11.4
click at [334, 190] on input "**********" at bounding box center [445, 189] width 229 height 11
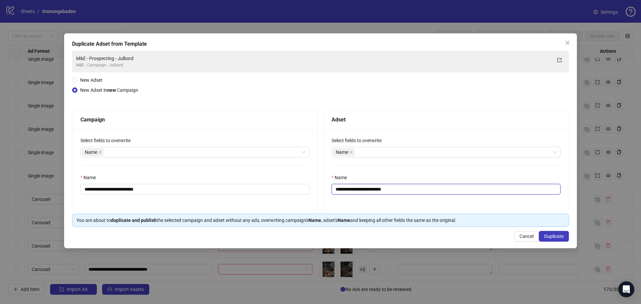
click at [404, 189] on input "**********" at bounding box center [445, 189] width 229 height 11
type input "**********"
click at [557, 237] on span "Duplicate" at bounding box center [553, 236] width 19 height 5
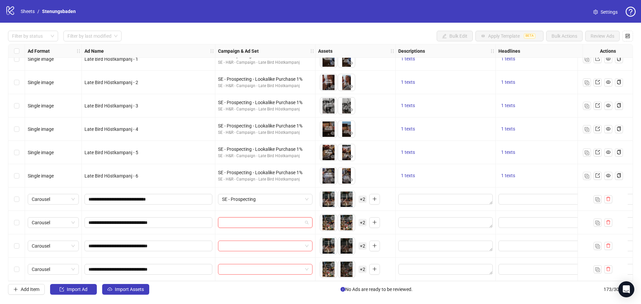
click at [269, 221] on input "search" at bounding box center [262, 223] width 80 height 10
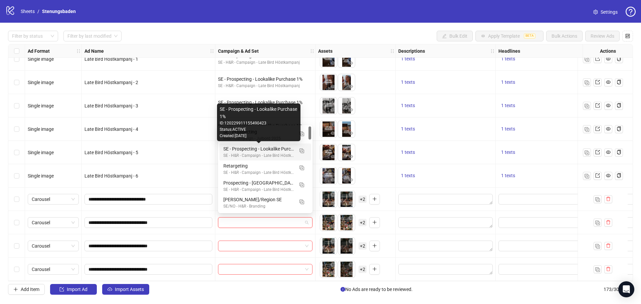
click at [271, 137] on div "Created: [DATE]" at bounding box center [259, 136] width 78 height 6
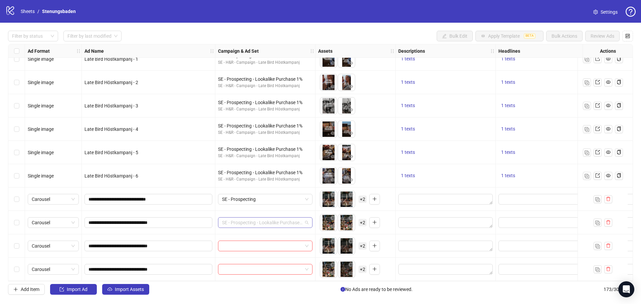
click at [264, 221] on span "SE - Prospecting - Lookalike Purchase 1%" at bounding box center [265, 223] width 86 height 10
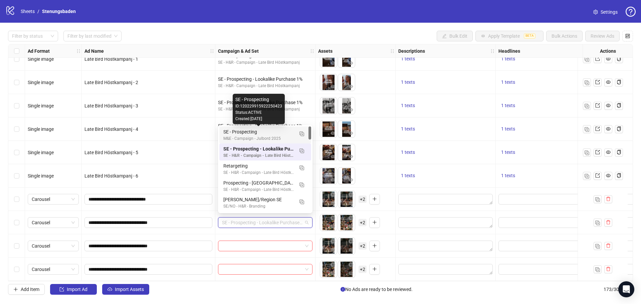
click at [268, 132] on div "SE - Prospecting" at bounding box center [258, 131] width 70 height 7
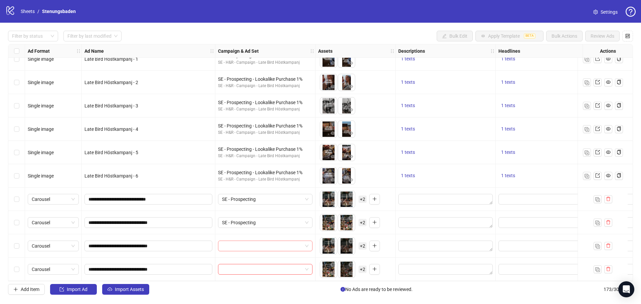
click at [286, 244] on input "search" at bounding box center [262, 246] width 80 height 10
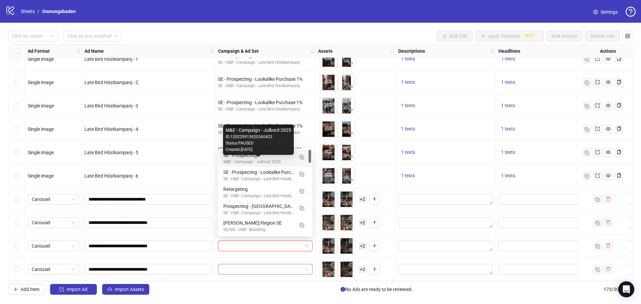
click at [265, 160] on div "M&E - Campaign - Julbord 2025" at bounding box center [258, 162] width 70 height 6
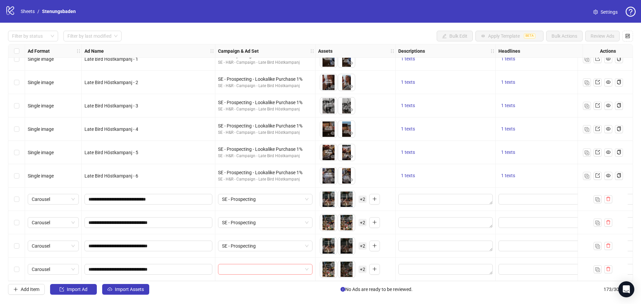
click at [267, 266] on input "search" at bounding box center [262, 269] width 80 height 10
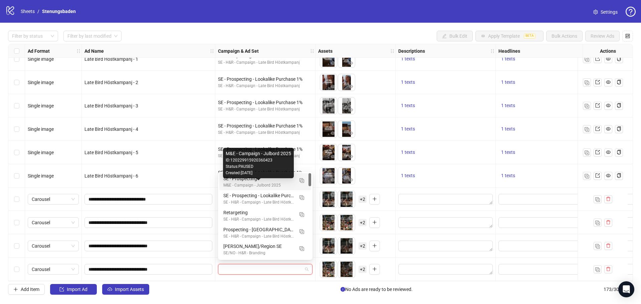
click at [275, 183] on div "M&E - Campaign - Julbord 2025" at bounding box center [258, 185] width 70 height 6
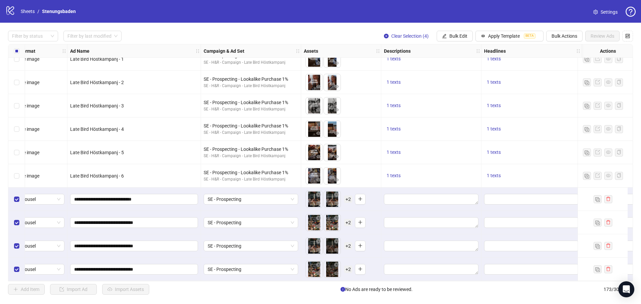
scroll to position [3822, 21]
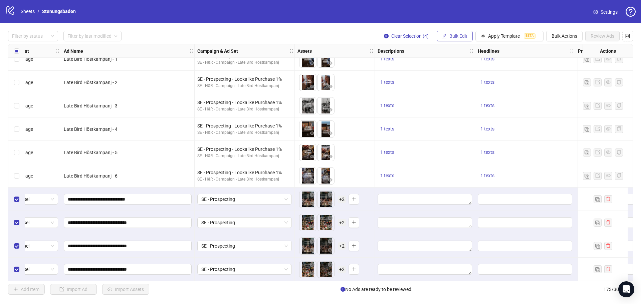
click at [463, 36] on span "Bulk Edit" at bounding box center [458, 35] width 18 height 5
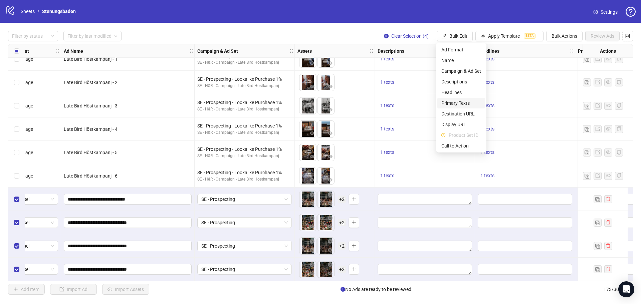
click at [447, 103] on span "Primary Texts" at bounding box center [461, 102] width 40 height 7
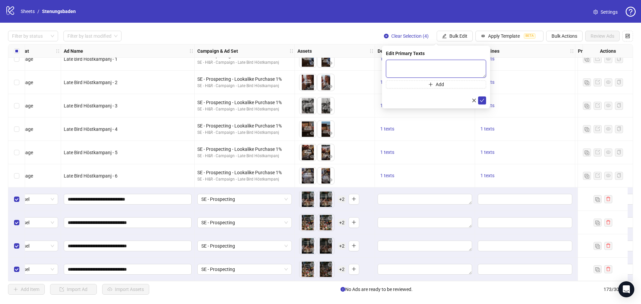
click at [423, 64] on textarea at bounding box center [436, 69] width 100 height 18
paste textarea "**********"
type textarea "**********"
click at [481, 100] on icon "check" at bounding box center [482, 100] width 5 height 5
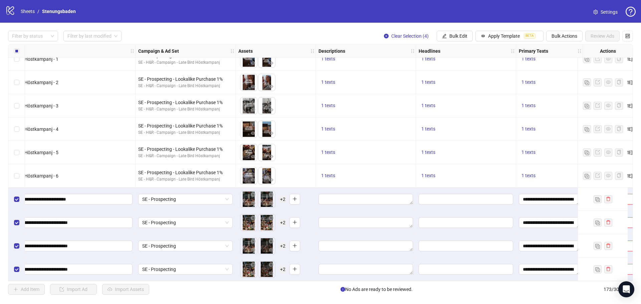
scroll to position [3822, 34]
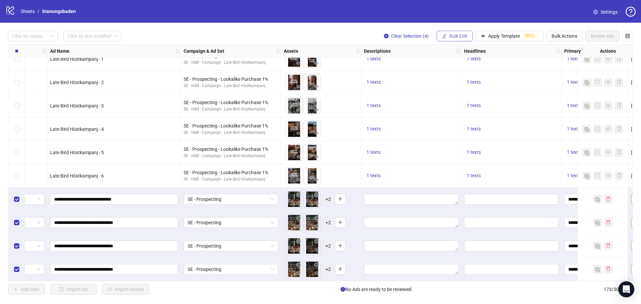
click at [450, 35] on span "Bulk Edit" at bounding box center [458, 35] width 18 height 5
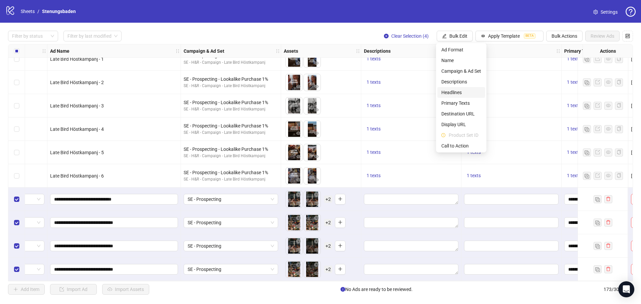
click at [452, 92] on span "Headlines" at bounding box center [461, 92] width 40 height 7
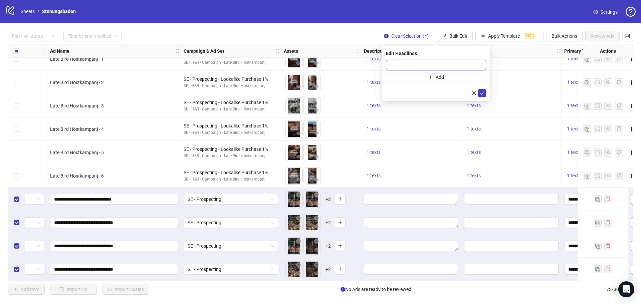
click at [420, 65] on input "text" at bounding box center [436, 65] width 100 height 11
paste input "**********"
type input "**********"
click at [483, 91] on icon "check" at bounding box center [482, 93] width 5 height 5
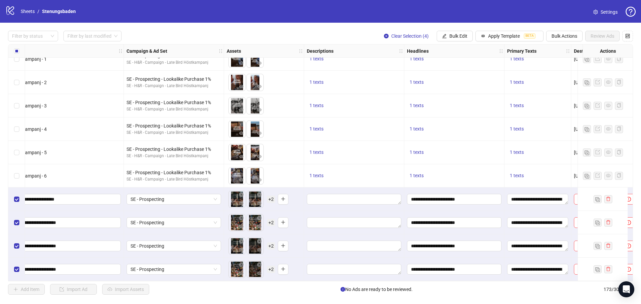
scroll to position [3822, 67]
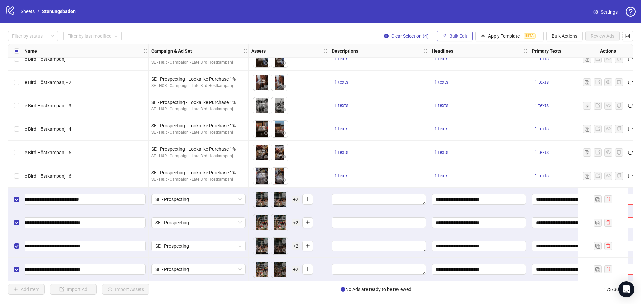
click at [468, 34] on button "Bulk Edit" at bounding box center [455, 36] width 36 height 11
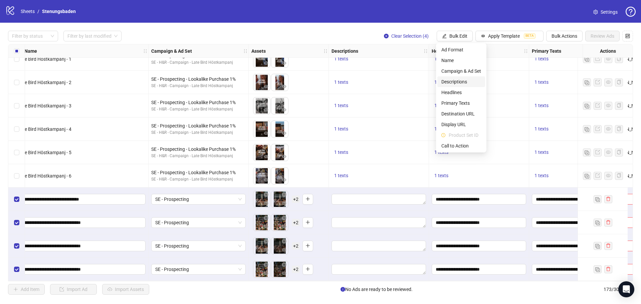
click at [459, 81] on span "Descriptions" at bounding box center [461, 81] width 40 height 7
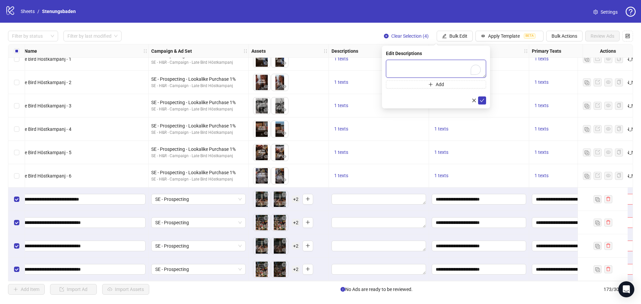
click at [425, 62] on textarea "To enrich screen reader interactions, please activate Accessibility in Grammarl…" at bounding box center [436, 69] width 100 height 18
paste textarea "**********"
type textarea "**********"
click at [481, 101] on icon "check" at bounding box center [482, 100] width 5 height 5
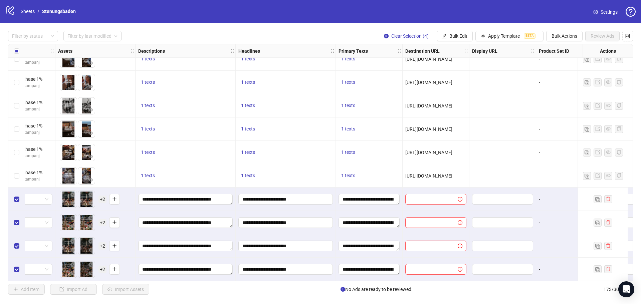
scroll to position [3822, 272]
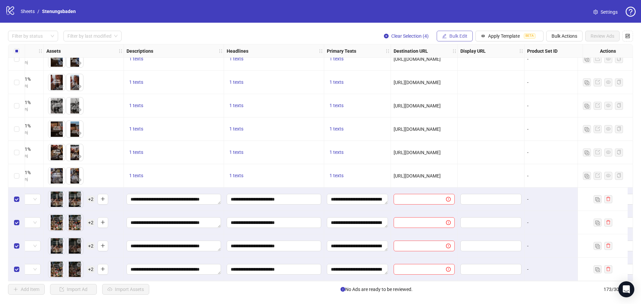
click at [467, 34] on button "Bulk Edit" at bounding box center [455, 36] width 36 height 11
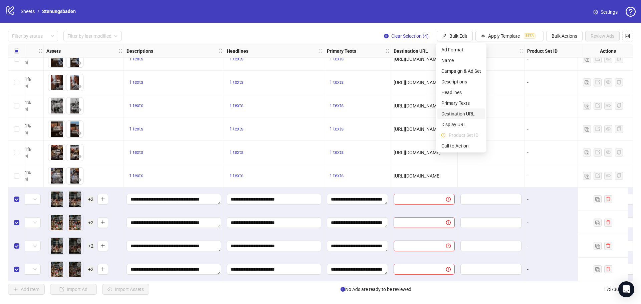
click at [460, 112] on span "Destination URL" at bounding box center [461, 113] width 40 height 7
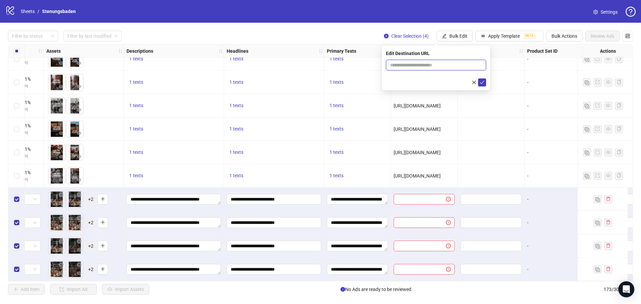
click at [423, 67] on input "text" at bounding box center [433, 64] width 87 height 7
paste input "**********"
type input "**********"
click at [484, 81] on icon "check" at bounding box center [482, 82] width 4 height 3
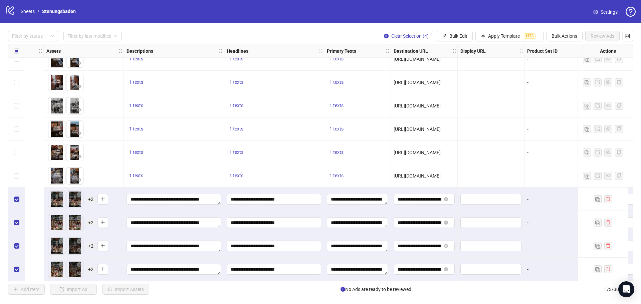
scroll to position [3822, 451]
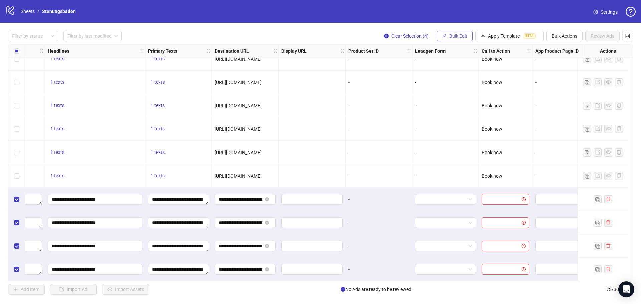
click at [458, 33] on button "Bulk Edit" at bounding box center [455, 36] width 36 height 11
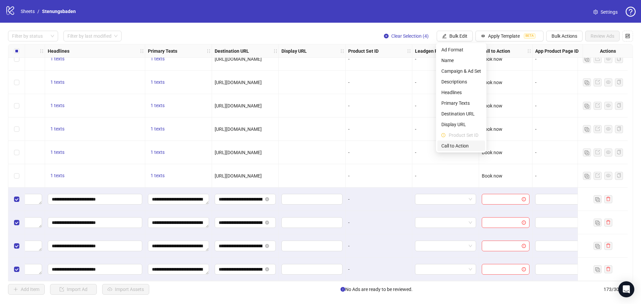
click at [455, 145] on span "Call to Action" at bounding box center [461, 145] width 40 height 7
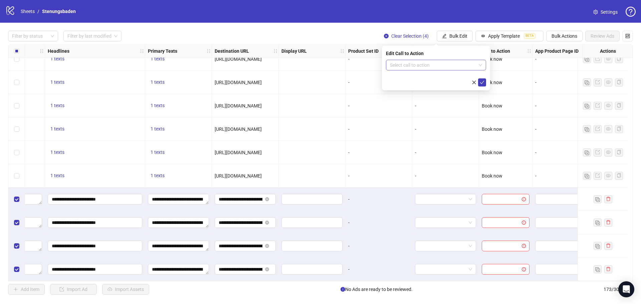
click at [421, 63] on input "search" at bounding box center [433, 65] width 86 height 10
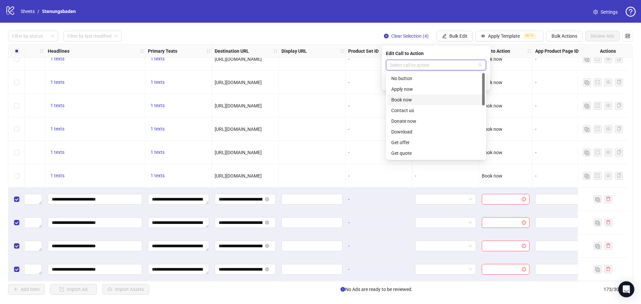
click at [412, 99] on div "Book now" at bounding box center [435, 99] width 89 height 7
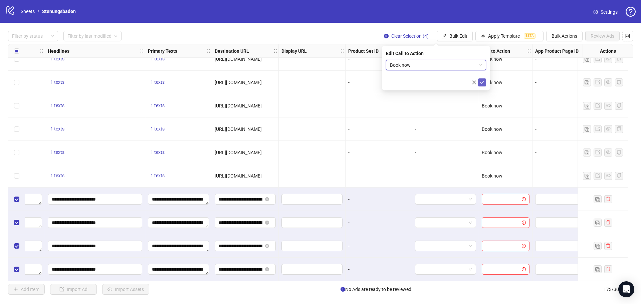
click at [482, 82] on icon "check" at bounding box center [482, 82] width 5 height 5
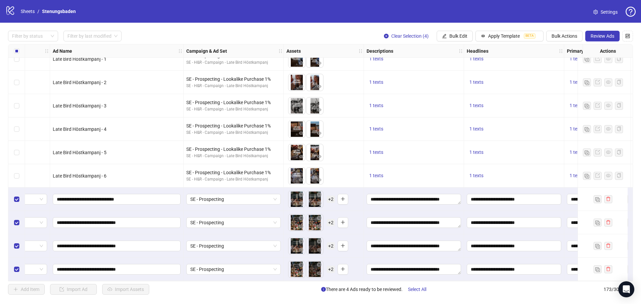
scroll to position [3822, 0]
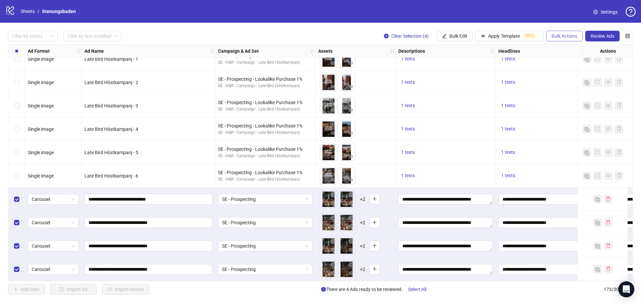
click at [564, 35] on span "Bulk Actions" at bounding box center [564, 35] width 26 height 5
click at [576, 71] on span "Duplicate with assets" at bounding box center [574, 70] width 46 height 7
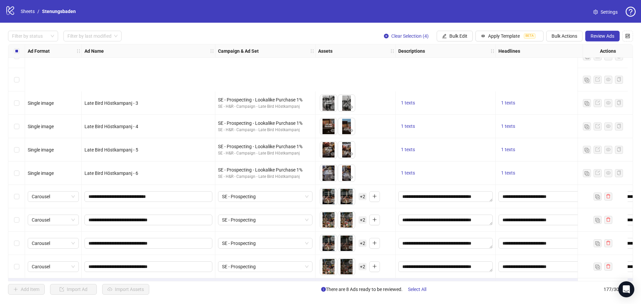
scroll to position [3915, 0]
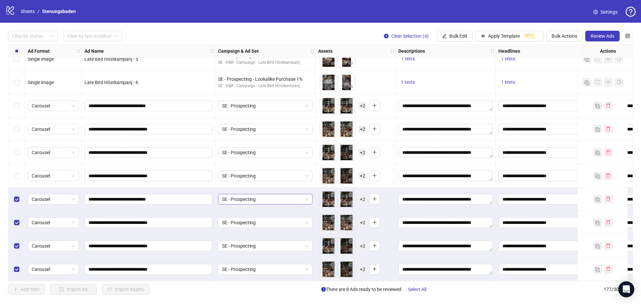
click at [276, 199] on span "SE - Prospecting" at bounding box center [265, 199] width 86 height 10
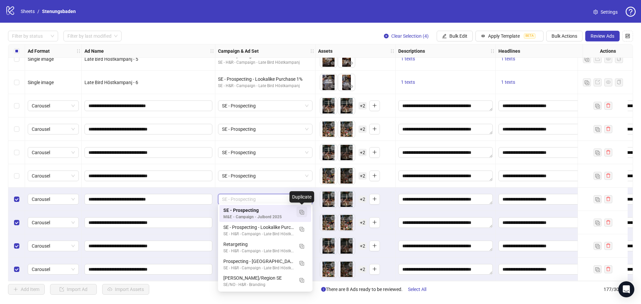
click at [302, 212] on img "button" at bounding box center [301, 212] width 5 height 5
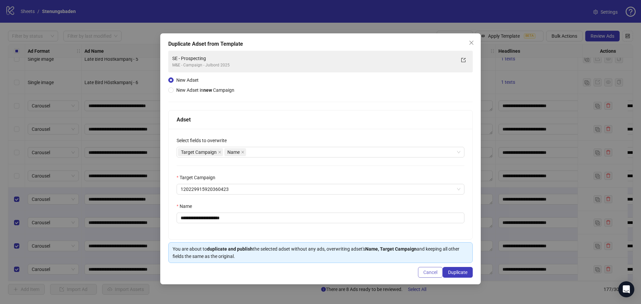
click at [424, 271] on span "Cancel" at bounding box center [430, 272] width 14 height 5
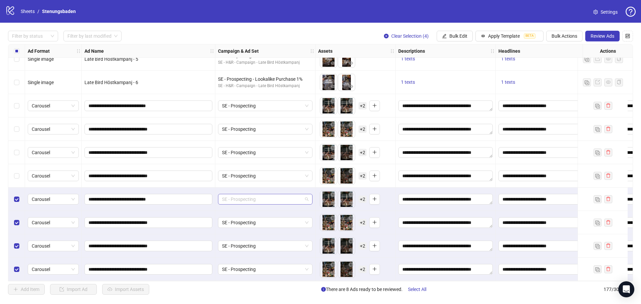
click at [287, 198] on span "SE - Prospecting" at bounding box center [265, 199] width 86 height 10
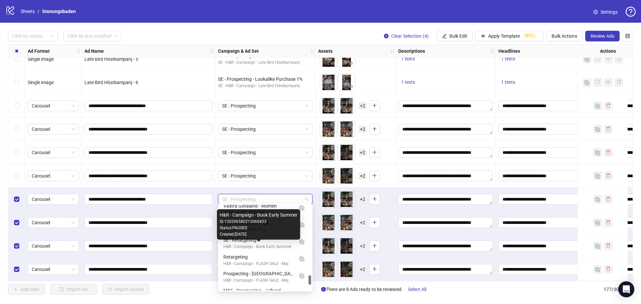
scroll to position [668, 0]
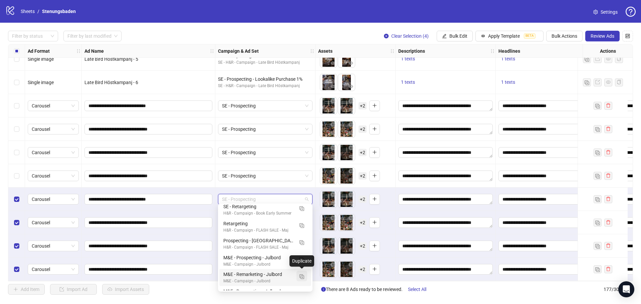
click at [300, 276] on img "button" at bounding box center [301, 276] width 5 height 5
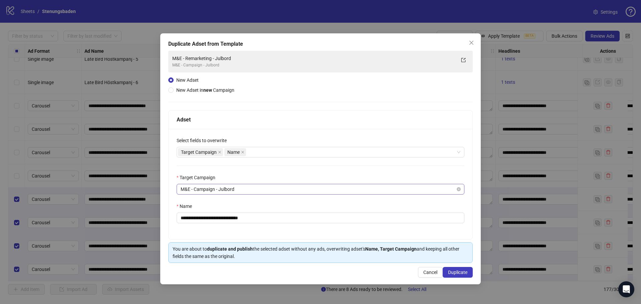
click at [257, 190] on span "M&E - Campaign - Julbord" at bounding box center [321, 189] width 280 height 10
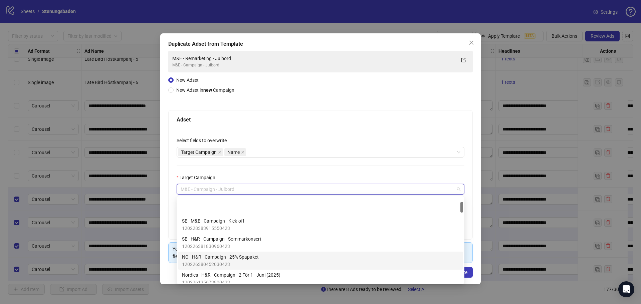
scroll to position [134, 0]
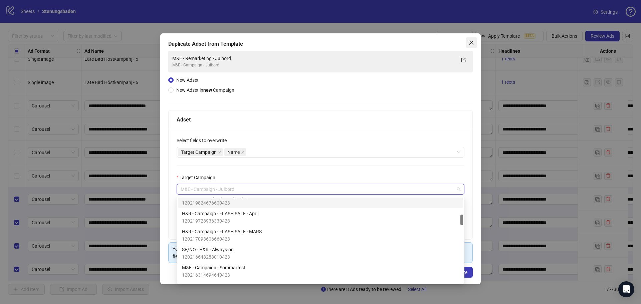
click at [473, 40] on button "Close" at bounding box center [471, 42] width 11 height 11
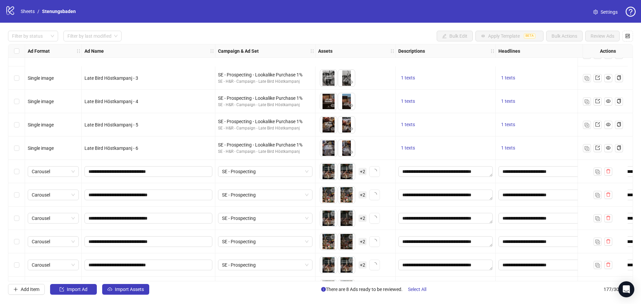
scroll to position [3915, 0]
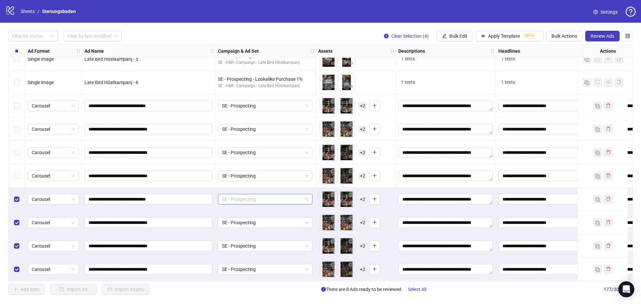
click at [240, 195] on span "SE - Prospecting" at bounding box center [265, 199] width 86 height 10
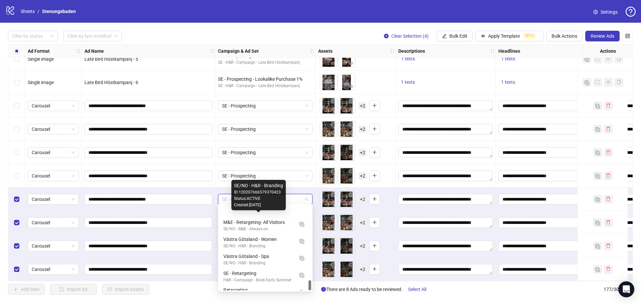
scroll to position [630, 0]
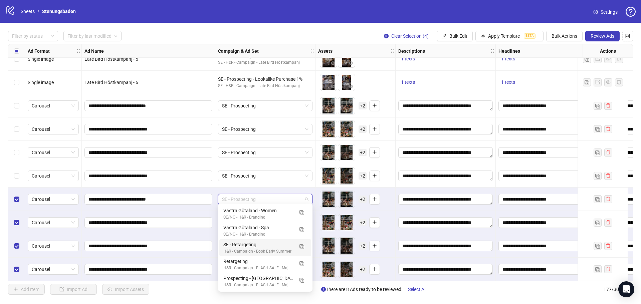
click at [5, 193] on div "Filter by status Filter by last modified Clear Selection (4) Bulk Edit Apply Te…" at bounding box center [320, 163] width 641 height 280
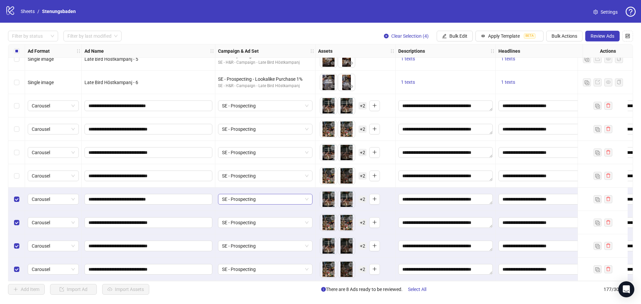
click at [264, 199] on span "SE - Prospecting" at bounding box center [265, 199] width 86 height 10
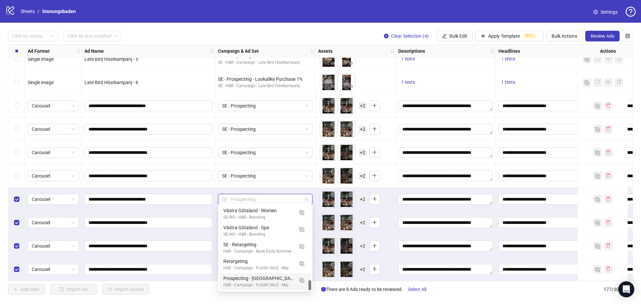
click at [206, 294] on div "Add Item Import Ad Import Assets There are 8 Ads ready to be reviewed. Select A…" at bounding box center [320, 289] width 625 height 11
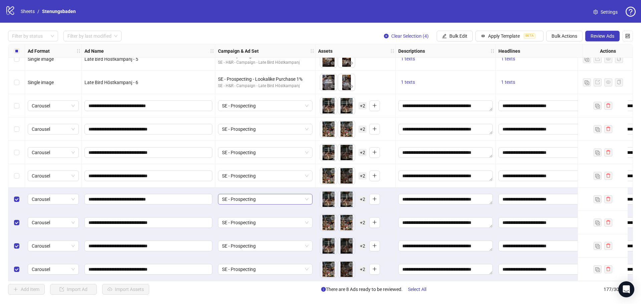
click at [258, 200] on span "SE - Prospecting" at bounding box center [265, 199] width 86 height 10
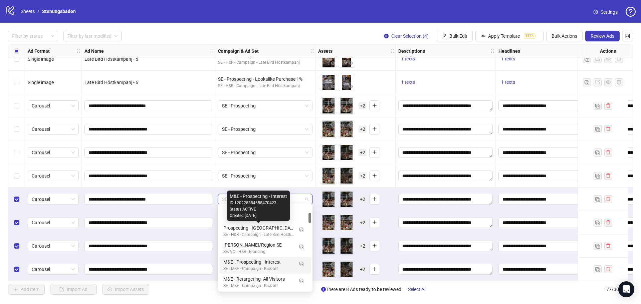
scroll to position [67, 0]
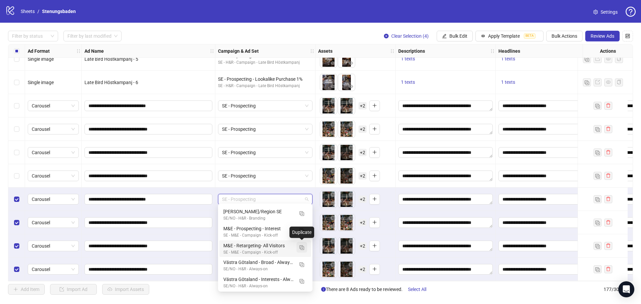
click at [301, 247] on img "button" at bounding box center [301, 247] width 5 height 5
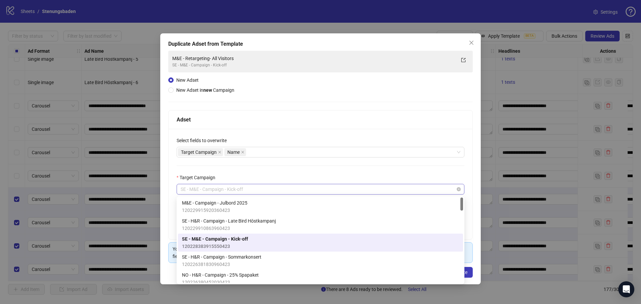
click at [267, 189] on span "SE - M&E - Campaign - Kick-off" at bounding box center [321, 189] width 280 height 10
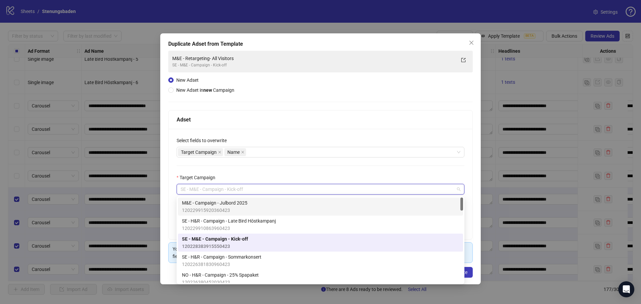
click at [257, 200] on div "M&E - Campaign - Julbord 2025 120229915920360423" at bounding box center [320, 206] width 277 height 15
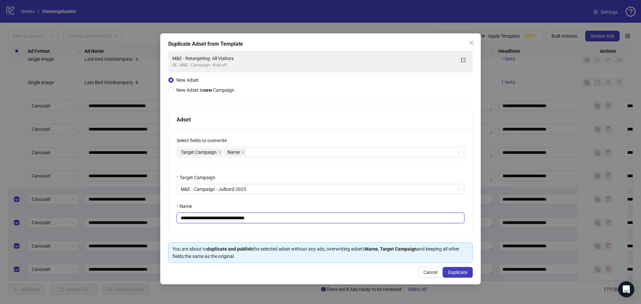
drag, startPoint x: 273, startPoint y: 217, endPoint x: 221, endPoint y: 218, distance: 51.4
click at [221, 218] on input "**********" at bounding box center [321, 218] width 288 height 11
type input "**********"
click at [450, 274] on span "Duplicate" at bounding box center [457, 272] width 19 height 5
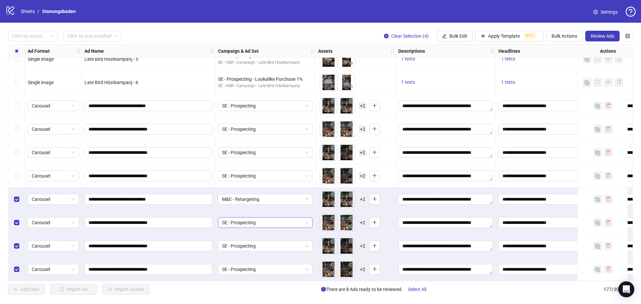
click at [240, 220] on span "SE - Prospecting" at bounding box center [265, 223] width 86 height 10
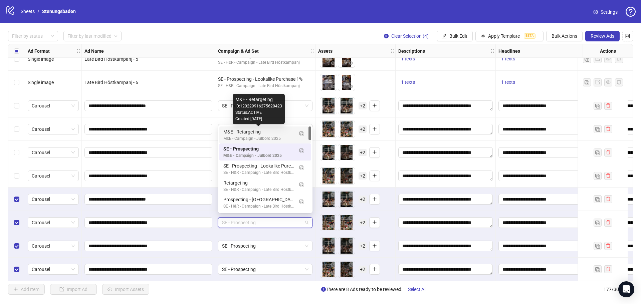
click at [268, 137] on div "M&E - Campaign - Julbord 2025" at bounding box center [258, 139] width 70 height 6
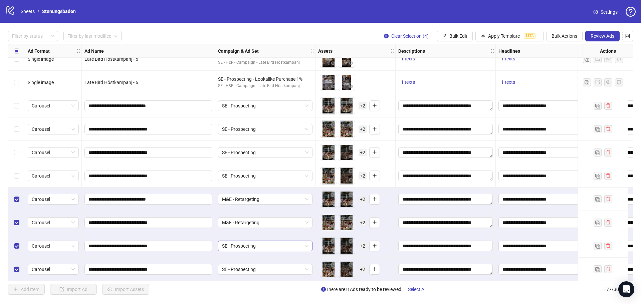
click at [253, 244] on span "SE - Prospecting" at bounding box center [265, 246] width 86 height 10
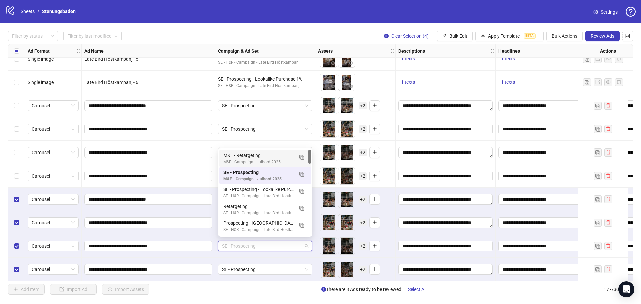
click at [270, 157] on div "M&E - Retargeting" at bounding box center [258, 155] width 70 height 7
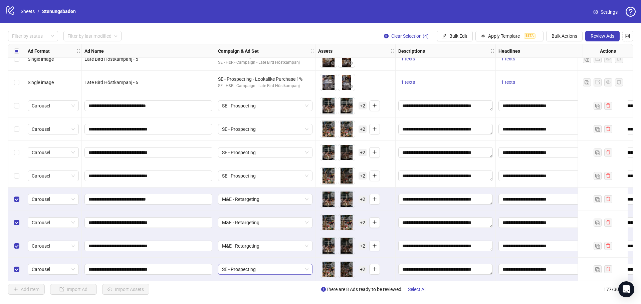
click at [262, 264] on span "SE - Prospecting" at bounding box center [265, 269] width 86 height 10
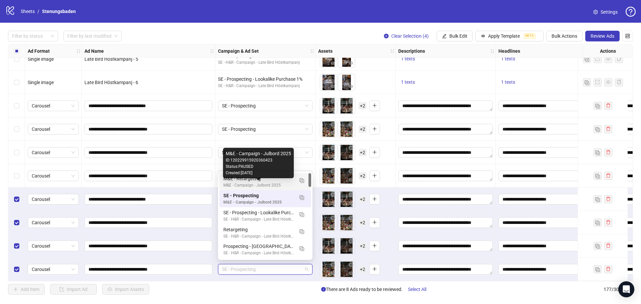
click at [271, 183] on div "M&E - Campaign - Julbord 2025" at bounding box center [258, 185] width 70 height 6
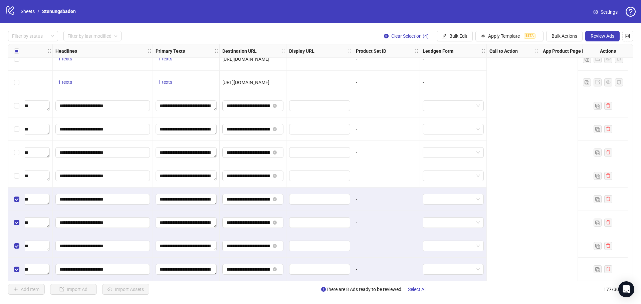
scroll to position [3915, 0]
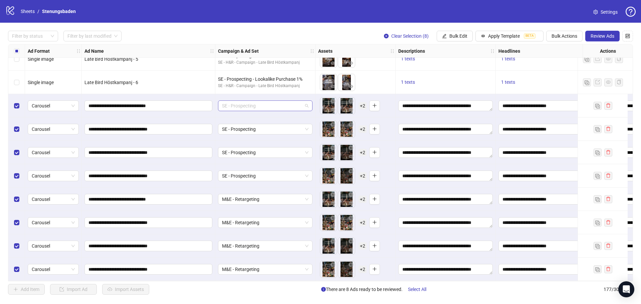
click at [254, 105] on span "SE - Prospecting" at bounding box center [265, 106] width 86 height 10
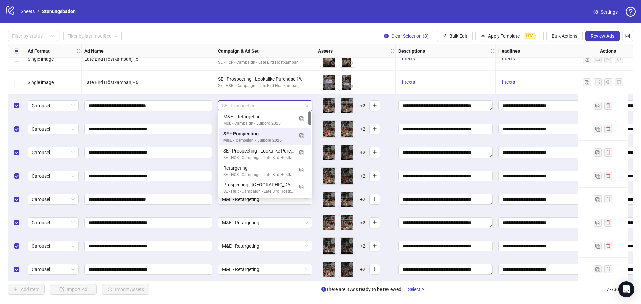
click at [318, 35] on div "Filter by status Filter by last modified Clear Selection (8) Bulk Edit Apply Te…" at bounding box center [320, 36] width 625 height 11
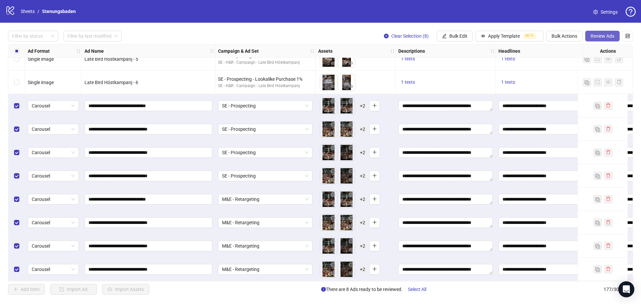
click at [609, 36] on span "Review Ads" at bounding box center [602, 35] width 24 height 5
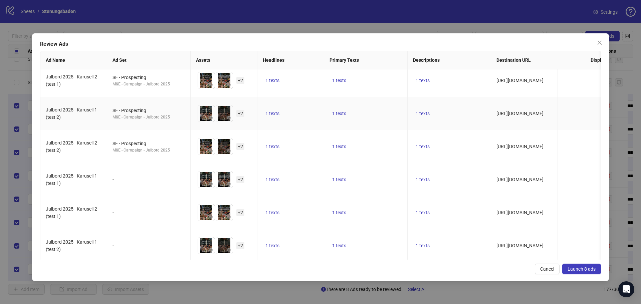
scroll to position [79, 0]
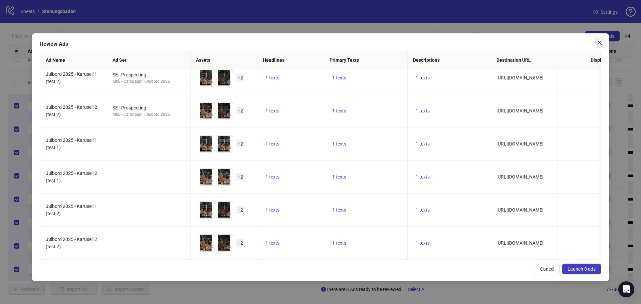
click at [596, 41] on span "Close" at bounding box center [599, 42] width 11 height 5
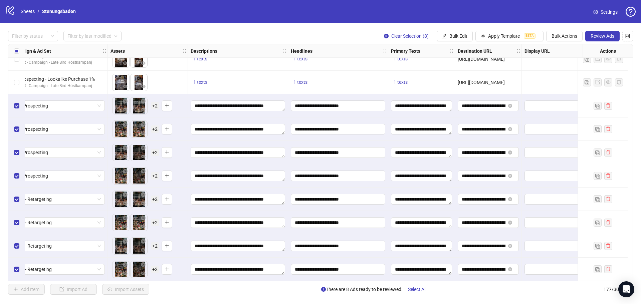
scroll to position [3915, 0]
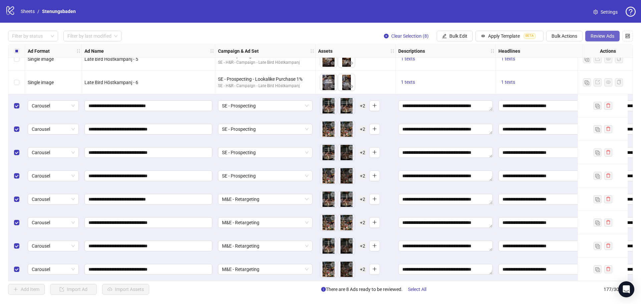
click at [600, 36] on span "Review Ads" at bounding box center [602, 35] width 24 height 5
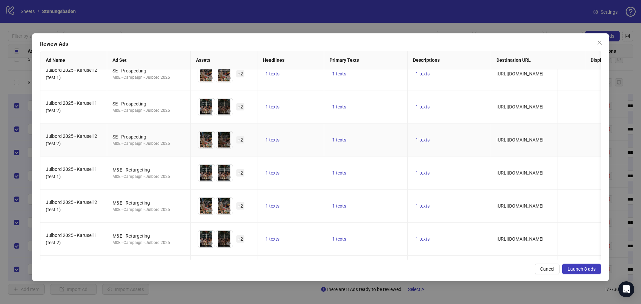
scroll to position [79, 0]
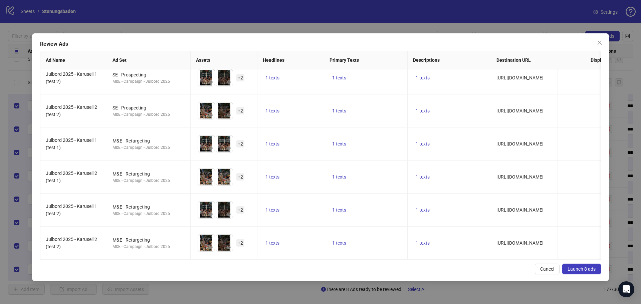
click at [586, 269] on span "Launch 8 ads" at bounding box center [581, 268] width 28 height 5
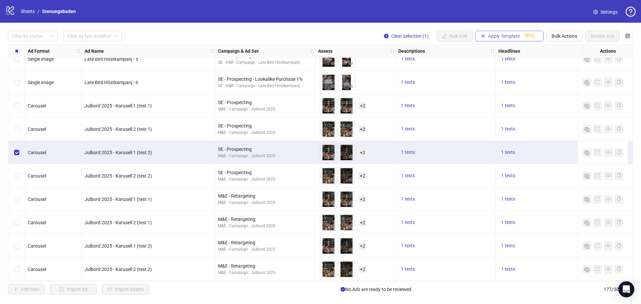
click at [500, 36] on span "Apply Template" at bounding box center [504, 35] width 32 height 5
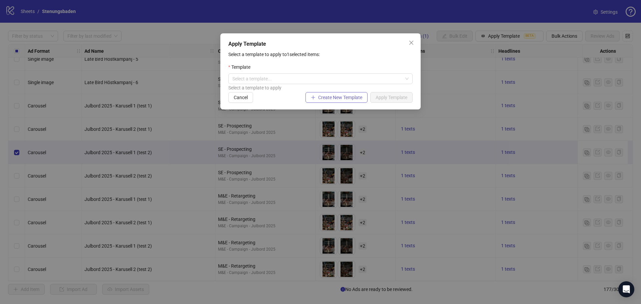
click at [323, 97] on span "Create New Template" at bounding box center [340, 97] width 44 height 5
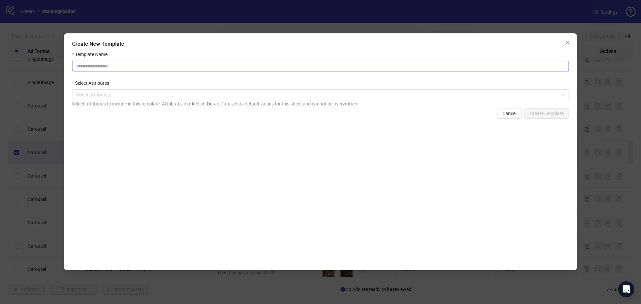
click at [133, 70] on input "Template Name" at bounding box center [320, 66] width 497 height 11
click at [160, 95] on div at bounding box center [316, 94] width 487 height 9
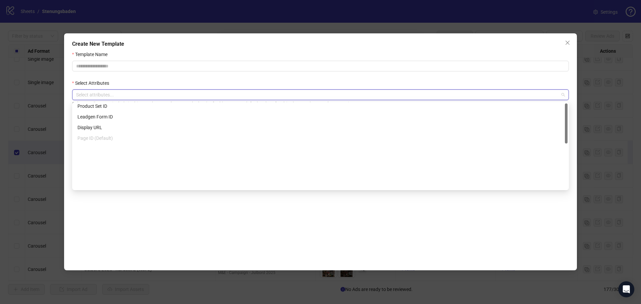
scroll to position [0, 0]
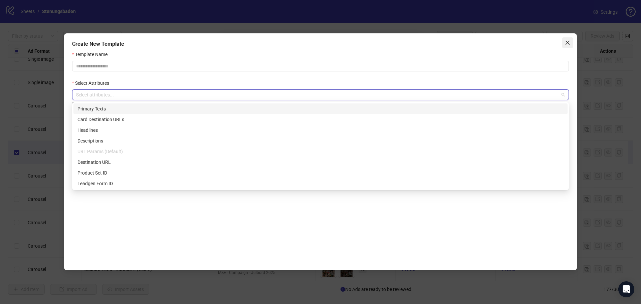
click at [567, 42] on icon "close" at bounding box center [567, 43] width 4 height 4
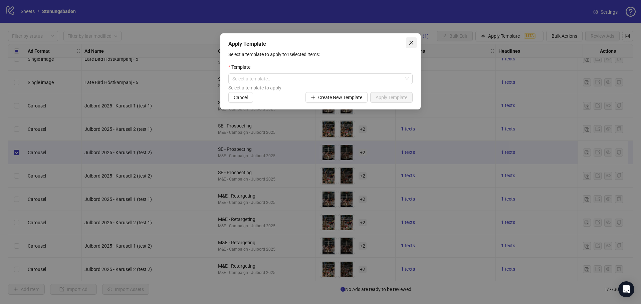
click at [414, 42] on icon "close" at bounding box center [411, 42] width 5 height 5
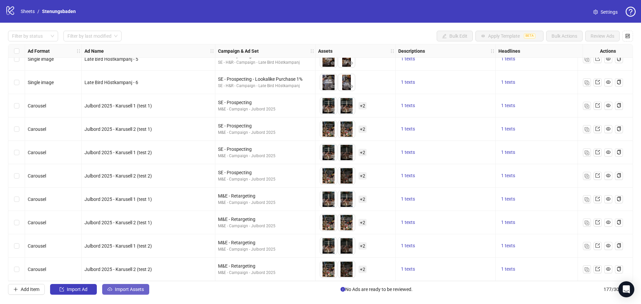
click at [128, 289] on span "Import Assets" at bounding box center [129, 289] width 29 height 5
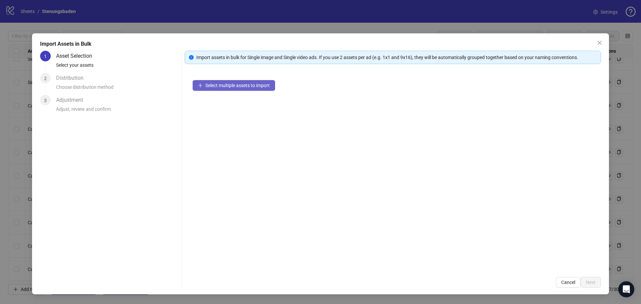
click at [238, 84] on span "Select multiple assets to import" at bounding box center [237, 85] width 64 height 5
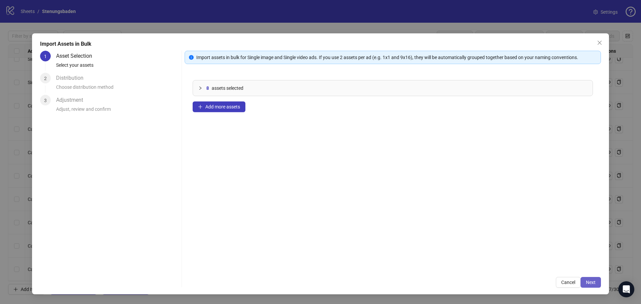
click at [594, 280] on span "Next" at bounding box center [591, 282] width 10 height 5
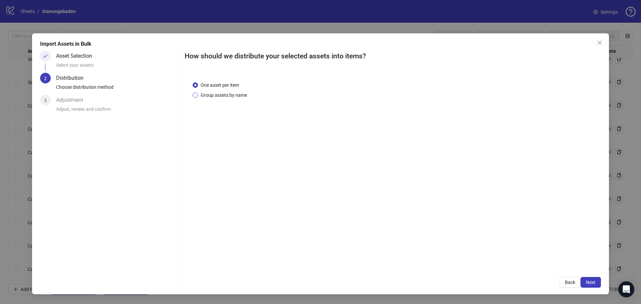
click at [203, 93] on span "Group assets by name" at bounding box center [224, 94] width 52 height 7
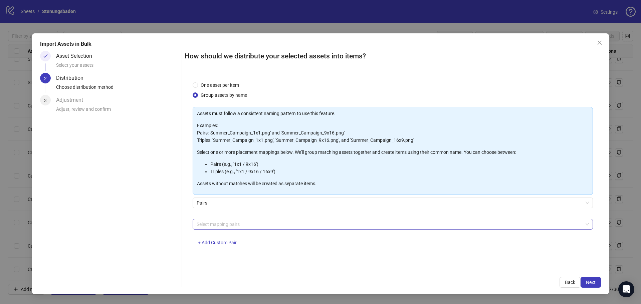
click at [225, 222] on div at bounding box center [389, 224] width 391 height 9
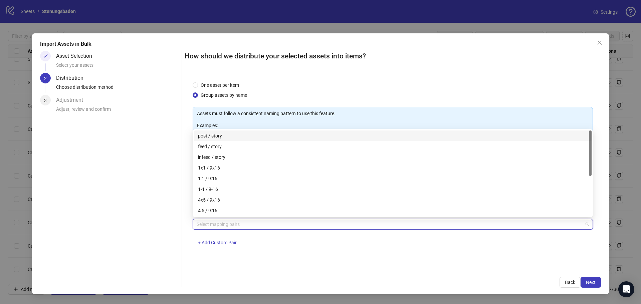
click at [219, 224] on div at bounding box center [389, 224] width 391 height 9
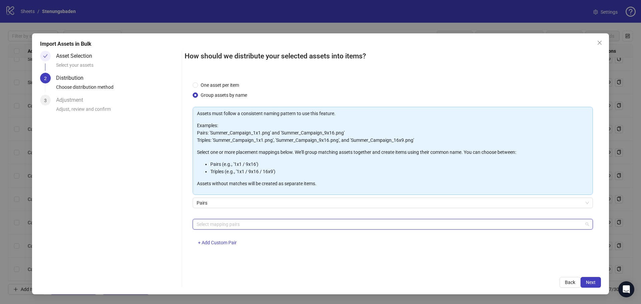
click at [214, 226] on div at bounding box center [389, 224] width 391 height 9
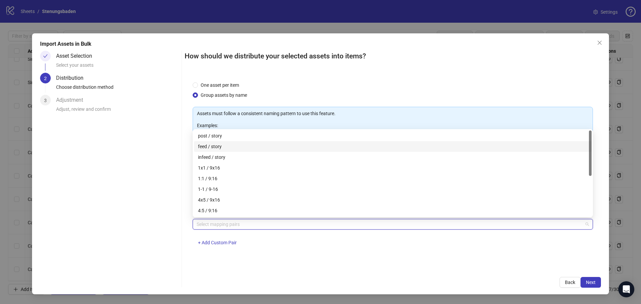
click at [214, 145] on div "feed / story" at bounding box center [393, 146] width 390 height 7
click at [578, 255] on div "One asset per item Group assets by name Assets must follow a consistent naming …" at bounding box center [393, 171] width 416 height 196
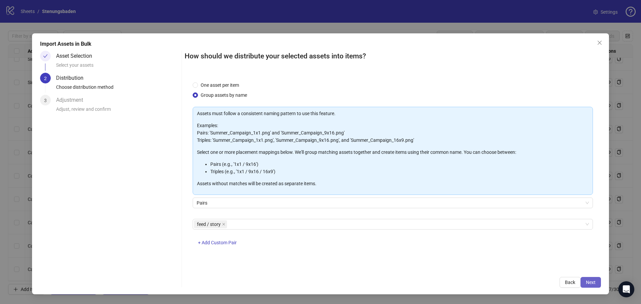
click at [593, 281] on span "Next" at bounding box center [591, 282] width 10 height 5
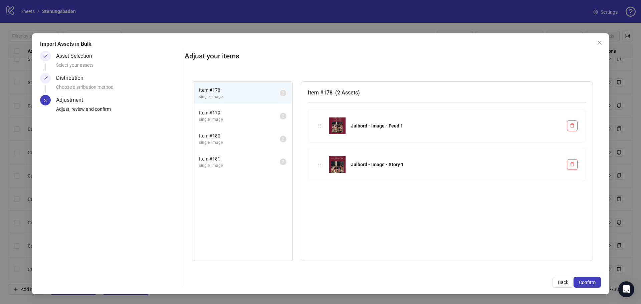
click at [224, 111] on span "Item # 179" at bounding box center [239, 112] width 81 height 7
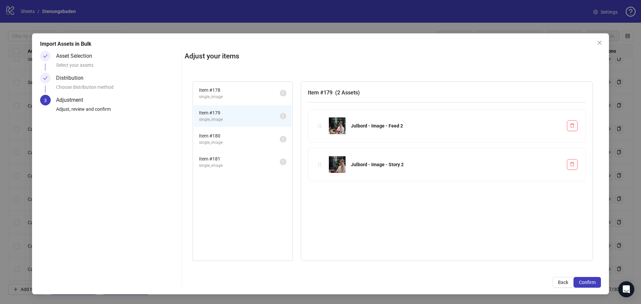
click at [225, 132] on span "Item # 180" at bounding box center [239, 135] width 81 height 7
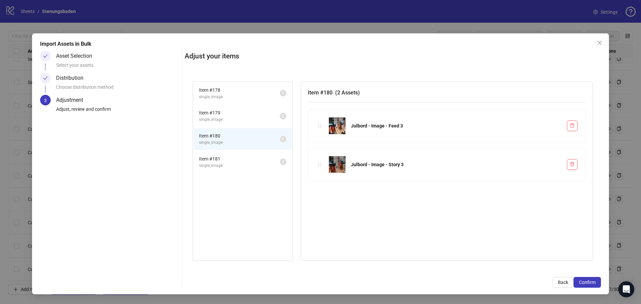
click at [226, 157] on span "Item # 181" at bounding box center [239, 158] width 81 height 7
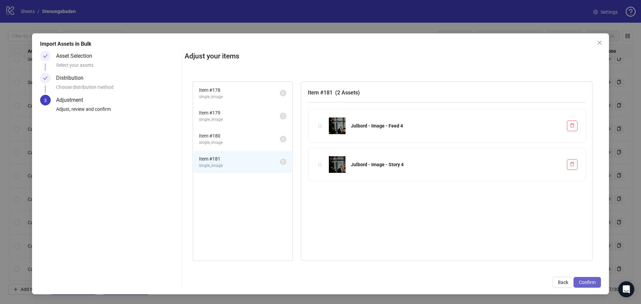
click at [581, 282] on span "Confirm" at bounding box center [587, 282] width 17 height 5
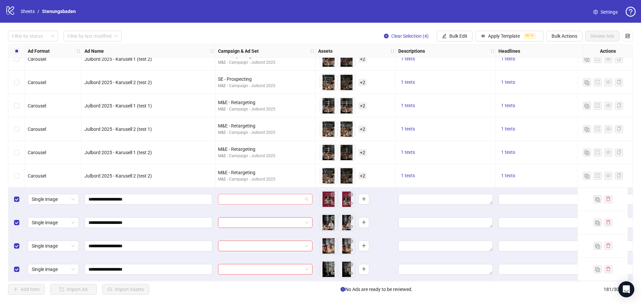
click at [269, 198] on input "search" at bounding box center [262, 199] width 80 height 10
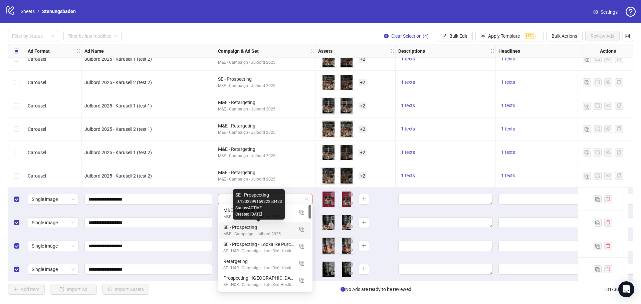
click at [267, 227] on div "SE - Prospecting" at bounding box center [258, 227] width 70 height 7
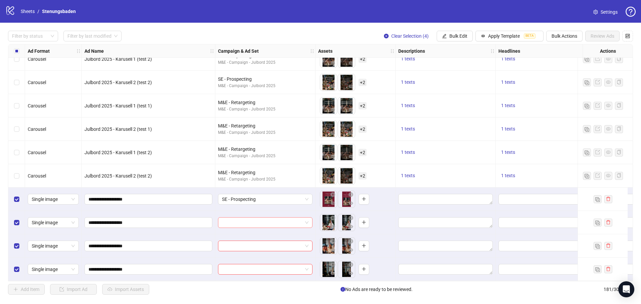
click at [234, 221] on input "search" at bounding box center [262, 223] width 80 height 10
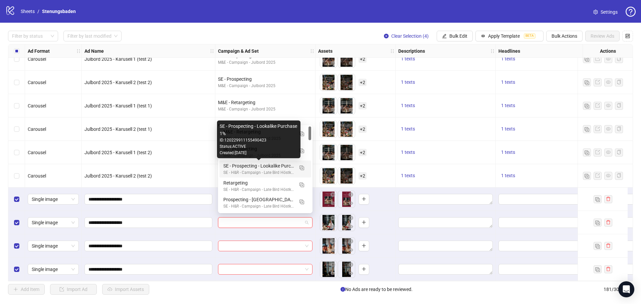
click at [257, 152] on div "Created: [DATE]" at bounding box center [259, 153] width 78 height 6
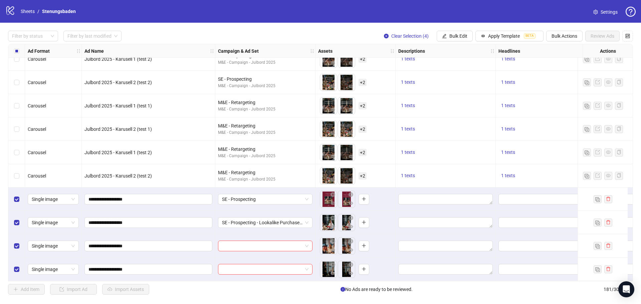
click at [270, 249] on div at bounding box center [265, 245] width 100 height 23
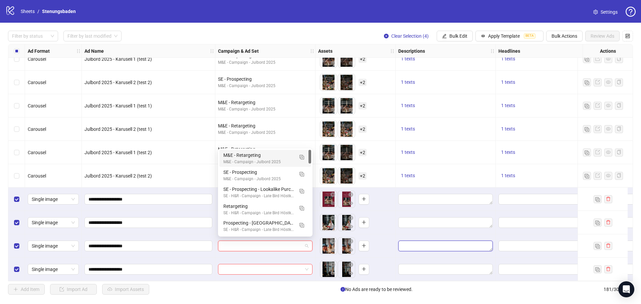
click at [399, 241] on textarea "Edit values" at bounding box center [445, 246] width 94 height 11
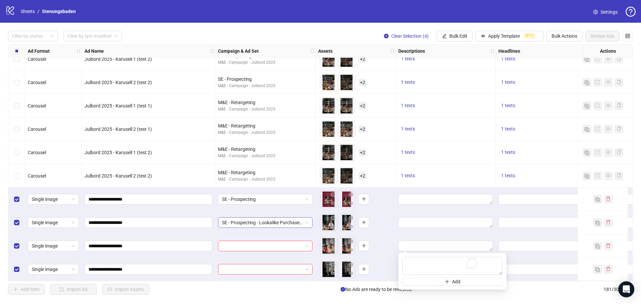
click at [259, 221] on span "SE - Prospecting - Lookalike Purchase 1%" at bounding box center [265, 223] width 86 height 10
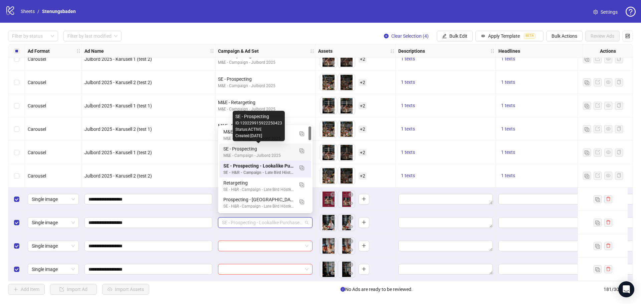
click at [259, 151] on div "SE - Prospecting" at bounding box center [258, 148] width 70 height 7
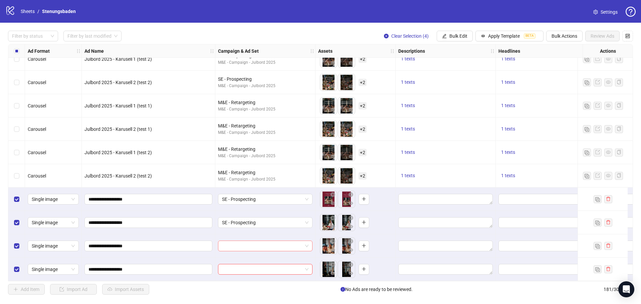
click at [237, 242] on input "search" at bounding box center [262, 246] width 80 height 10
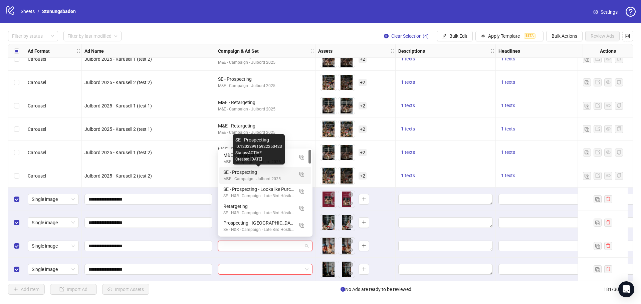
click at [271, 171] on div "SE - Prospecting" at bounding box center [258, 172] width 70 height 7
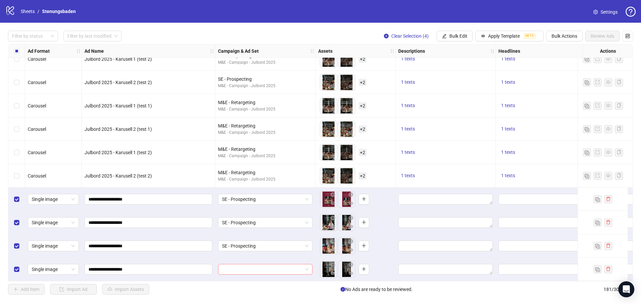
click at [267, 267] on input "search" at bounding box center [262, 269] width 80 height 10
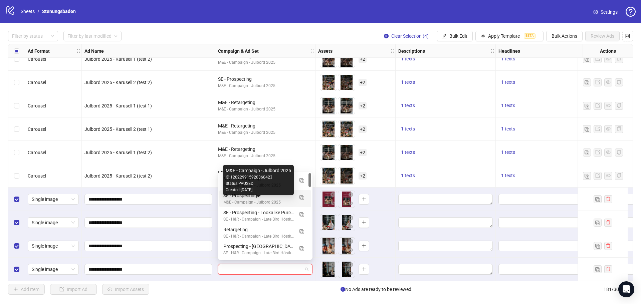
click at [248, 199] on div "SE - Prospecting" at bounding box center [258, 195] width 70 height 7
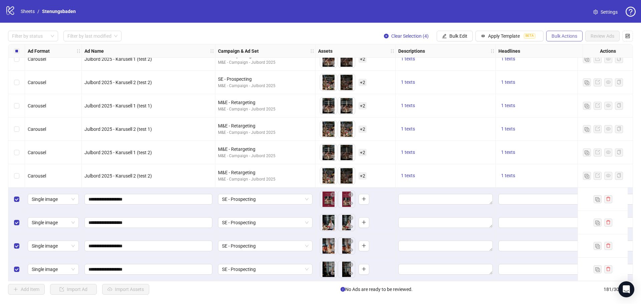
click at [564, 34] on span "Bulk Actions" at bounding box center [564, 35] width 26 height 5
click at [373, 16] on div "logo/logo-mobile Sheets / Stenungsbaden Settings" at bounding box center [320, 11] width 630 height 12
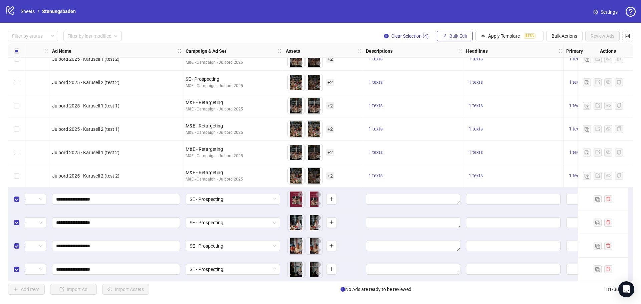
click at [460, 35] on span "Bulk Edit" at bounding box center [458, 35] width 18 height 5
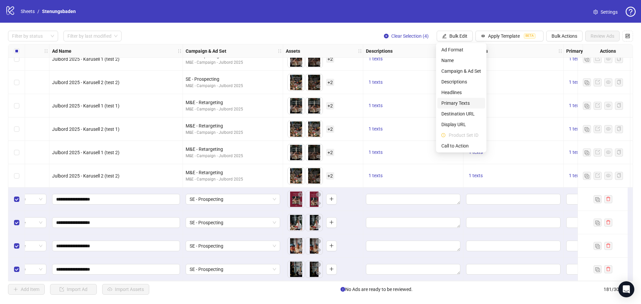
click at [457, 100] on span "Primary Texts" at bounding box center [461, 102] width 40 height 7
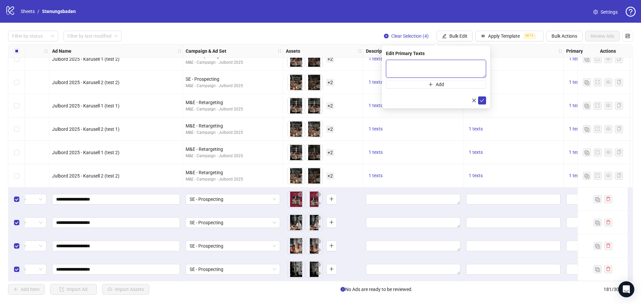
click at [407, 68] on textarea at bounding box center [436, 69] width 100 height 18
paste textarea "**********"
type textarea "**********"
click at [483, 99] on icon "check" at bounding box center [482, 100] width 5 height 5
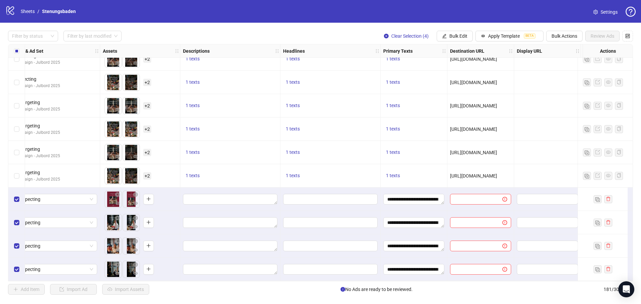
scroll to position [4008, 236]
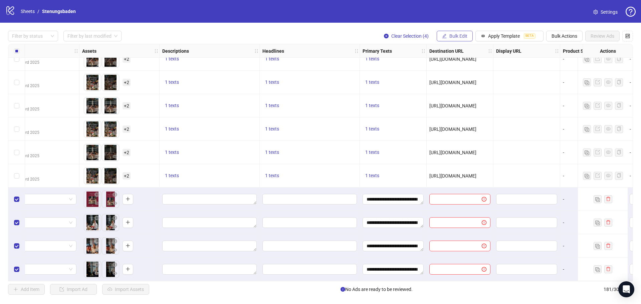
click at [451, 36] on span "Bulk Edit" at bounding box center [458, 35] width 18 height 5
click at [458, 92] on span "Headlines" at bounding box center [461, 92] width 40 height 7
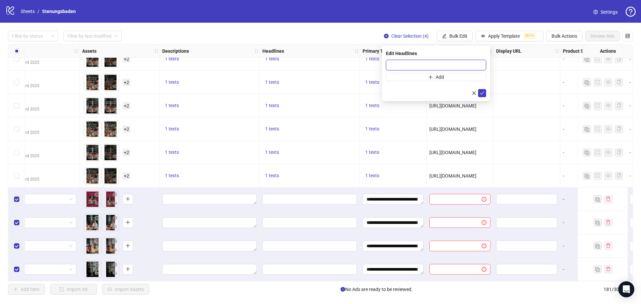
click at [409, 66] on input "text" at bounding box center [436, 65] width 100 height 11
paste input "**********"
type input "**********"
click at [484, 91] on icon "check" at bounding box center [482, 93] width 5 height 5
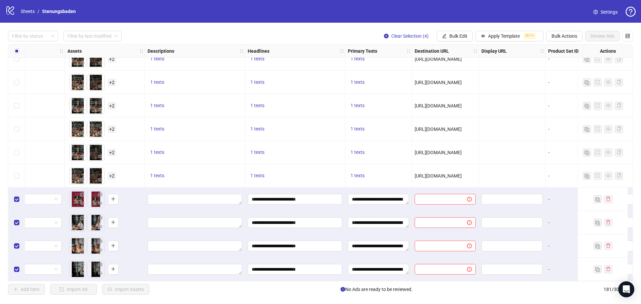
scroll to position [4008, 241]
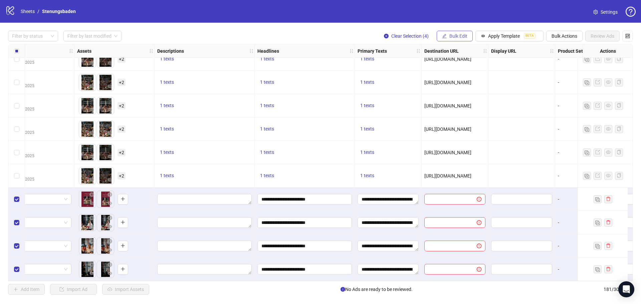
click at [457, 34] on span "Bulk Edit" at bounding box center [458, 35] width 18 height 5
click at [454, 80] on span "Descriptions" at bounding box center [461, 81] width 40 height 7
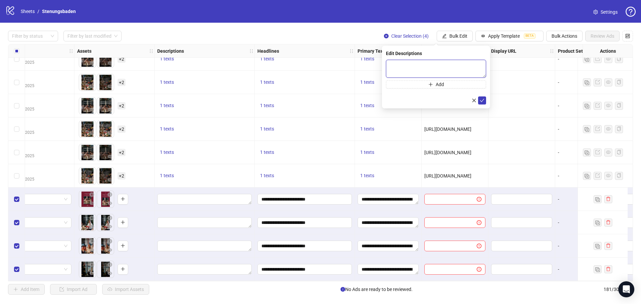
click at [411, 65] on textarea at bounding box center [436, 69] width 100 height 18
paste textarea "**********"
type textarea "**********"
click at [484, 101] on icon "check" at bounding box center [482, 100] width 5 height 5
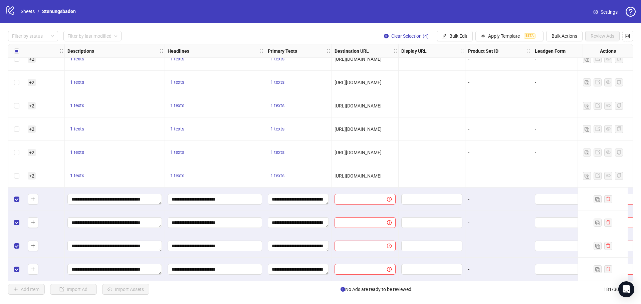
scroll to position [4008, 412]
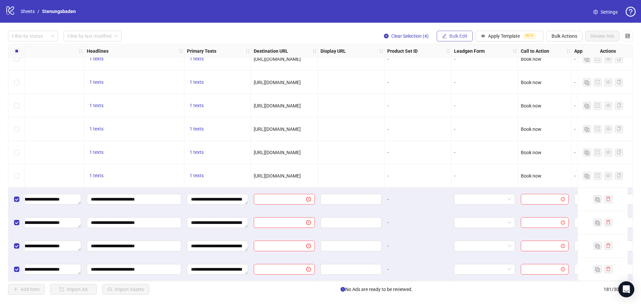
click at [463, 32] on button "Bulk Edit" at bounding box center [455, 36] width 36 height 11
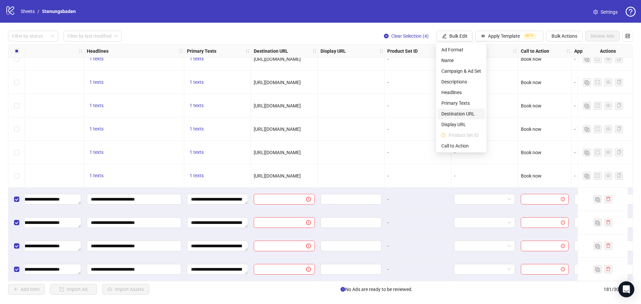
click at [459, 114] on span "Destination URL" at bounding box center [461, 113] width 40 height 7
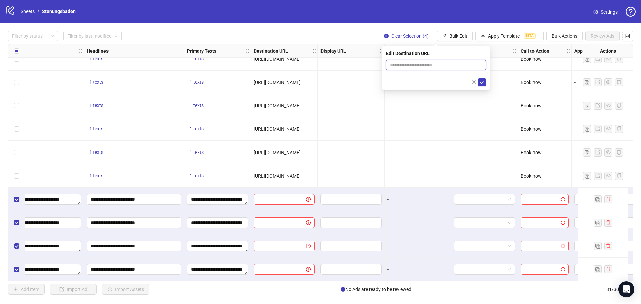
click at [409, 63] on input "text" at bounding box center [433, 64] width 87 height 7
paste input "**********"
type input "**********"
click at [483, 82] on icon "check" at bounding box center [482, 82] width 5 height 5
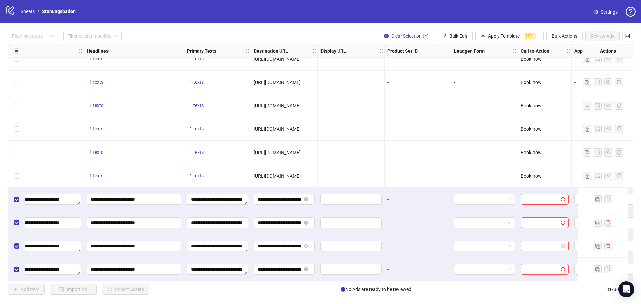
scroll to position [4008, 472]
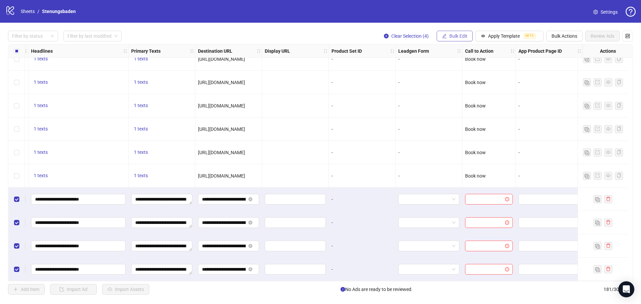
click at [454, 33] on span "Bulk Edit" at bounding box center [458, 35] width 18 height 5
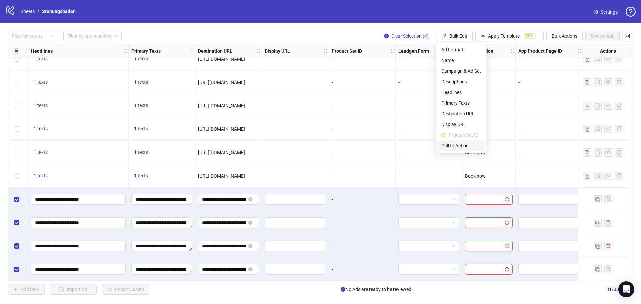
click at [451, 144] on span "Call to Action" at bounding box center [461, 145] width 40 height 7
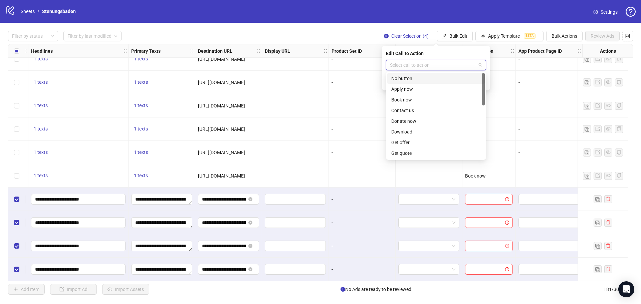
click at [435, 66] on input "search" at bounding box center [433, 65] width 86 height 10
click at [418, 95] on div "Book now" at bounding box center [435, 99] width 97 height 11
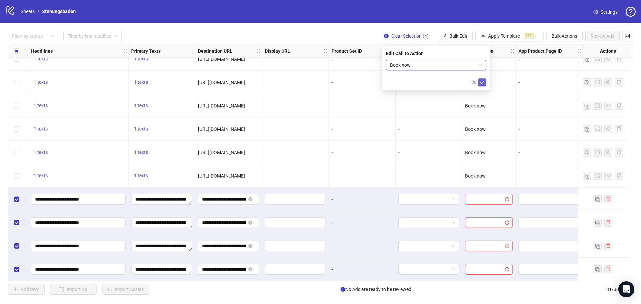
click at [481, 80] on icon "check" at bounding box center [482, 82] width 5 height 5
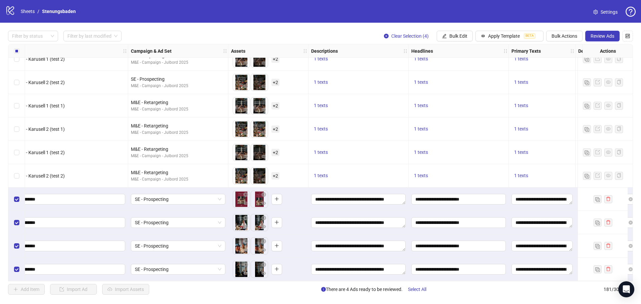
scroll to position [4008, 0]
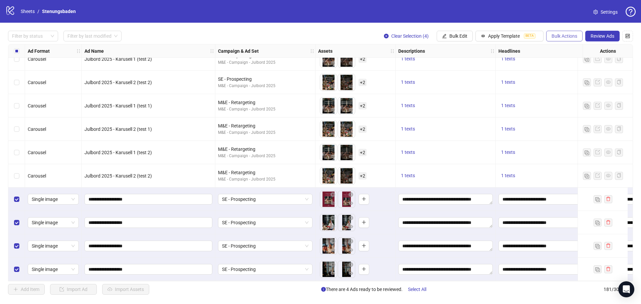
click at [565, 34] on span "Bulk Actions" at bounding box center [564, 35] width 26 height 5
click at [560, 68] on span "Duplicate with assets" at bounding box center [574, 70] width 46 height 7
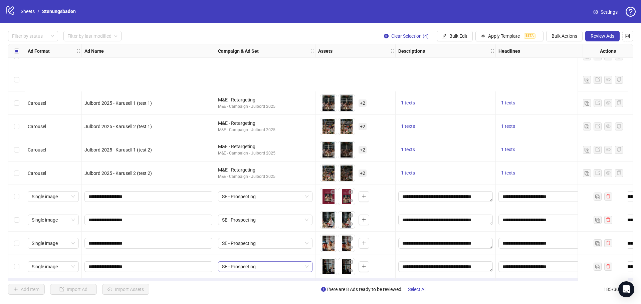
scroll to position [4102, 0]
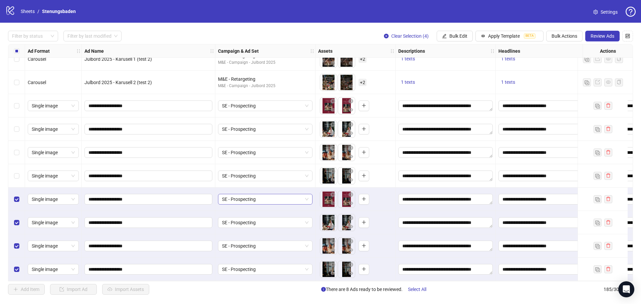
click at [264, 200] on span "SE - Prospecting" at bounding box center [265, 199] width 86 height 10
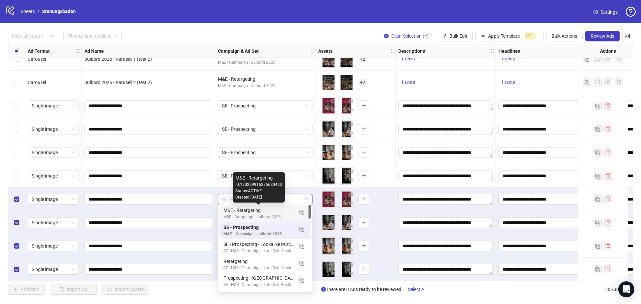
click at [262, 212] on div "M&E - Retargeting" at bounding box center [258, 210] width 70 height 7
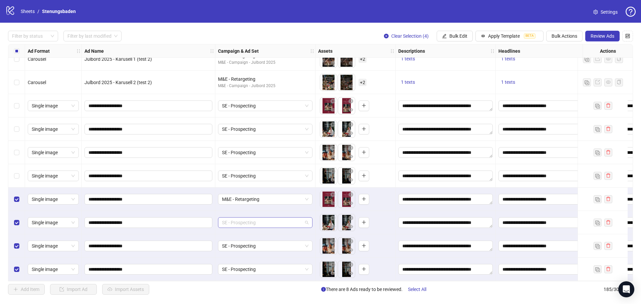
click at [227, 221] on span "SE - Prospecting" at bounding box center [265, 223] width 86 height 10
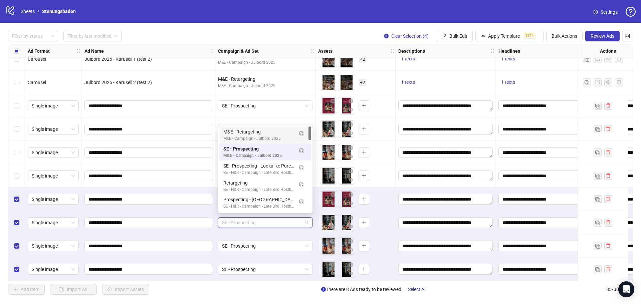
click at [269, 134] on div "M&E - Retargeting" at bounding box center [258, 131] width 70 height 7
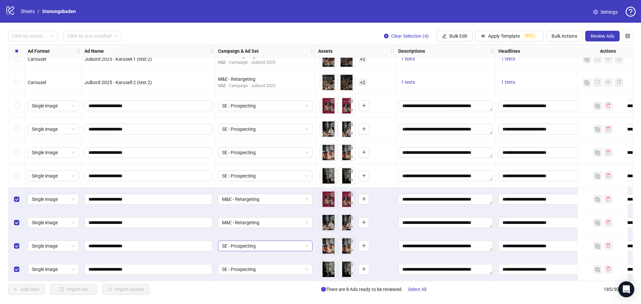
click at [249, 243] on span "SE - Prospecting" at bounding box center [265, 246] width 86 height 10
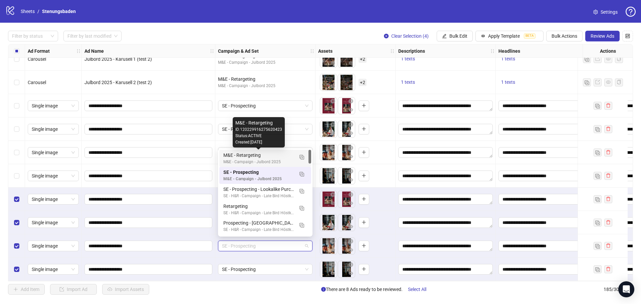
click at [249, 155] on div "M&E - Retargeting" at bounding box center [258, 155] width 70 height 7
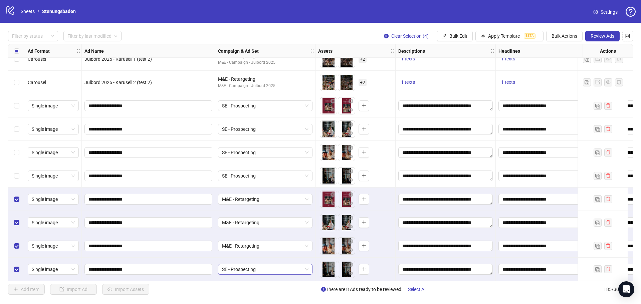
click at [263, 268] on span "SE - Prospecting" at bounding box center [265, 269] width 86 height 10
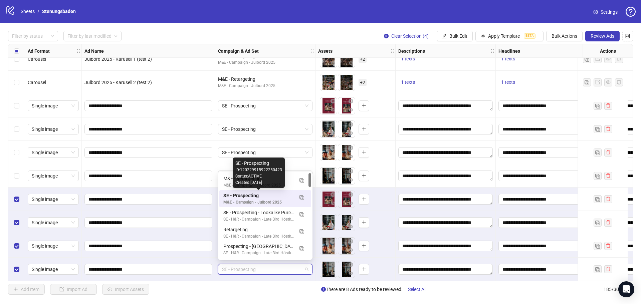
click at [251, 182] on div "Created: [DATE]" at bounding box center [258, 183] width 47 height 6
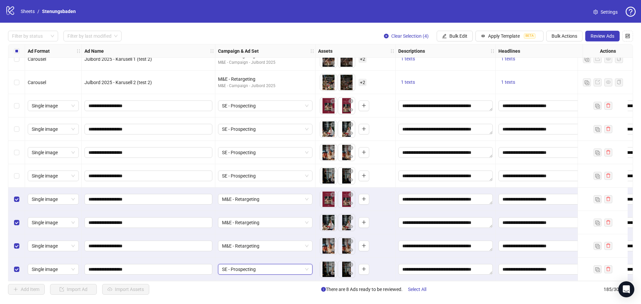
click at [247, 264] on span "SE - Prospecting" at bounding box center [265, 269] width 86 height 10
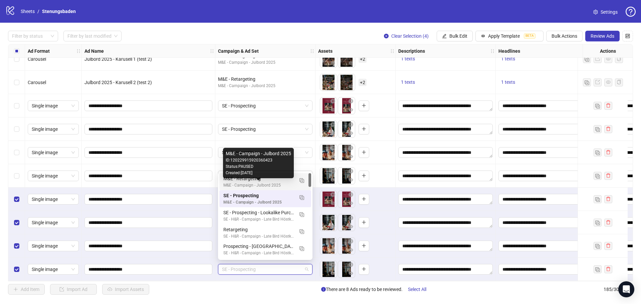
click at [238, 183] on div "M&E - Campaign - Julbord 2025" at bounding box center [258, 185] width 70 height 6
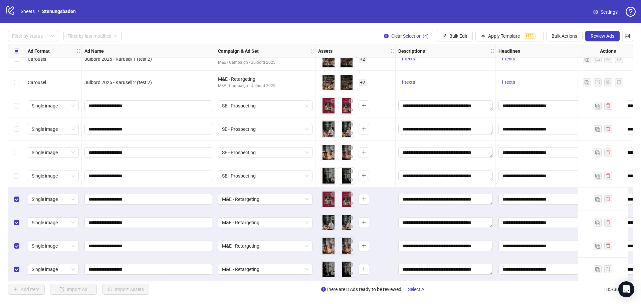
click at [20, 174] on div "Select row 181" at bounding box center [16, 175] width 17 height 23
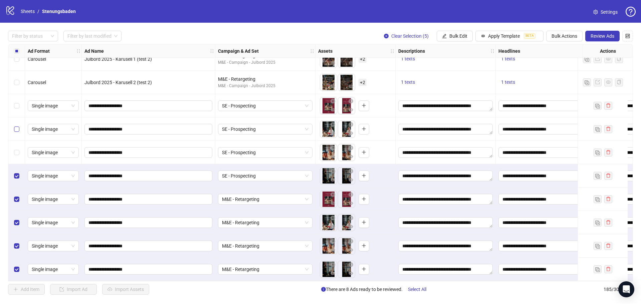
click at [17, 146] on div "Select row 180" at bounding box center [16, 152] width 17 height 23
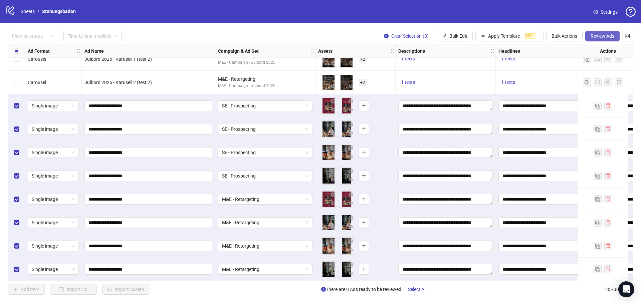
click at [600, 34] on span "Review Ads" at bounding box center [602, 35] width 24 height 5
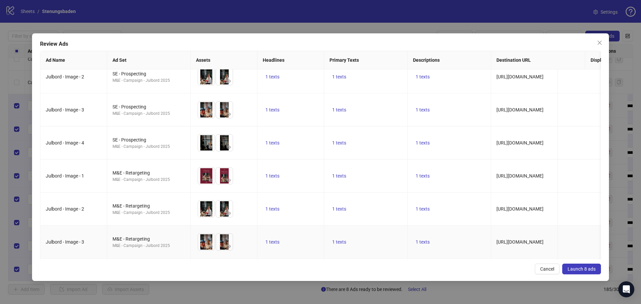
scroll to position [79, 0]
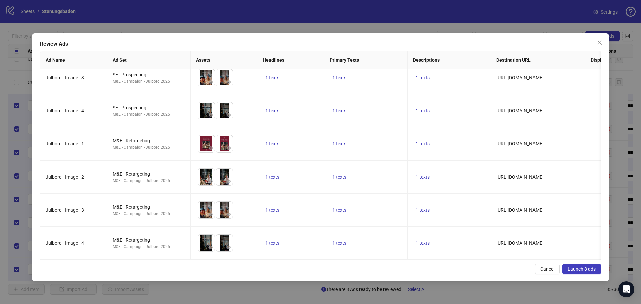
click at [577, 266] on button "Launch 8 ads" at bounding box center [581, 269] width 39 height 11
